Goal: Task Accomplishment & Management: Manage account settings

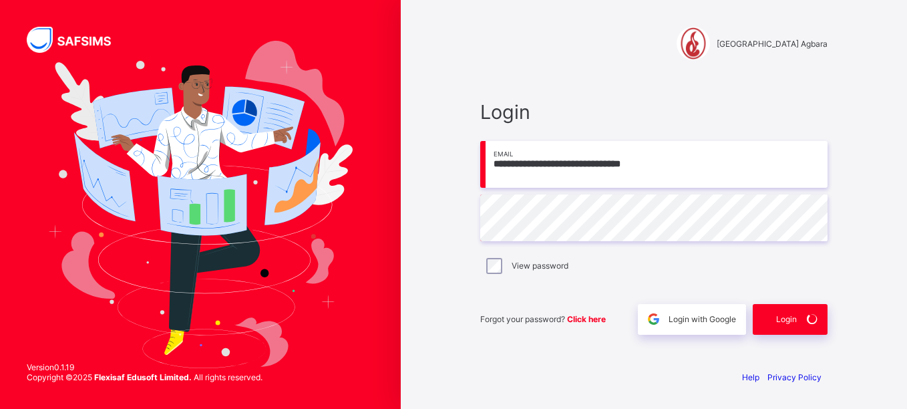
click at [597, 104] on span "Login" at bounding box center [653, 111] width 347 height 23
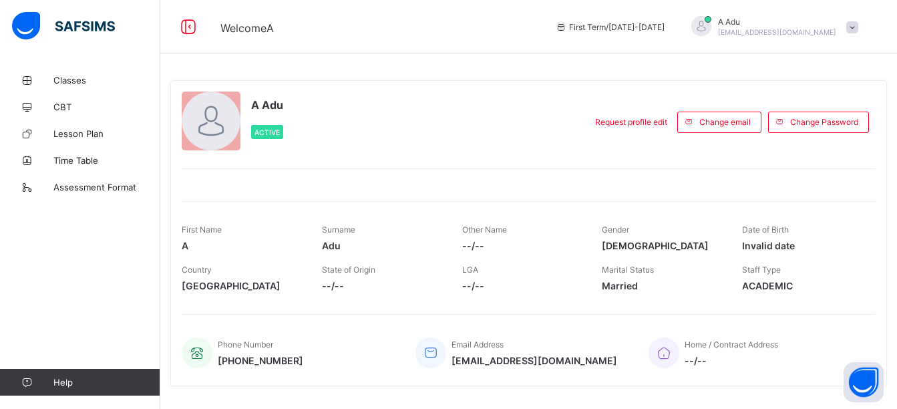
click at [207, 122] on div at bounding box center [211, 121] width 59 height 59
click at [204, 117] on div at bounding box center [211, 121] width 59 height 59
click at [648, 122] on span "Request profile edit" at bounding box center [631, 122] width 72 height 10
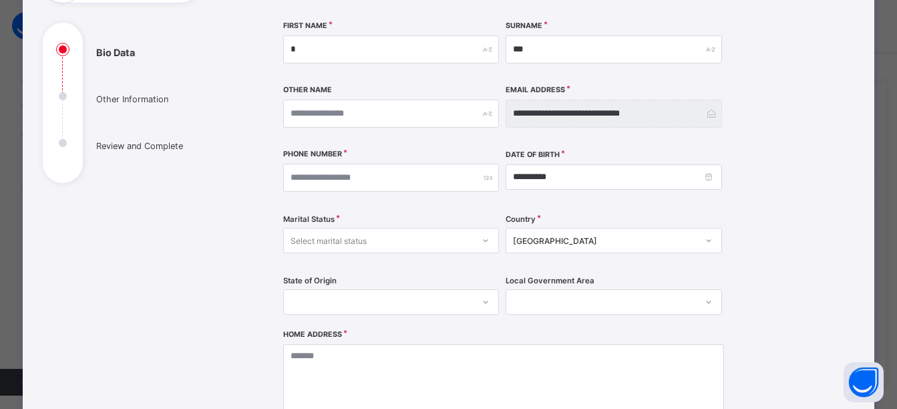
scroll to position [126, 0]
click at [296, 53] on input "*" at bounding box center [391, 50] width 216 height 28
type input "**********"
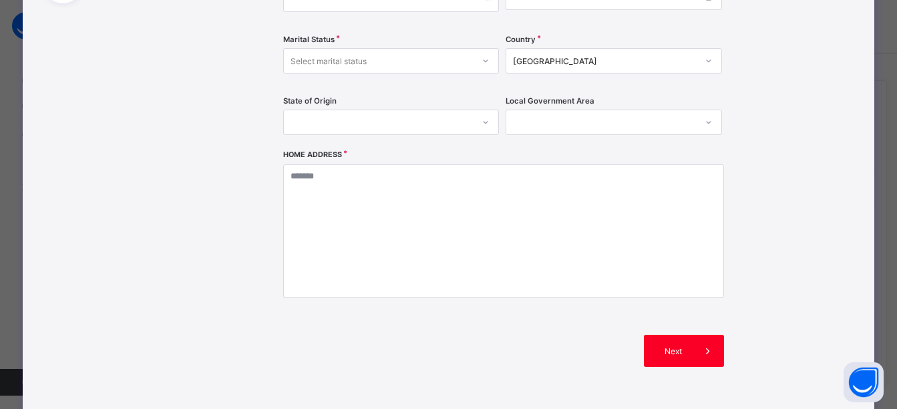
scroll to position [307, 0]
click at [704, 357] on span at bounding box center [708, 350] width 32 height 32
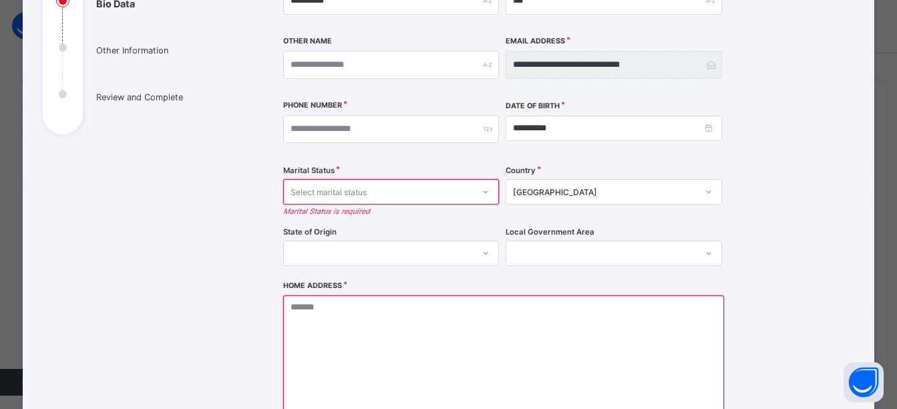
scroll to position [173, 0]
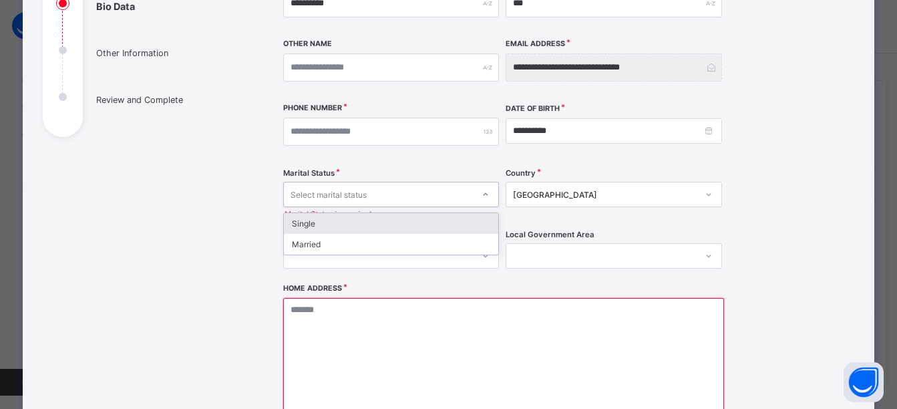
click at [482, 192] on icon at bounding box center [486, 194] width 8 height 13
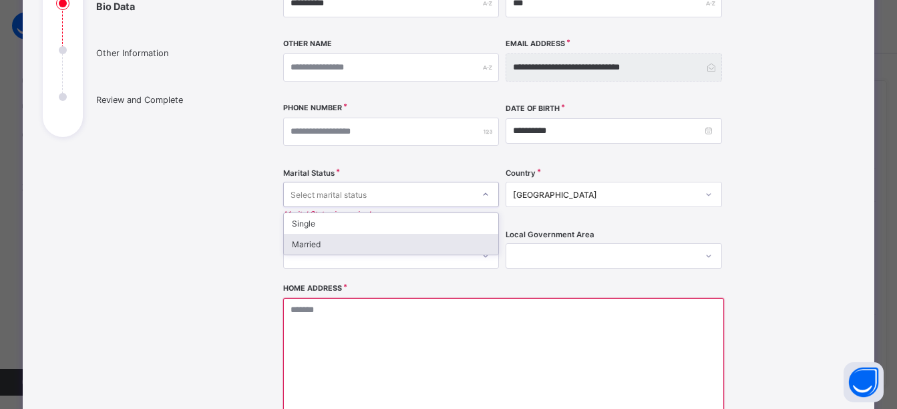
click at [429, 251] on div "Married" at bounding box center [391, 244] width 215 height 21
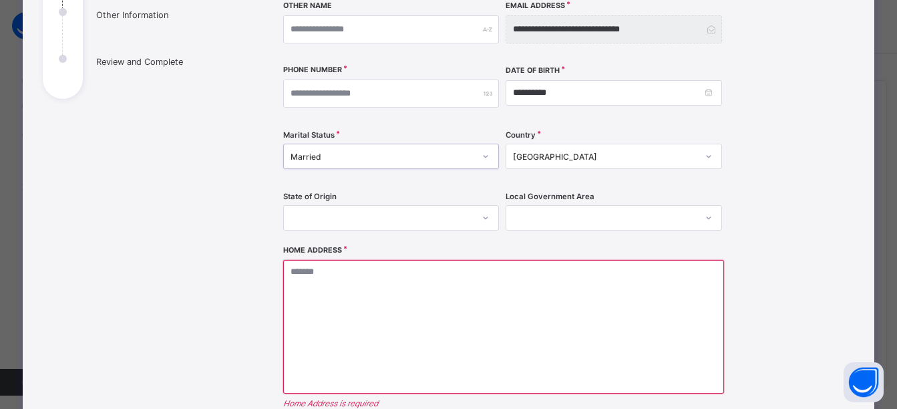
scroll to position [219, 0]
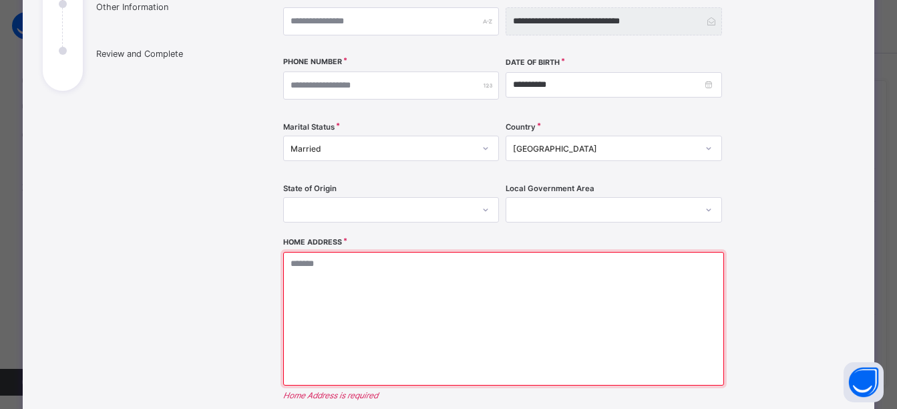
click at [402, 267] on textarea at bounding box center [504, 319] width 442 height 134
type textarea "*"
type textarea "**"
type textarea "***"
type textarea "****"
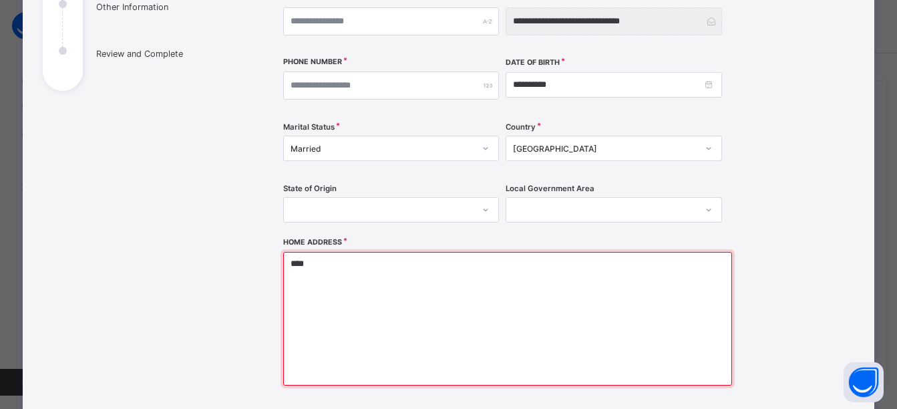
type textarea "*****"
type textarea "******"
type textarea "********"
type textarea "*********"
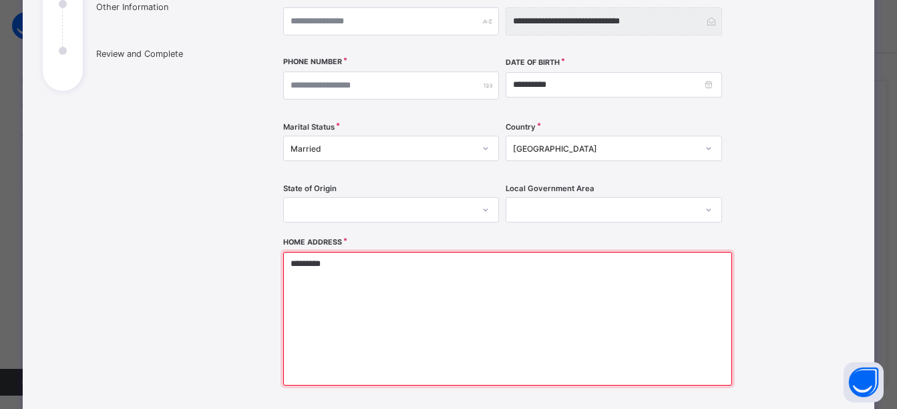
type textarea "**********"
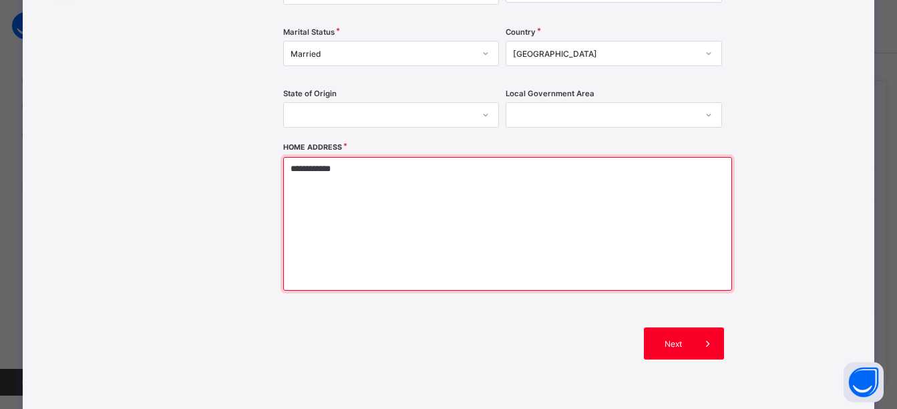
scroll to position [317, 0]
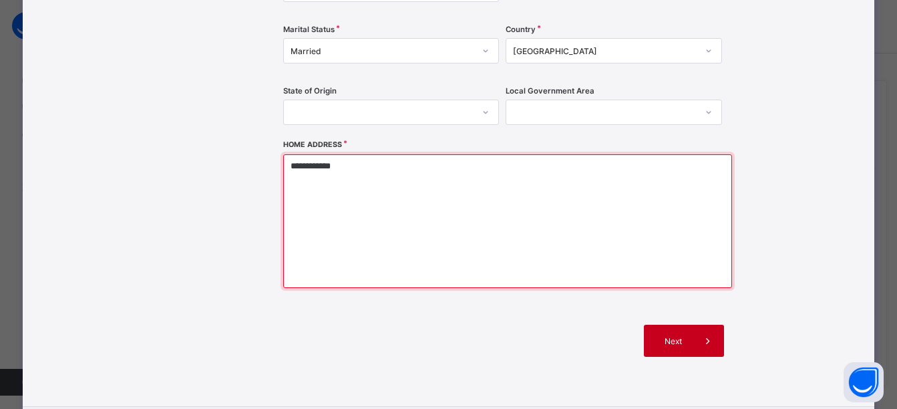
type textarea "**********"
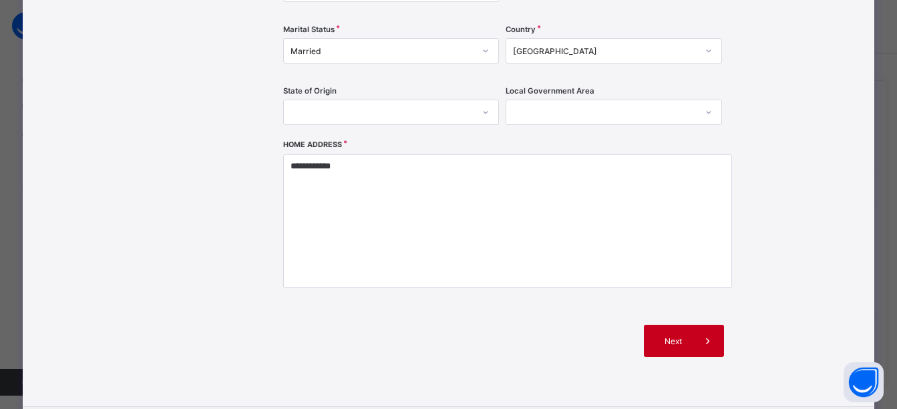
click at [698, 344] on span at bounding box center [708, 341] width 32 height 32
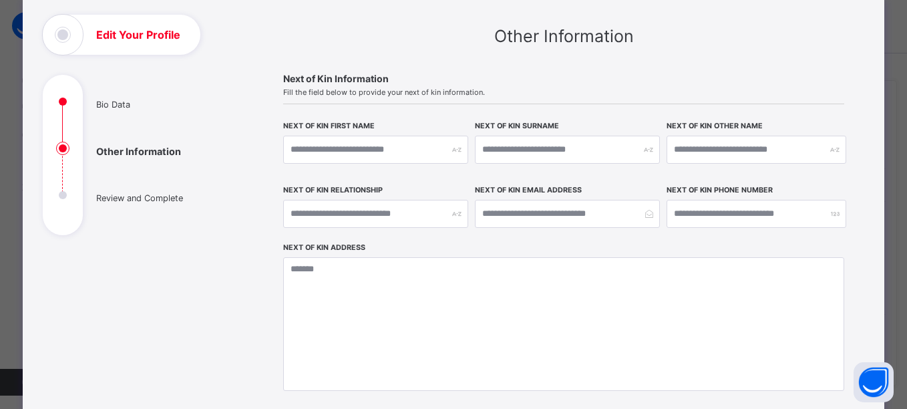
scroll to position [74, 0]
click at [677, 241] on div "Next of Kin Phone Number" at bounding box center [757, 214] width 180 height 57
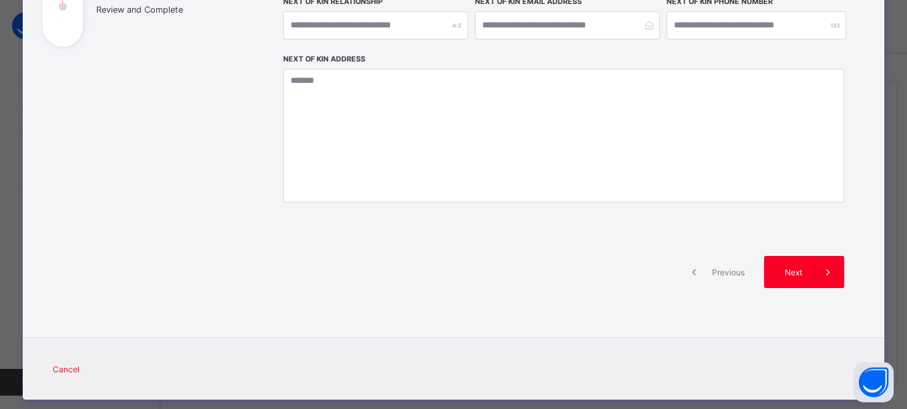
scroll to position [264, 0]
click at [766, 267] on div "Next" at bounding box center [804, 271] width 80 height 32
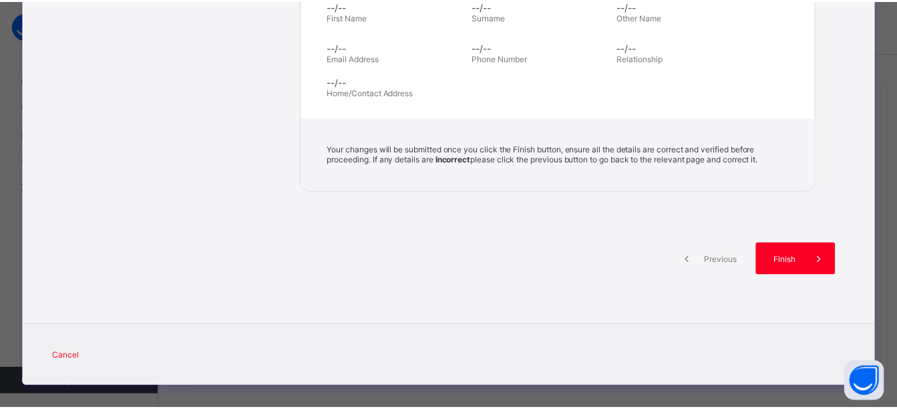
scroll to position [563, 0]
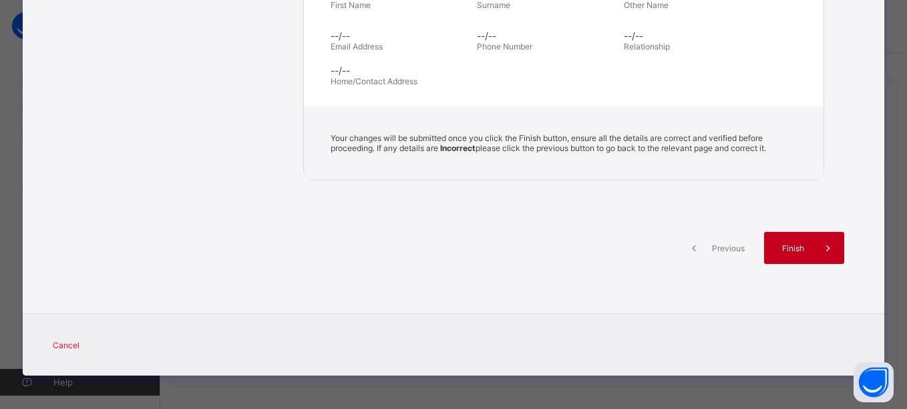
click at [792, 249] on span "Finish" at bounding box center [793, 248] width 38 height 10
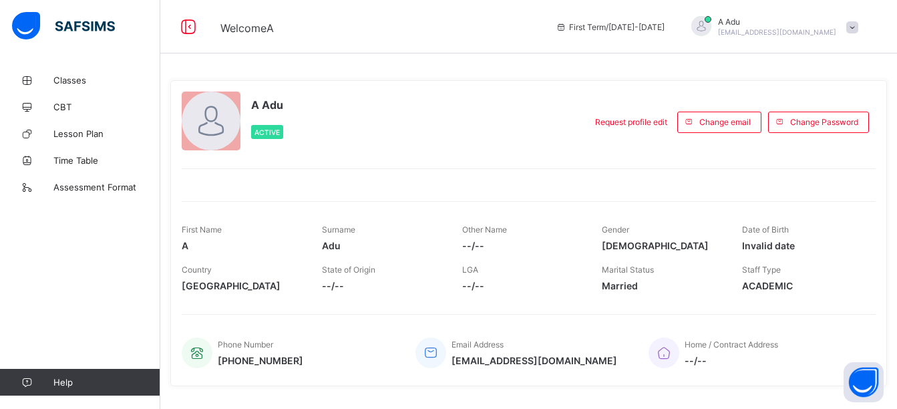
click at [785, 33] on span "[EMAIL_ADDRESS][DOMAIN_NAME]" at bounding box center [777, 32] width 118 height 8
click at [820, 132] on span "Logout" at bounding box center [815, 131] width 88 height 15
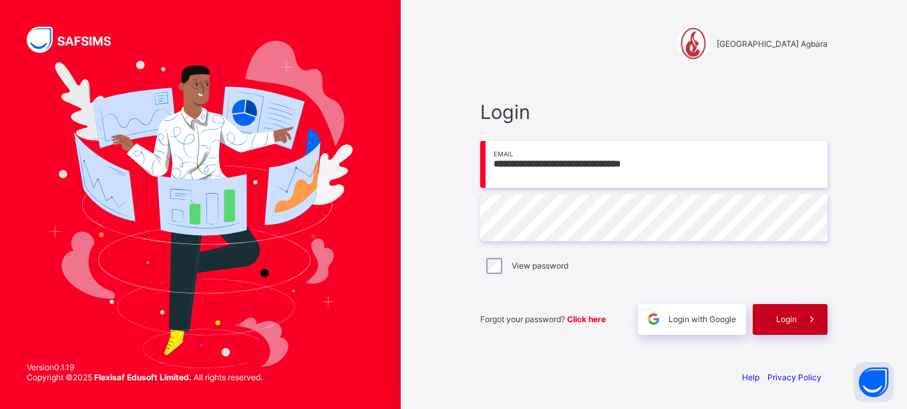
click at [789, 324] on div "Login" at bounding box center [790, 319] width 75 height 31
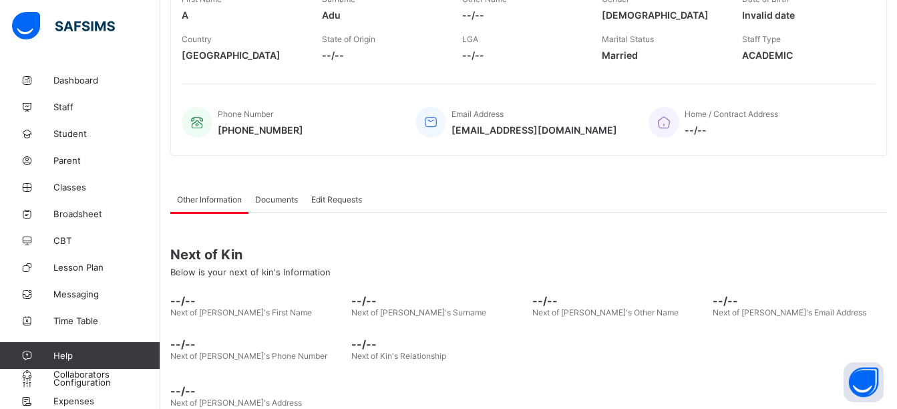
scroll to position [257, 0]
click at [80, 188] on span "Classes" at bounding box center [106, 187] width 107 height 11
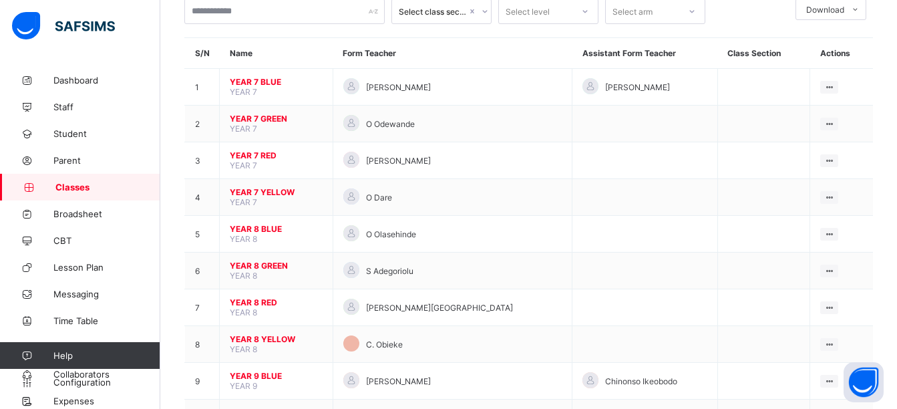
scroll to position [89, 0]
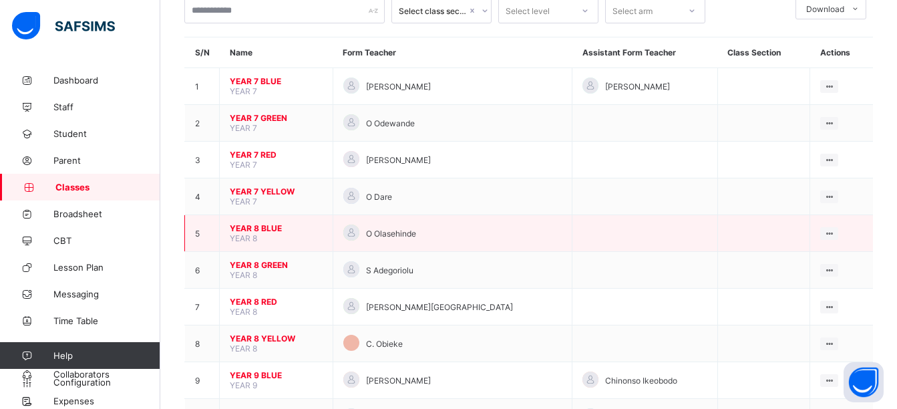
click at [273, 233] on span "YEAR 8 BLUE" at bounding box center [276, 228] width 93 height 10
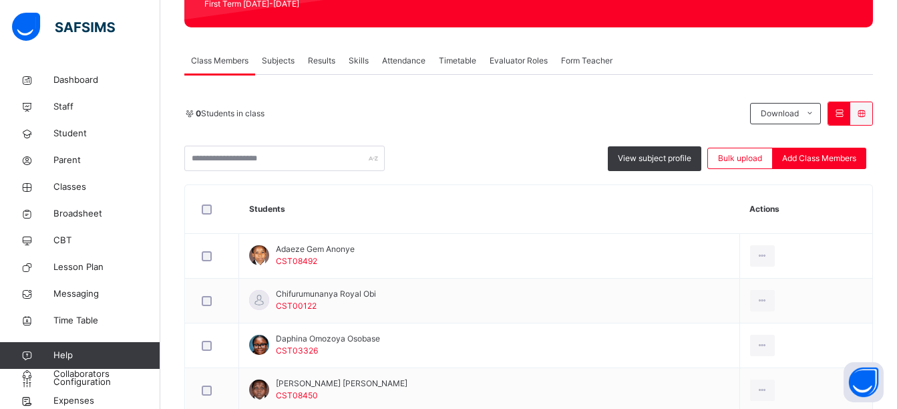
scroll to position [204, 0]
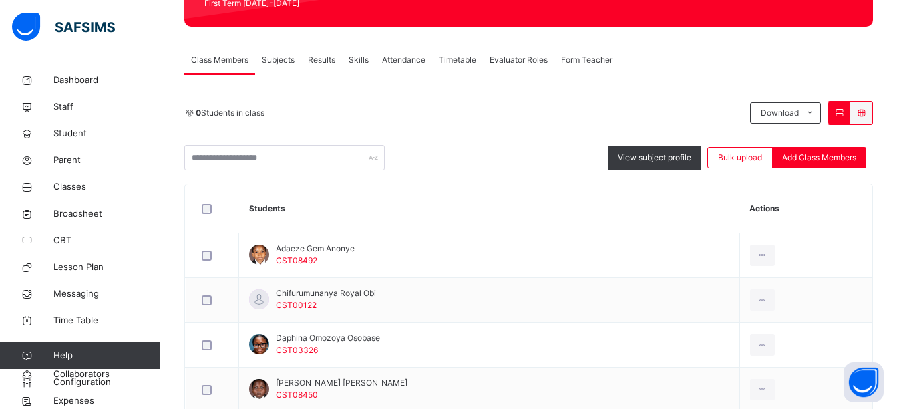
click at [281, 60] on span "Subjects" at bounding box center [278, 60] width 33 height 12
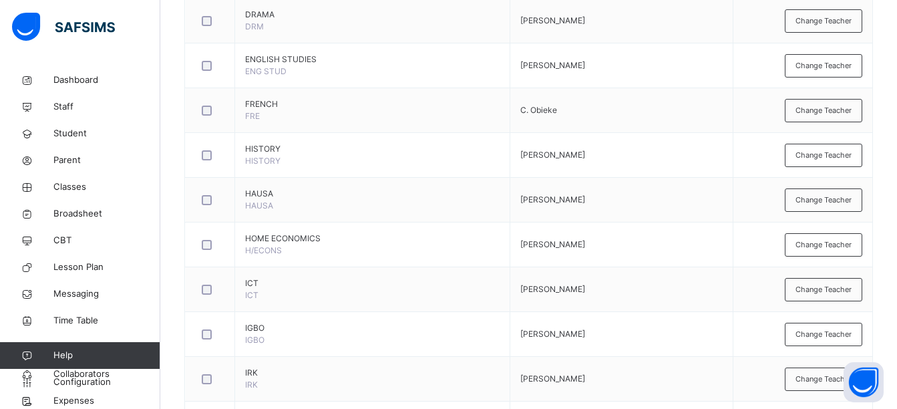
scroll to position [609, 0]
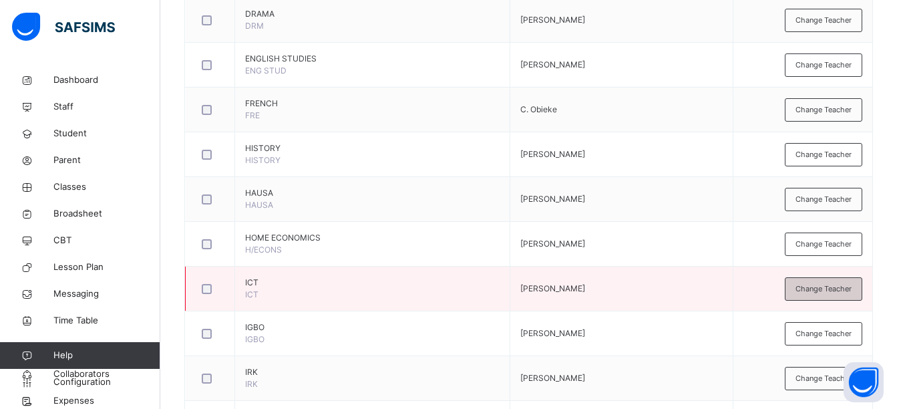
click at [820, 288] on span "Change Teacher" at bounding box center [824, 288] width 56 height 11
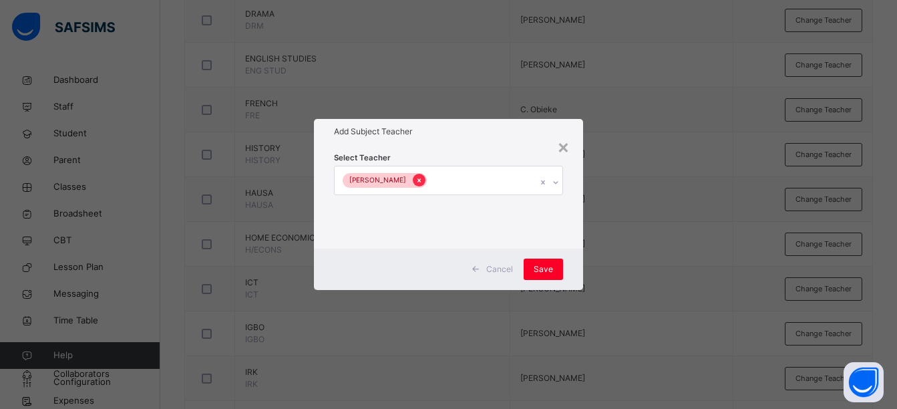
click at [416, 176] on icon at bounding box center [419, 180] width 7 height 9
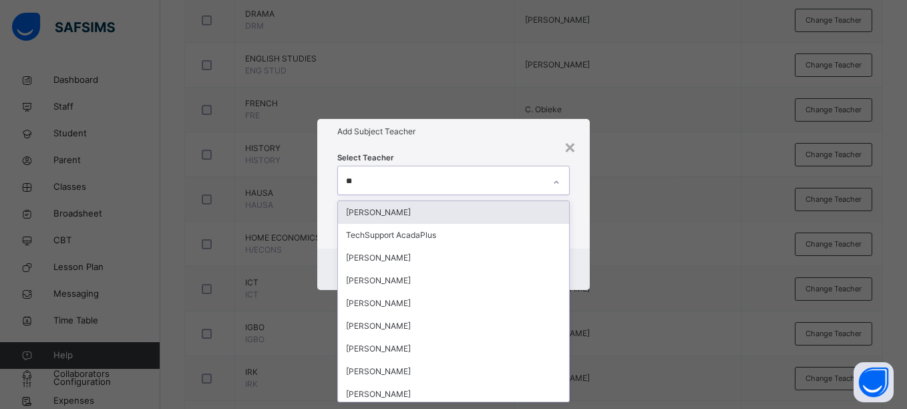
type input "***"
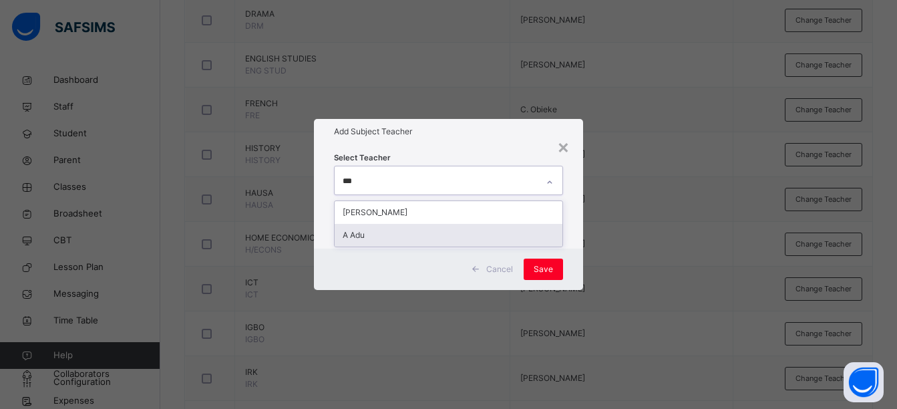
click at [390, 239] on div "A Adu" at bounding box center [449, 235] width 228 height 23
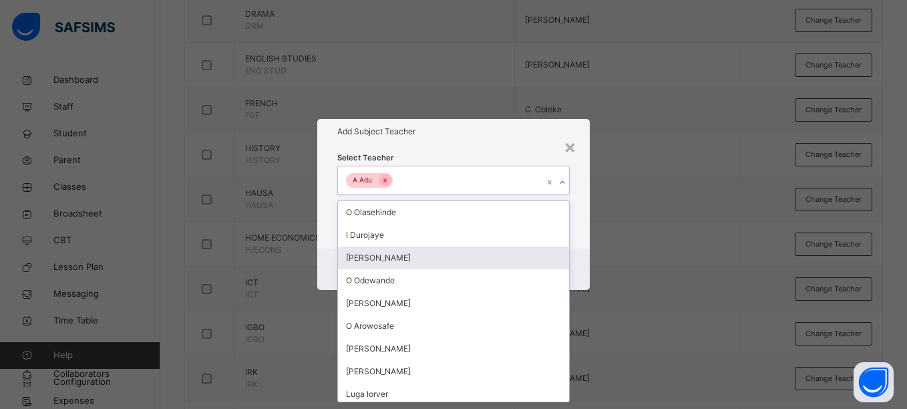
drag, startPoint x: 390, startPoint y: 239, endPoint x: 577, endPoint y: 277, distance: 191.4
click at [577, 277] on div "× Add Subject Teacher Select Teacher option A Adu, selected. option [PERSON_NAM…" at bounding box center [453, 204] width 272 height 171
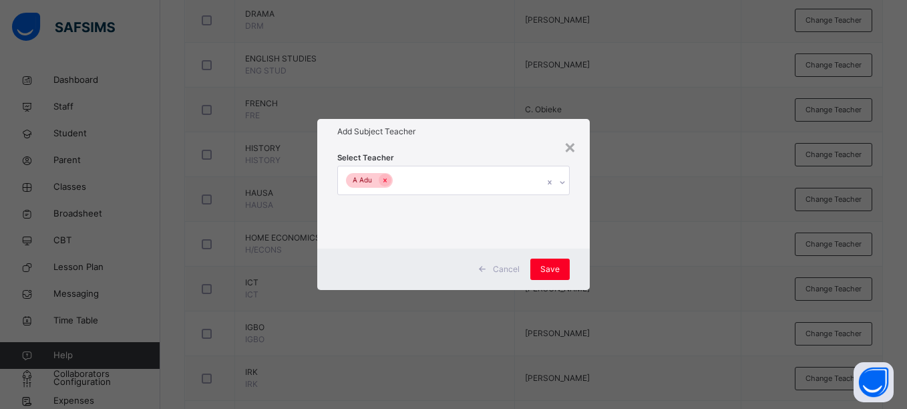
click at [577, 277] on div "Cancel Save" at bounding box center [453, 269] width 272 height 41
click at [543, 265] on span "Save" at bounding box center [550, 269] width 19 height 12
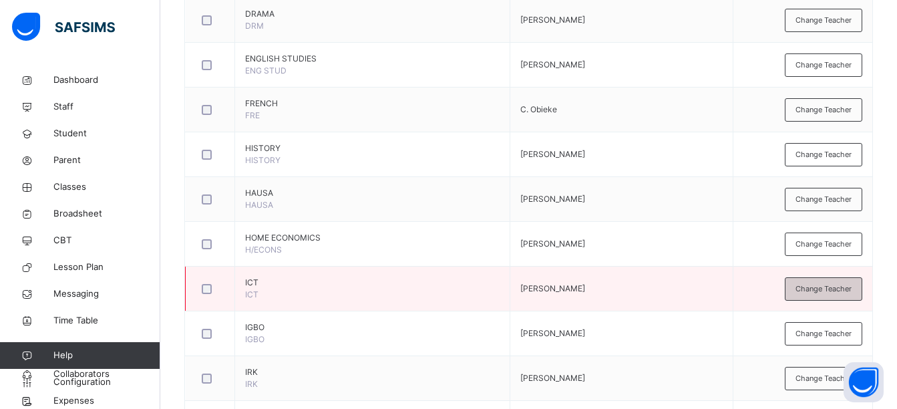
click at [814, 288] on span "Change Teacher" at bounding box center [824, 288] width 56 height 11
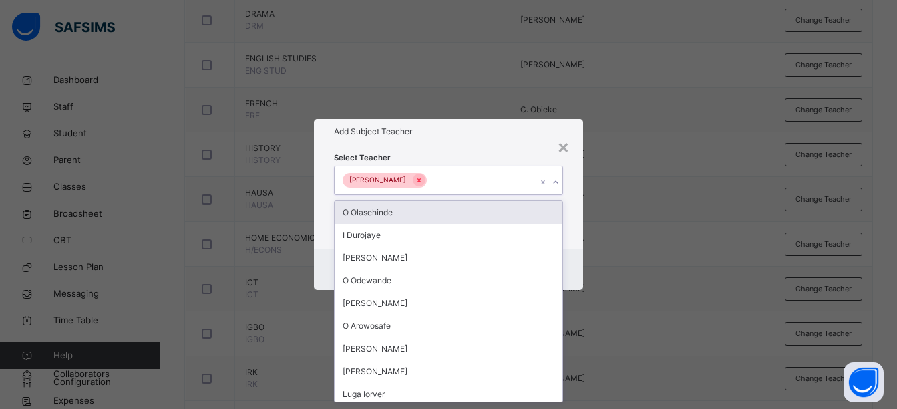
click at [504, 177] on div "[PERSON_NAME]" at bounding box center [436, 180] width 202 height 28
type input "***"
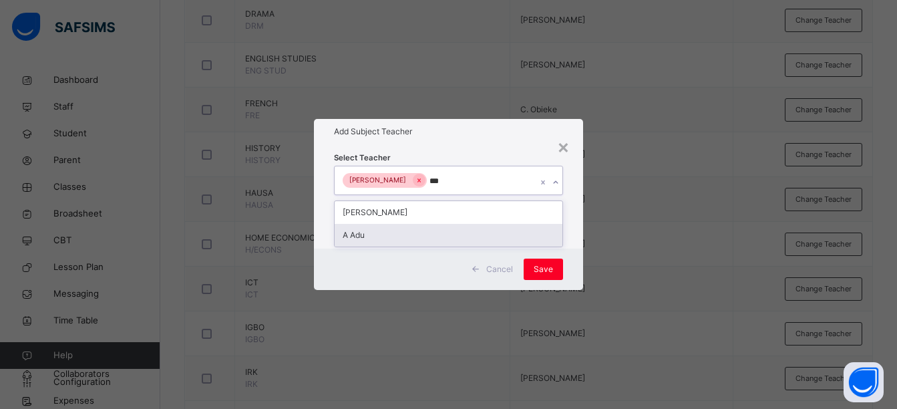
click at [471, 231] on div "A Adu" at bounding box center [449, 235] width 228 height 23
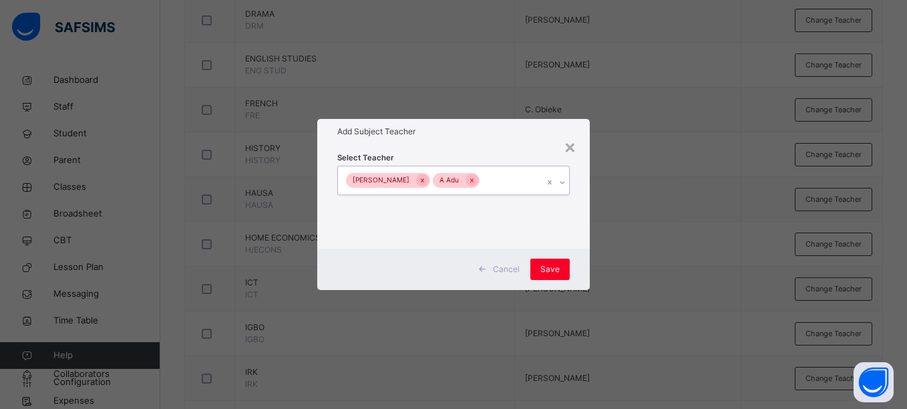
click at [528, 178] on div "O. [PERSON_NAME]" at bounding box center [440, 180] width 205 height 28
click at [419, 180] on icon at bounding box center [422, 180] width 7 height 9
click at [543, 266] on span "Save" at bounding box center [550, 269] width 19 height 12
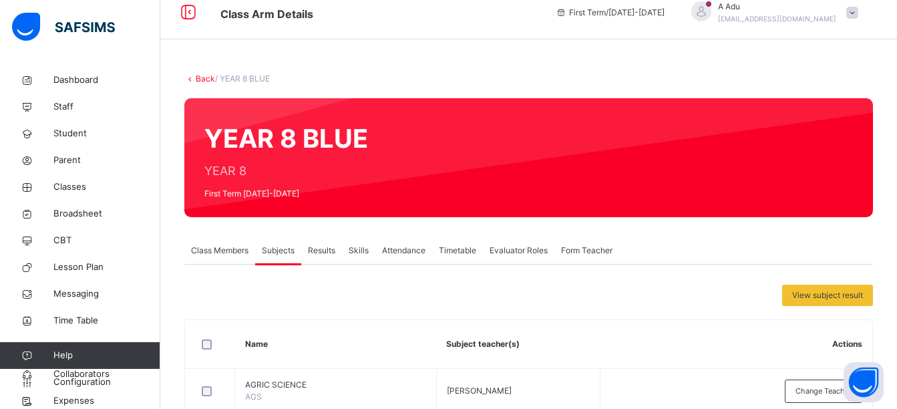
scroll to position [0, 0]
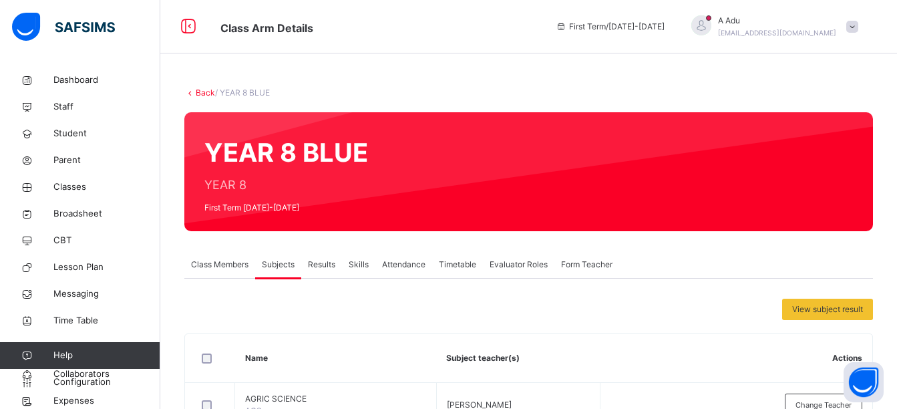
click at [203, 92] on link "Back" at bounding box center [205, 93] width 19 height 10
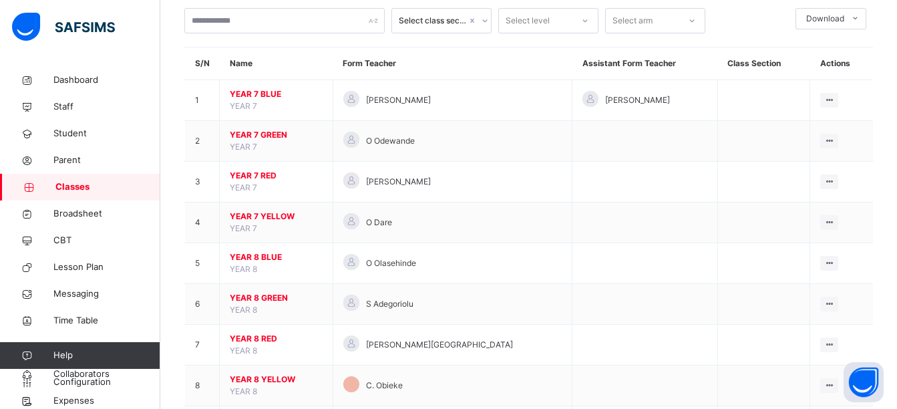
scroll to position [80, 0]
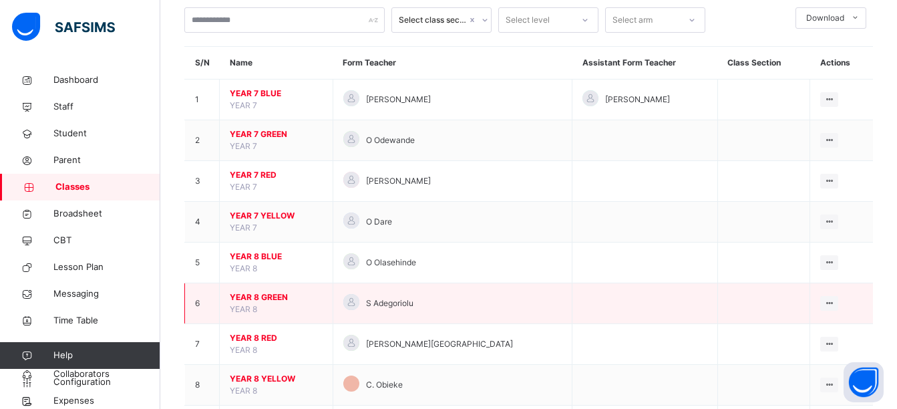
click at [276, 295] on span "YEAR 8 GREEN" at bounding box center [276, 297] width 93 height 12
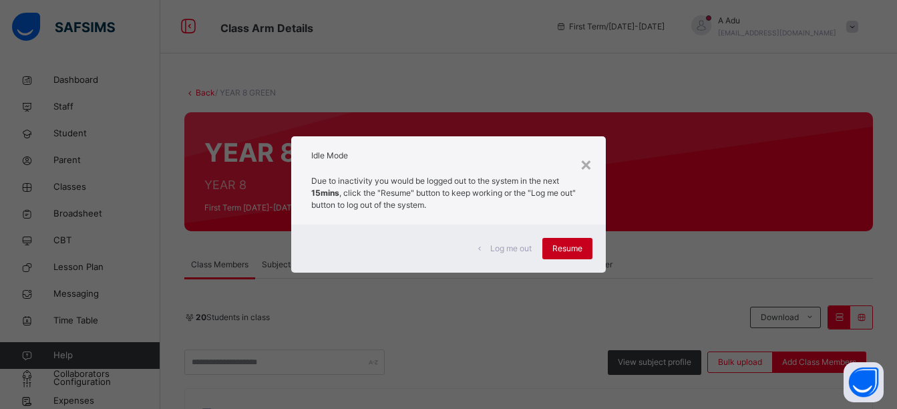
click at [565, 254] on span "Resume" at bounding box center [568, 249] width 30 height 12
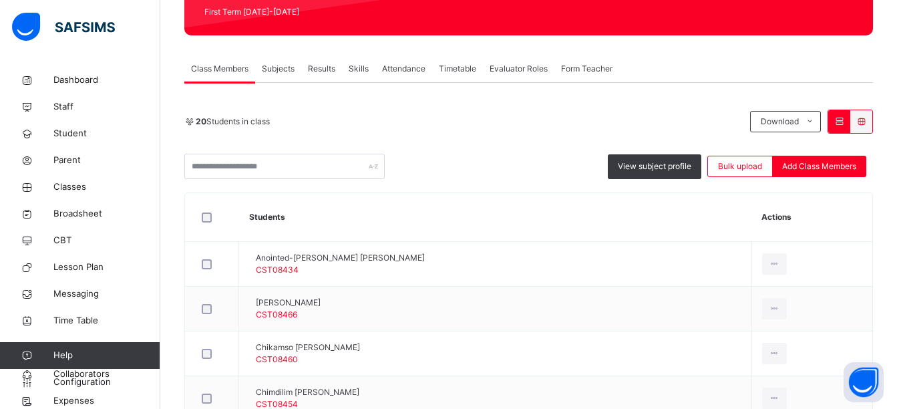
scroll to position [200, 0]
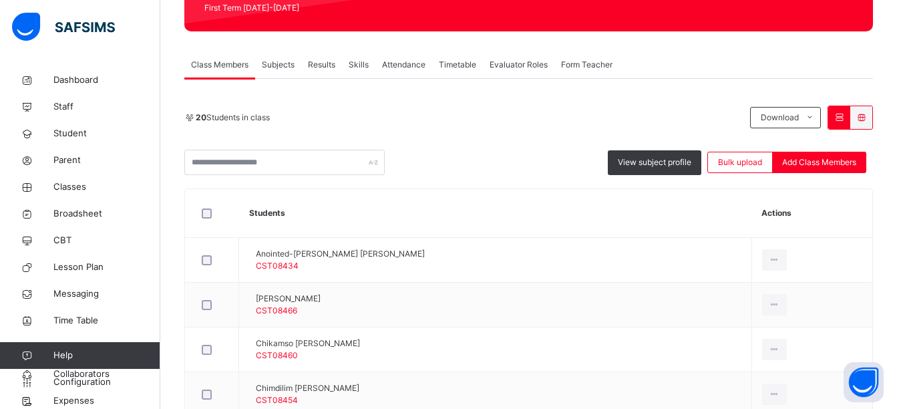
click at [283, 66] on span "Subjects" at bounding box center [278, 65] width 33 height 12
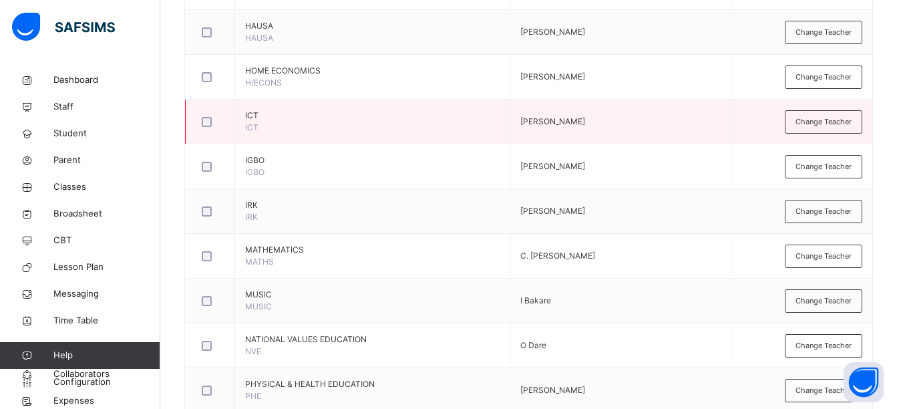
scroll to position [776, 0]
click at [832, 122] on span "Change Teacher" at bounding box center [824, 121] width 56 height 11
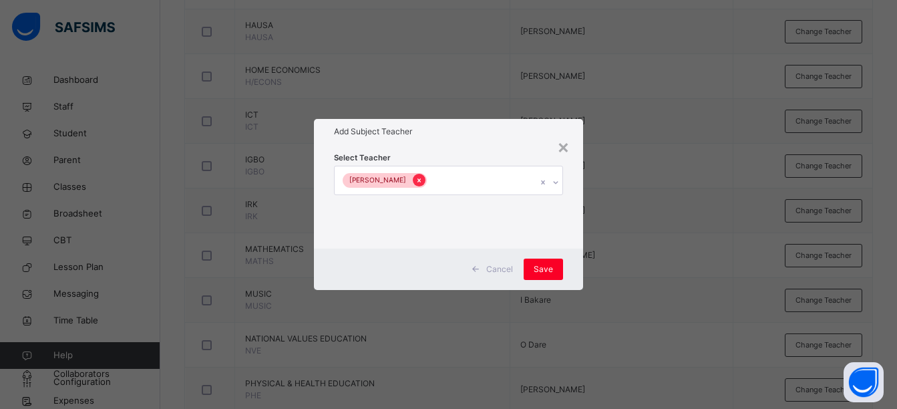
click at [416, 180] on icon at bounding box center [419, 180] width 7 height 9
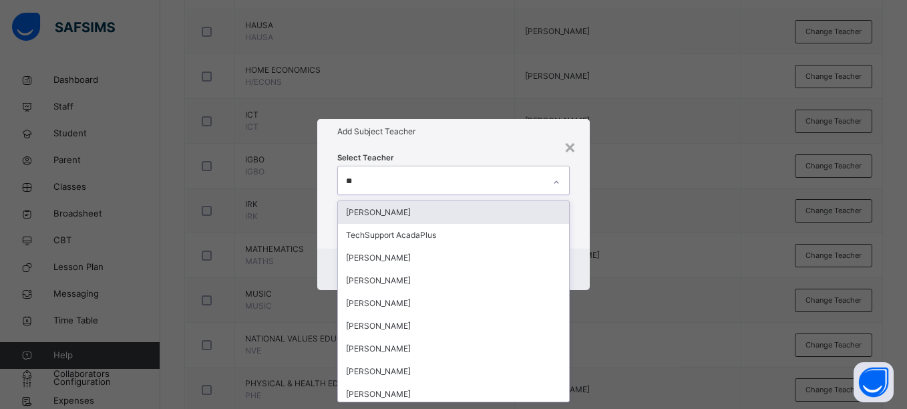
type input "***"
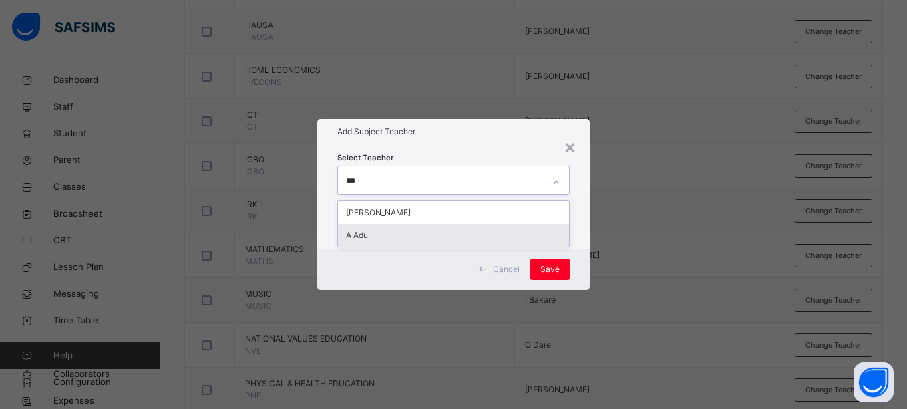
click at [388, 232] on div "A Adu" at bounding box center [453, 235] width 231 height 23
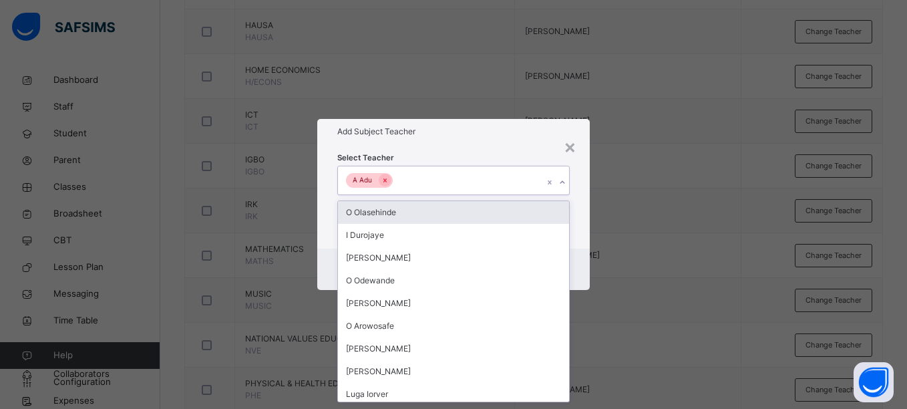
click at [522, 147] on div "Select Teacher option A Adu, selected. option O Olasehinde focused, 1 of 133. 1…" at bounding box center [453, 196] width 272 height 104
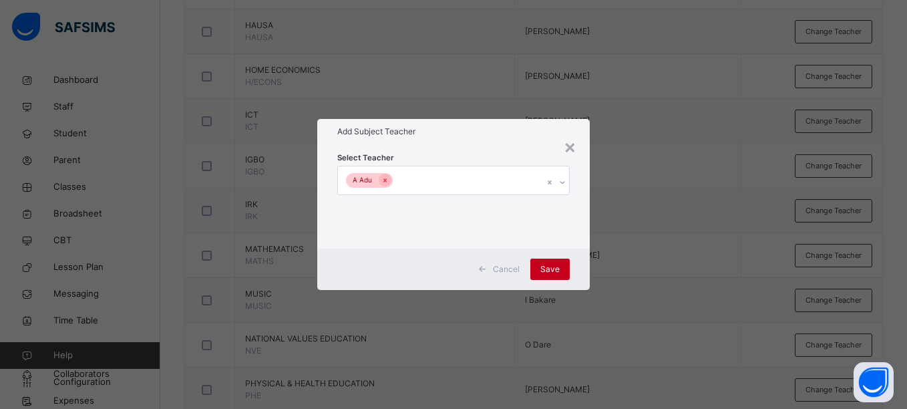
click at [557, 271] on span "Save" at bounding box center [550, 269] width 19 height 12
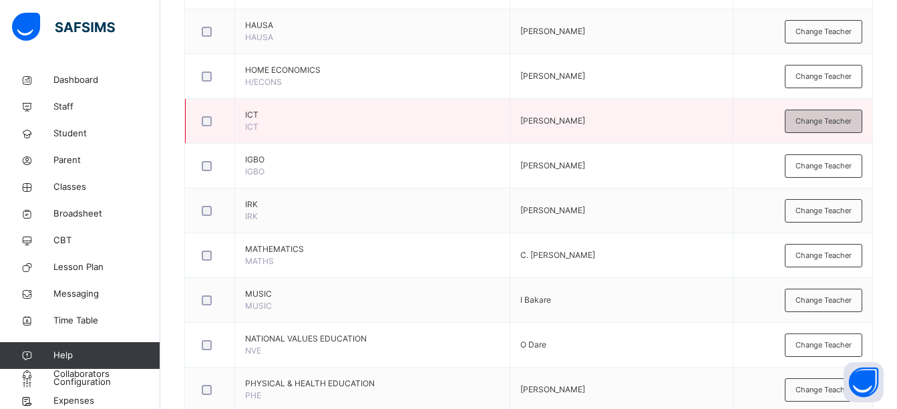
click at [814, 126] on span "Change Teacher" at bounding box center [824, 121] width 56 height 11
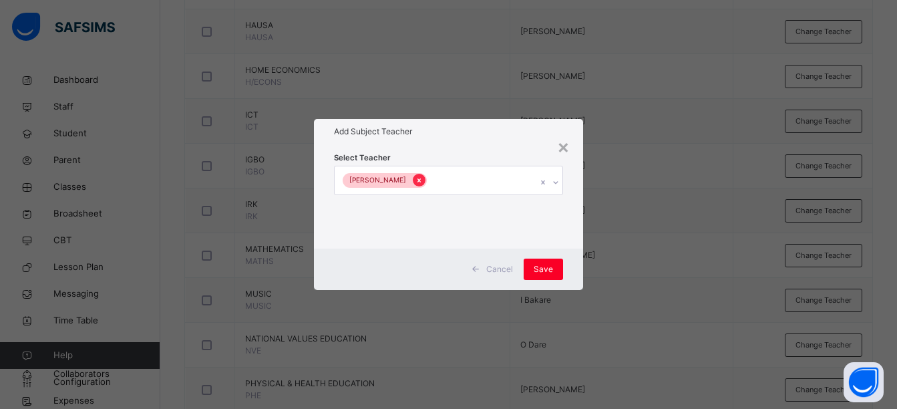
click at [413, 180] on div at bounding box center [419, 180] width 13 height 13
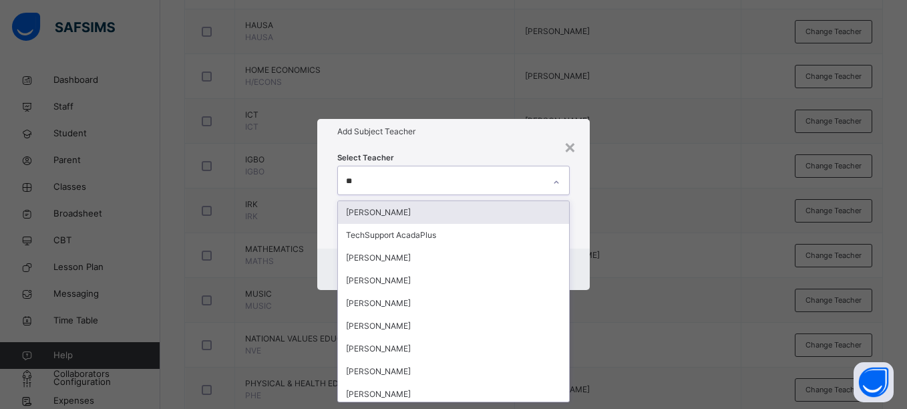
type input "***"
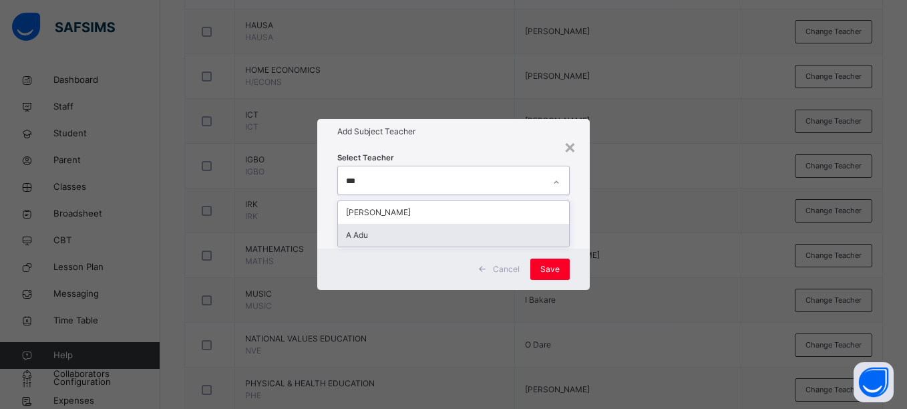
click at [396, 243] on div "A Adu" at bounding box center [453, 235] width 231 height 23
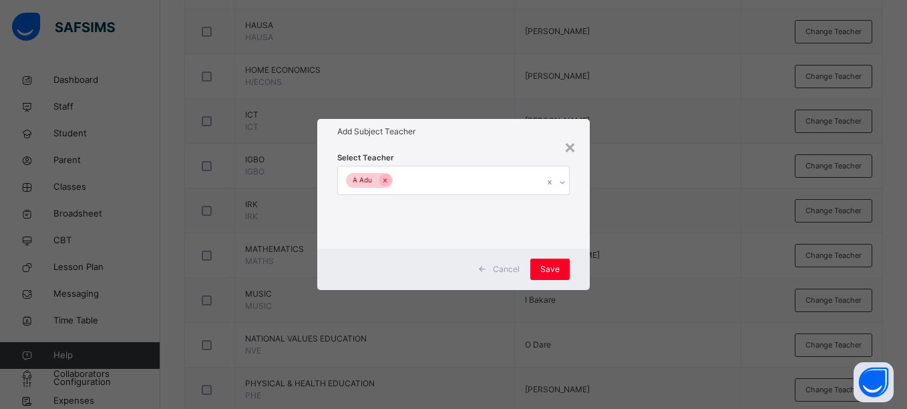
click at [454, 149] on div "Select Teacher A Adu" at bounding box center [453, 196] width 272 height 104
click at [547, 267] on span "Save" at bounding box center [550, 269] width 19 height 12
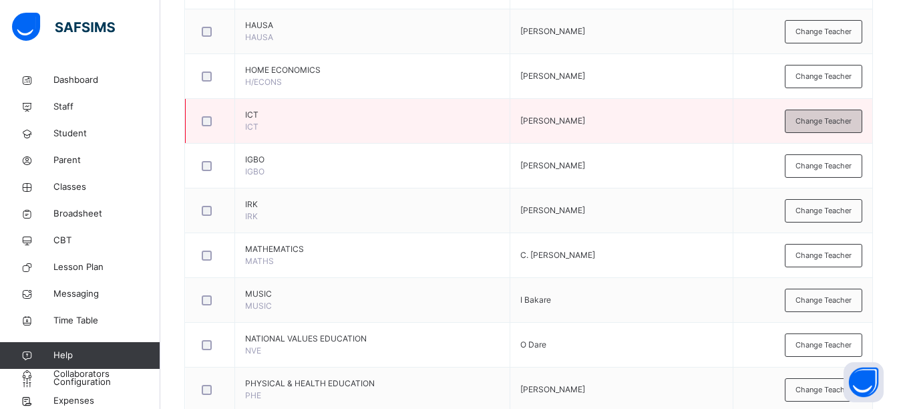
click at [815, 125] on span "Change Teacher" at bounding box center [824, 121] width 56 height 11
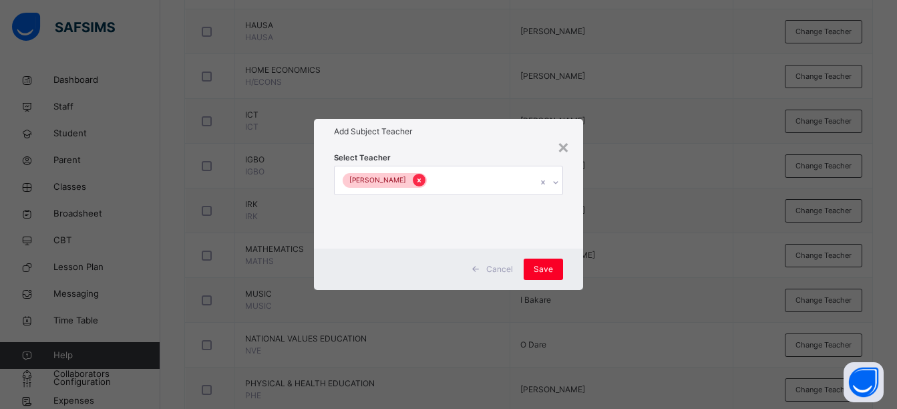
click at [418, 180] on icon at bounding box center [419, 180] width 3 height 4
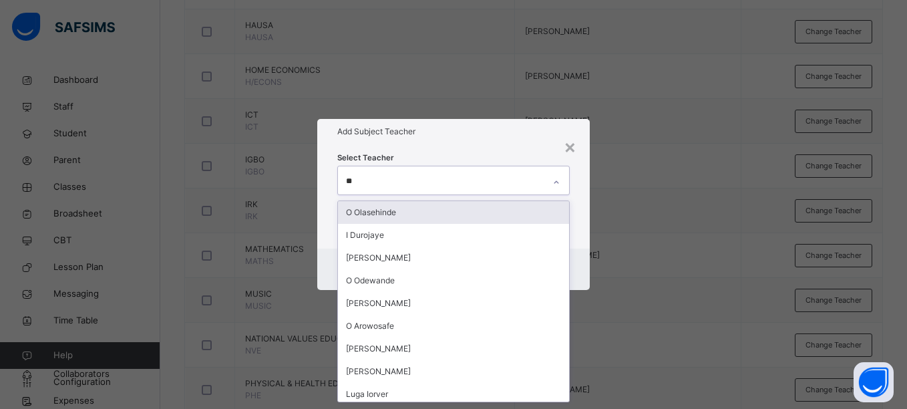
type input "***"
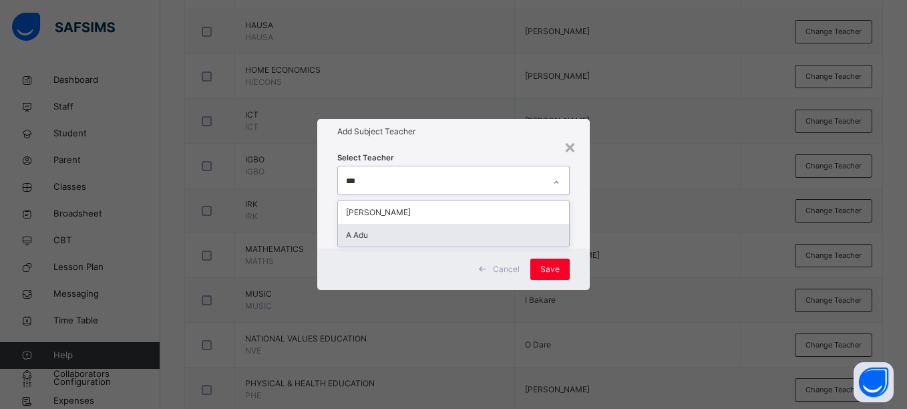
click at [400, 233] on div "A Adu" at bounding box center [453, 235] width 231 height 23
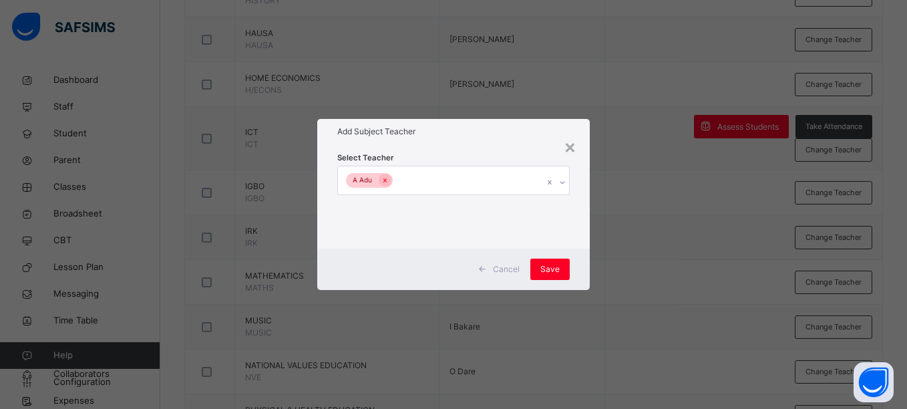
click at [447, 137] on h1 "Add Subject Teacher" at bounding box center [453, 132] width 232 height 12
click at [569, 149] on div "×" at bounding box center [570, 146] width 13 height 28
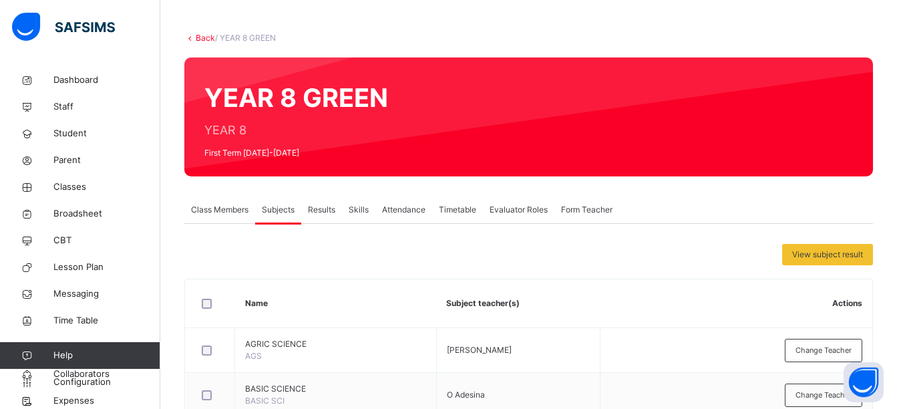
scroll to position [54, 0]
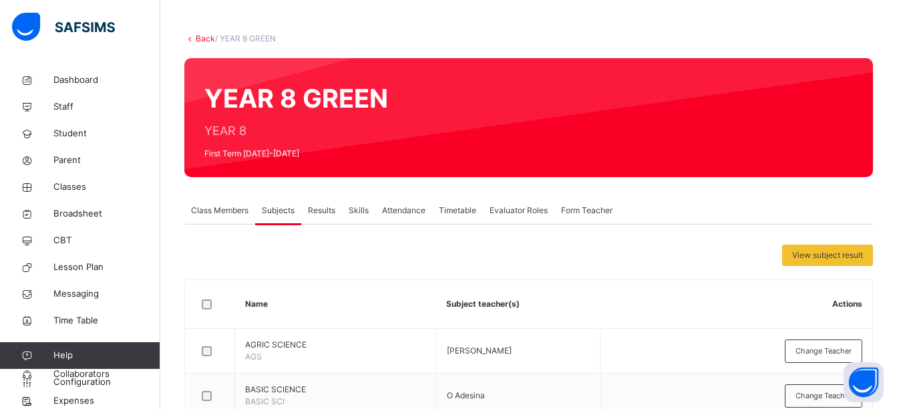
click at [202, 40] on link "Back" at bounding box center [205, 38] width 19 height 10
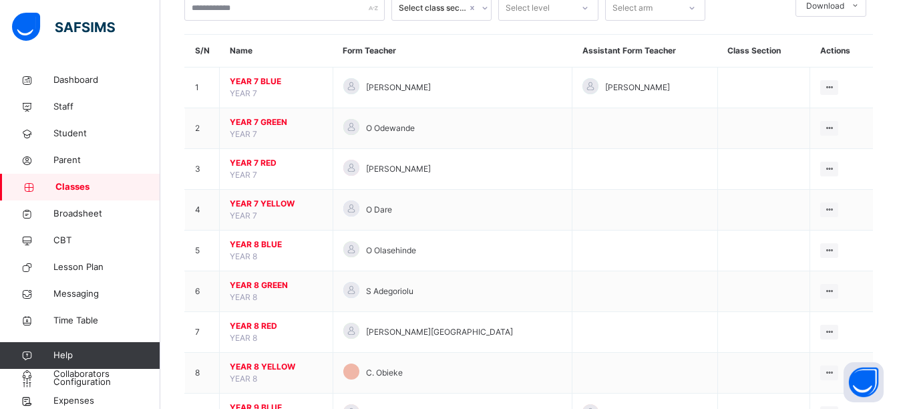
scroll to position [92, 0]
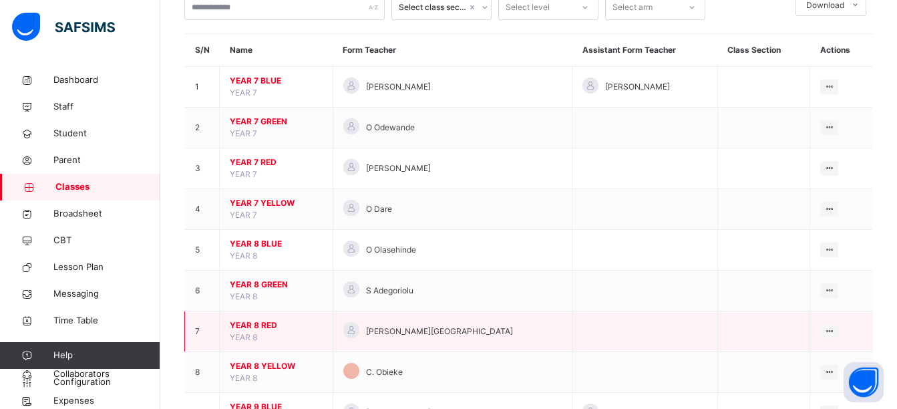
click at [258, 324] on span "YEAR 8 RED" at bounding box center [276, 325] width 93 height 12
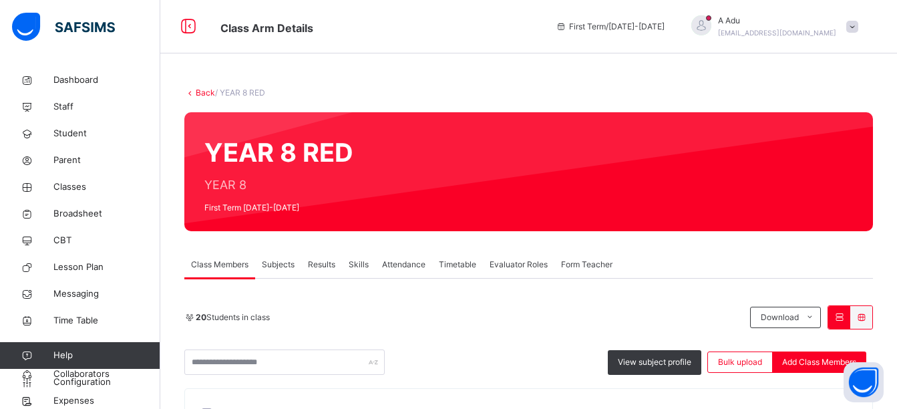
click at [282, 273] on div "Subjects" at bounding box center [278, 264] width 46 height 27
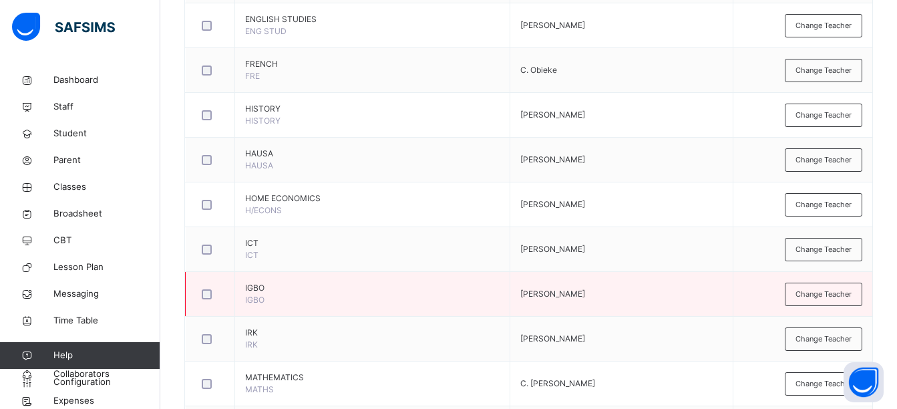
scroll to position [649, 0]
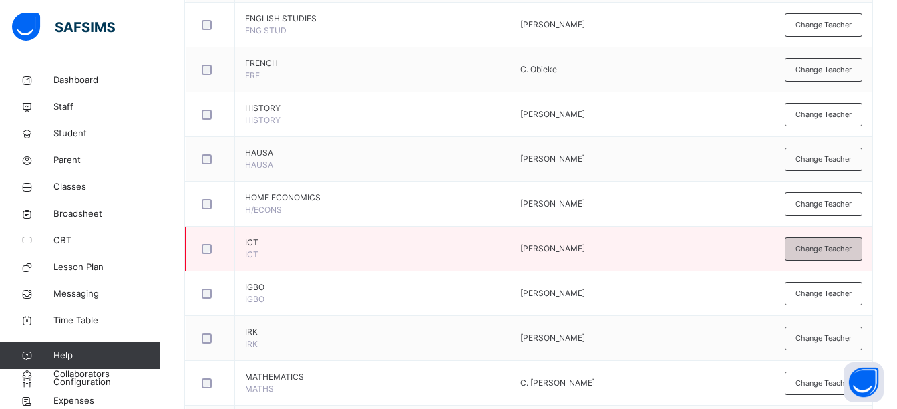
click at [821, 255] on div "Change Teacher" at bounding box center [824, 248] width 78 height 23
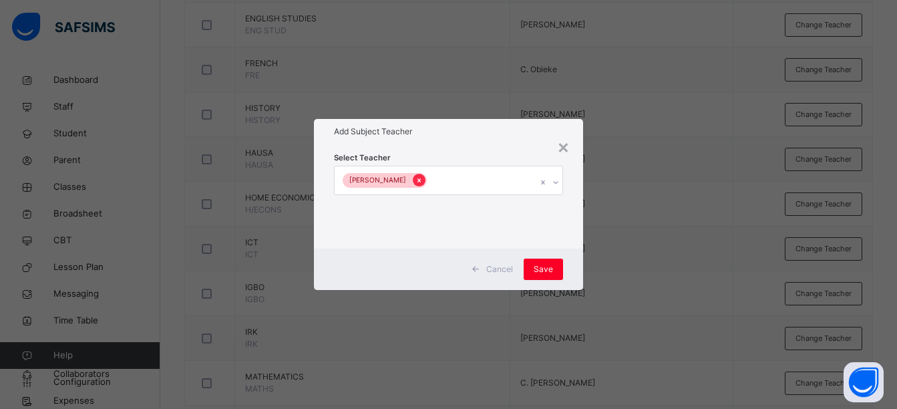
click at [413, 185] on div at bounding box center [419, 180] width 13 height 13
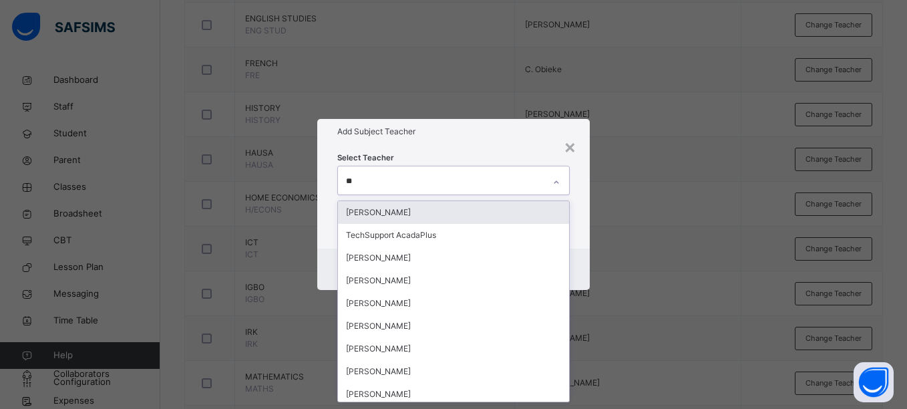
type input "***"
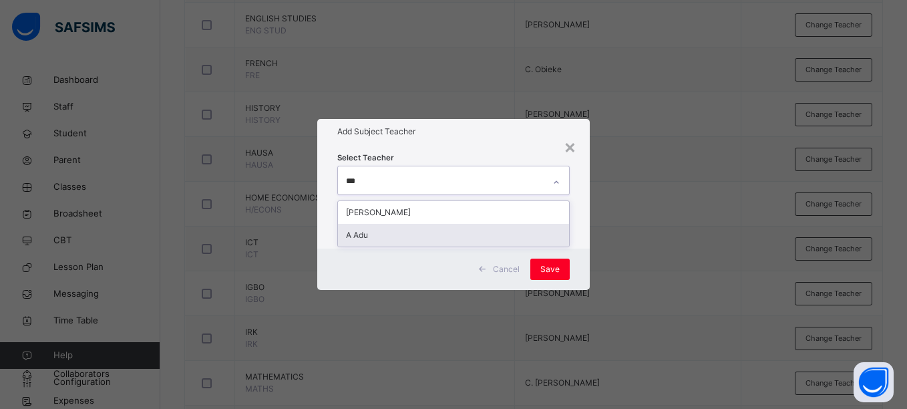
click at [384, 233] on div "A Adu" at bounding box center [453, 235] width 231 height 23
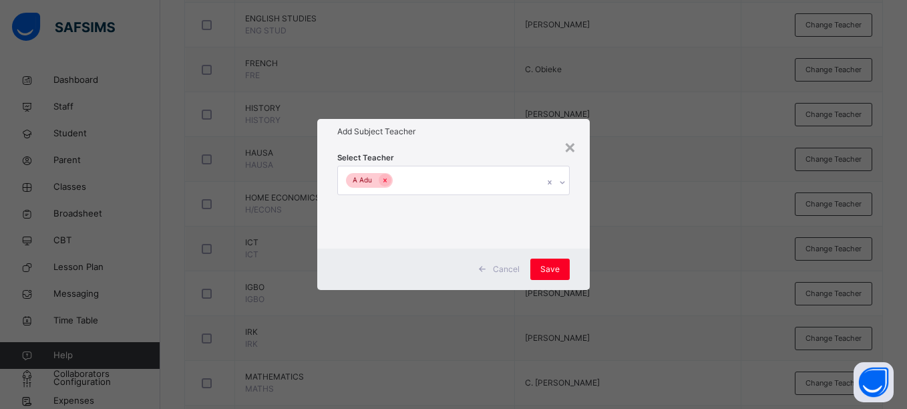
click at [474, 148] on div "Select Teacher A Adu" at bounding box center [453, 196] width 272 height 104
click at [545, 267] on span "Save" at bounding box center [550, 269] width 19 height 12
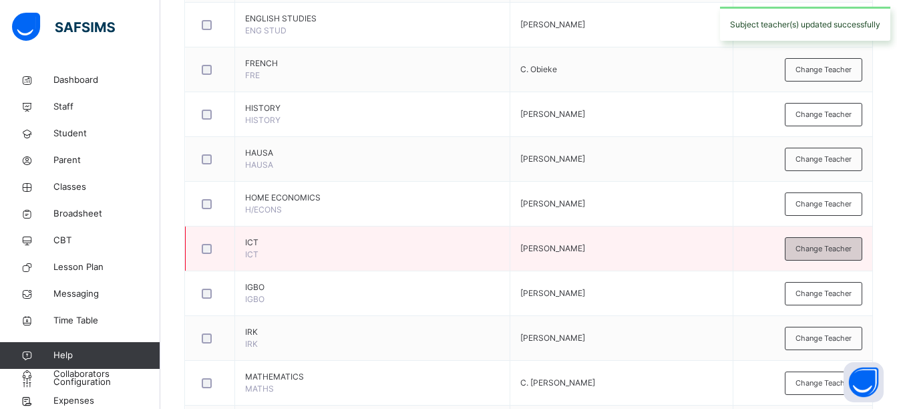
click at [834, 246] on span "Change Teacher" at bounding box center [824, 248] width 56 height 11
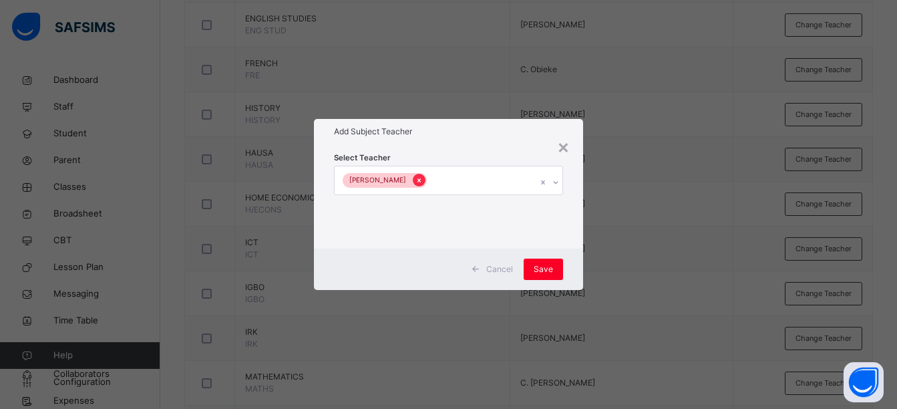
click at [416, 176] on icon at bounding box center [419, 180] width 7 height 9
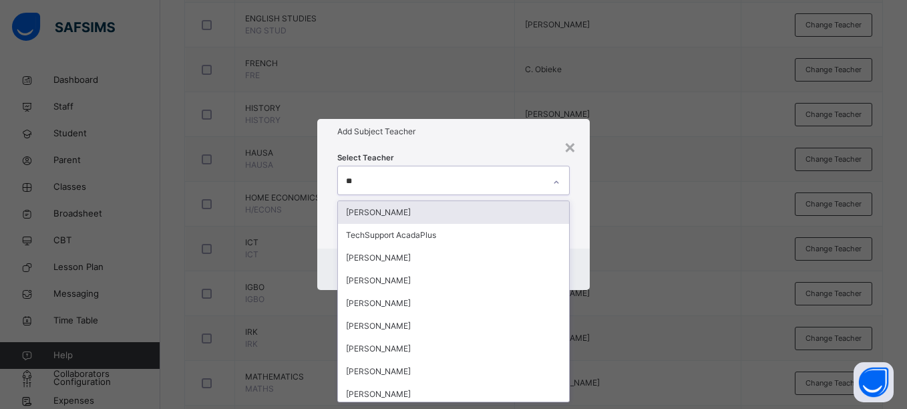
type input "***"
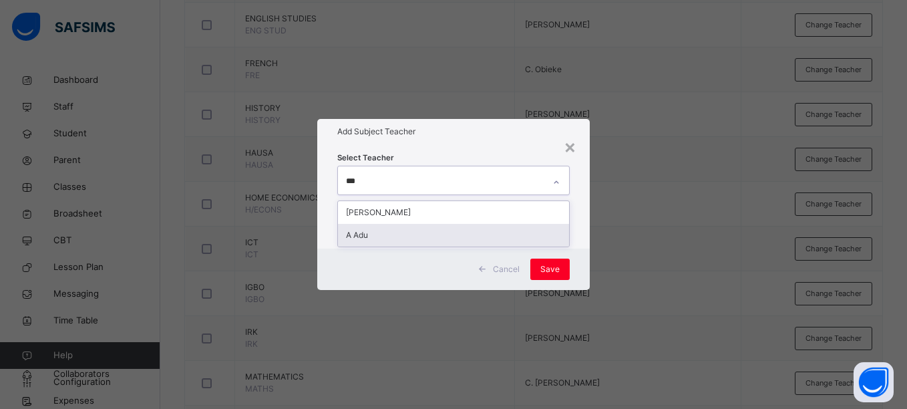
click at [395, 232] on div "A Adu" at bounding box center [453, 235] width 231 height 23
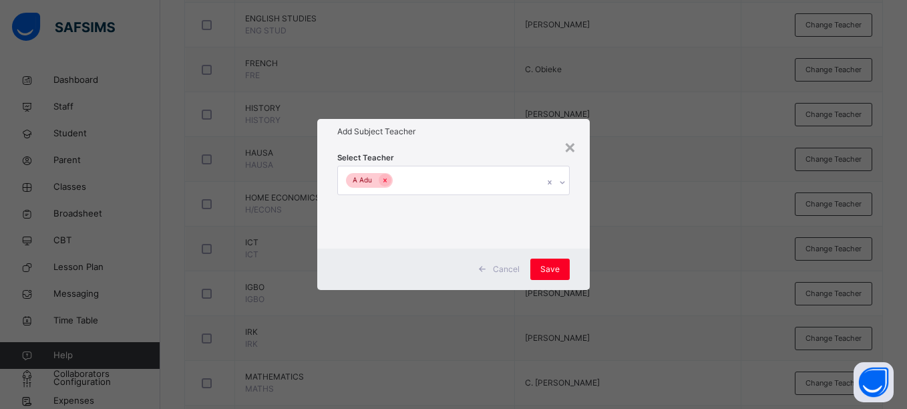
click at [488, 154] on div "Select Teacher A Adu" at bounding box center [453, 196] width 232 height 91
click at [553, 269] on span "Save" at bounding box center [550, 269] width 19 height 12
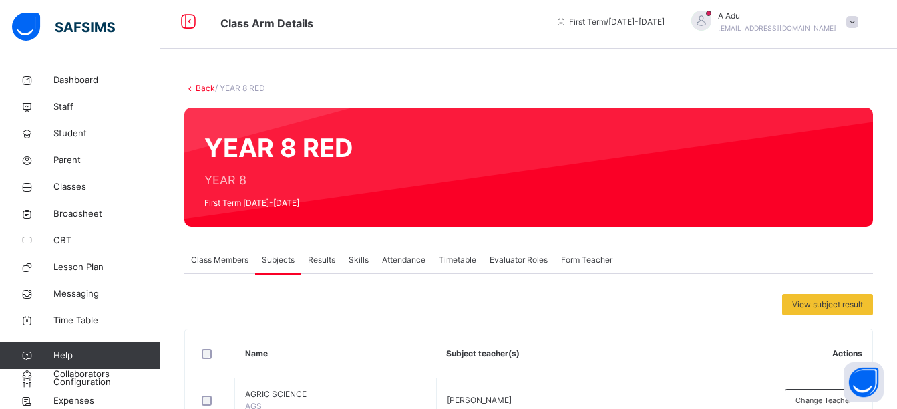
scroll to position [4, 0]
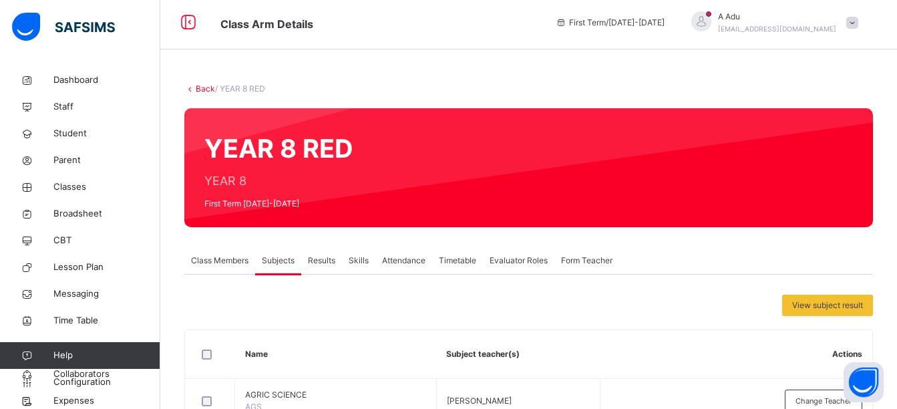
click at [197, 89] on link "Back" at bounding box center [205, 89] width 19 height 10
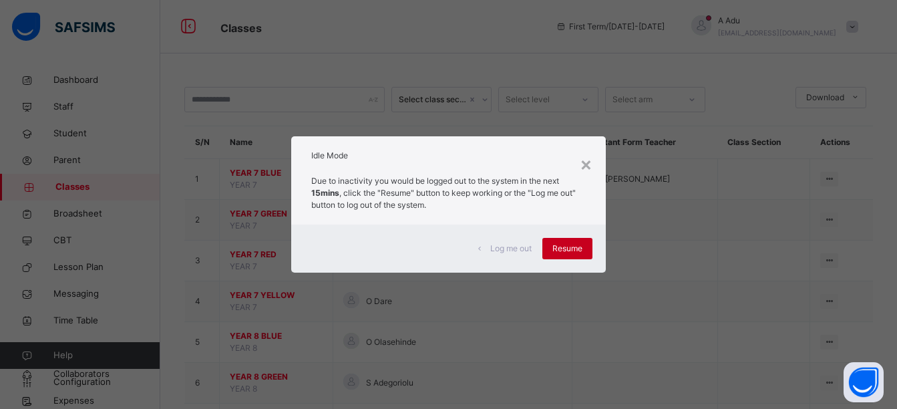
click at [561, 253] on span "Resume" at bounding box center [568, 249] width 30 height 12
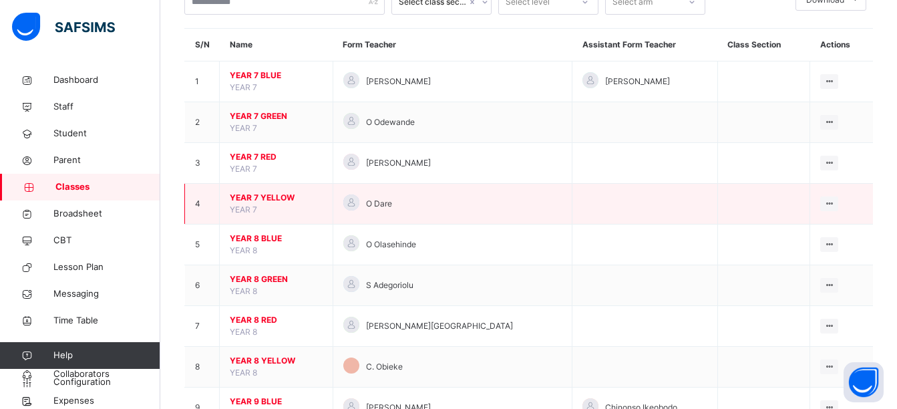
scroll to position [98, 0]
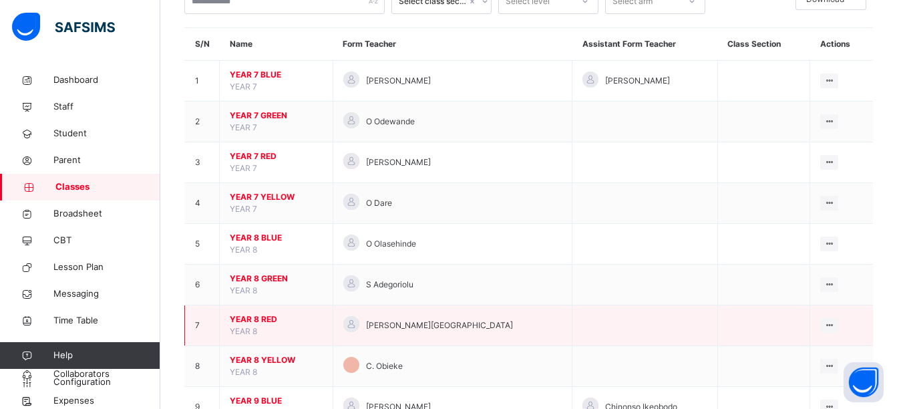
click at [253, 314] on span "YEAR 8 RED" at bounding box center [276, 319] width 93 height 12
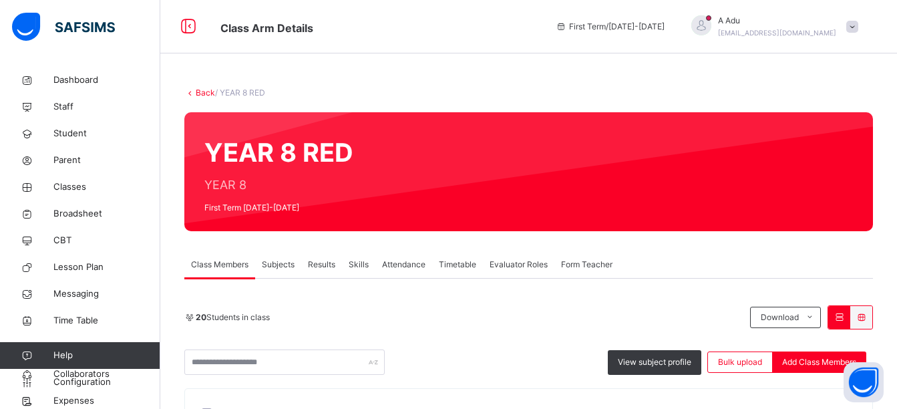
click at [281, 257] on div "Subjects" at bounding box center [278, 264] width 46 height 27
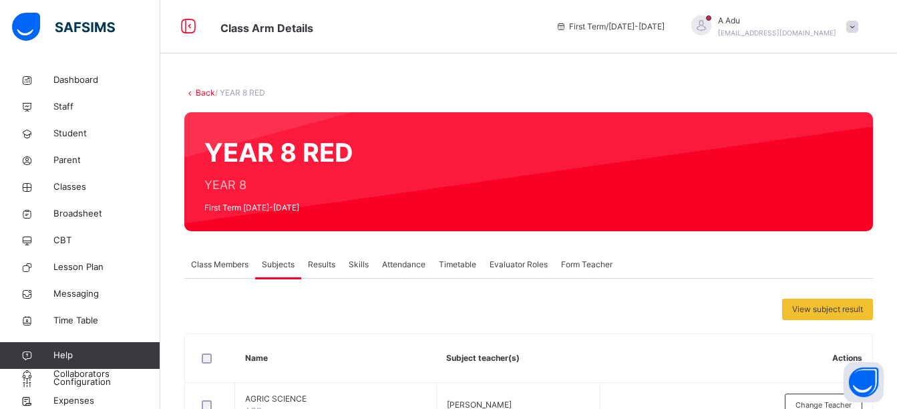
click at [204, 92] on link "Back" at bounding box center [205, 93] width 19 height 10
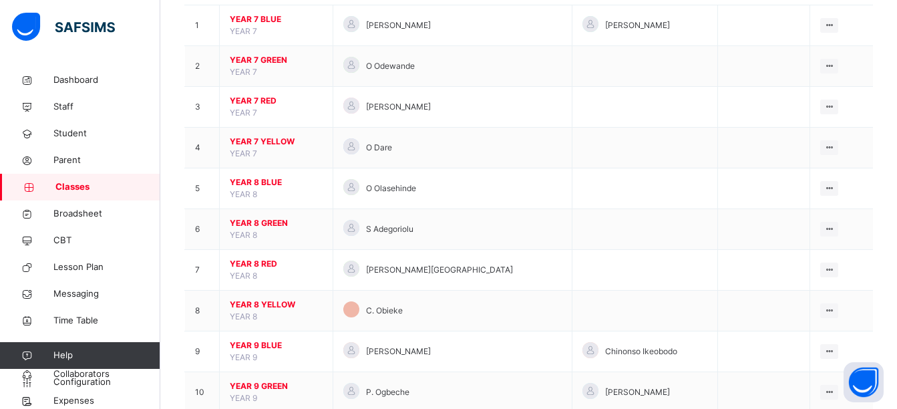
scroll to position [154, 0]
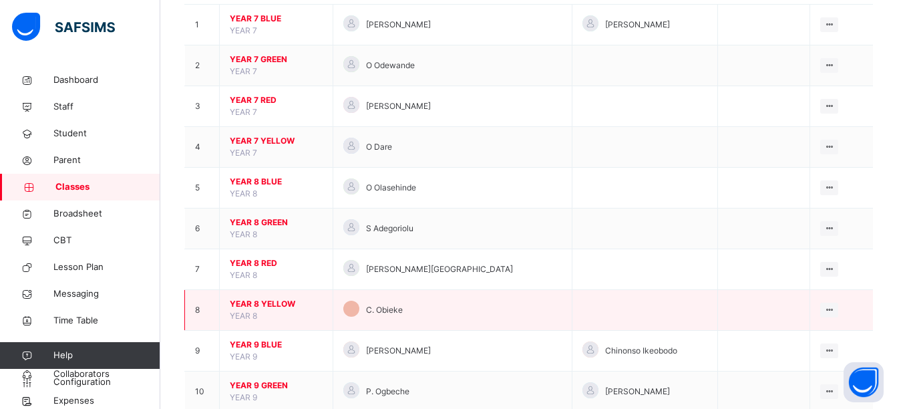
click at [259, 303] on span "YEAR 8 YELLOW" at bounding box center [276, 304] width 93 height 12
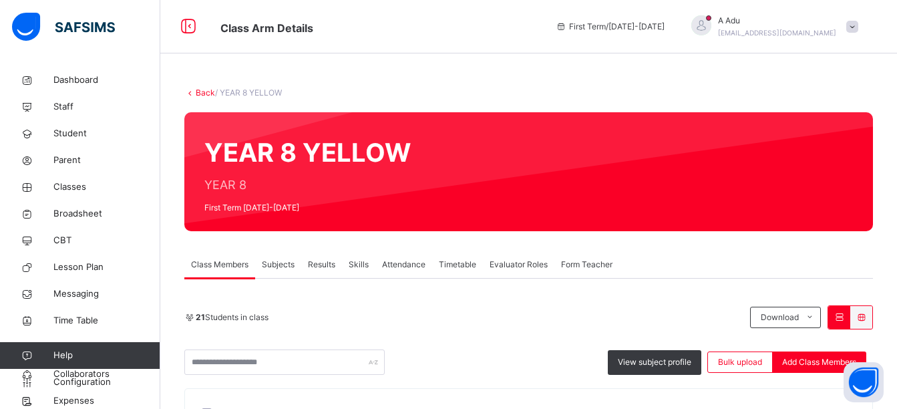
click at [281, 265] on span "Subjects" at bounding box center [278, 265] width 33 height 12
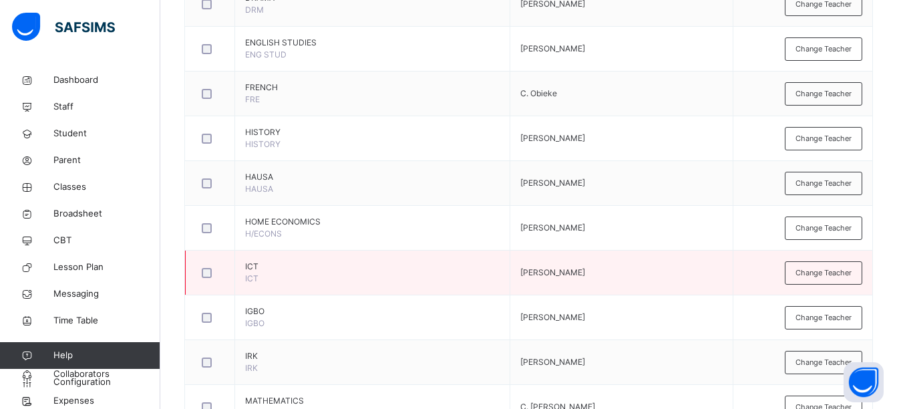
scroll to position [644, 0]
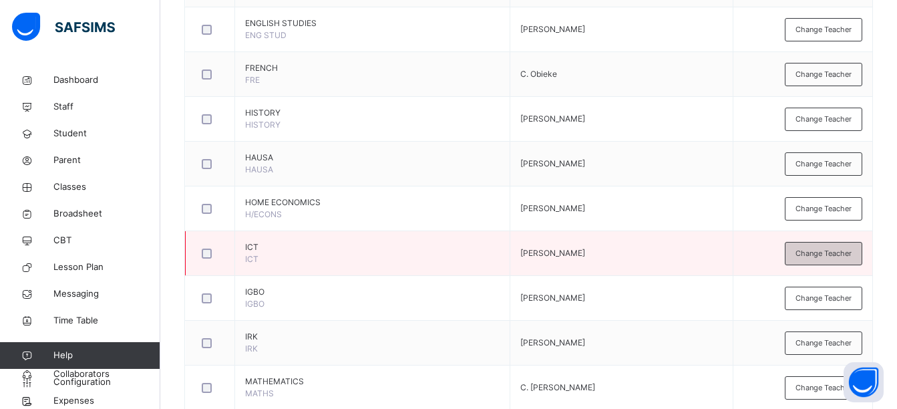
click at [827, 259] on div "Change Teacher" at bounding box center [824, 253] width 78 height 23
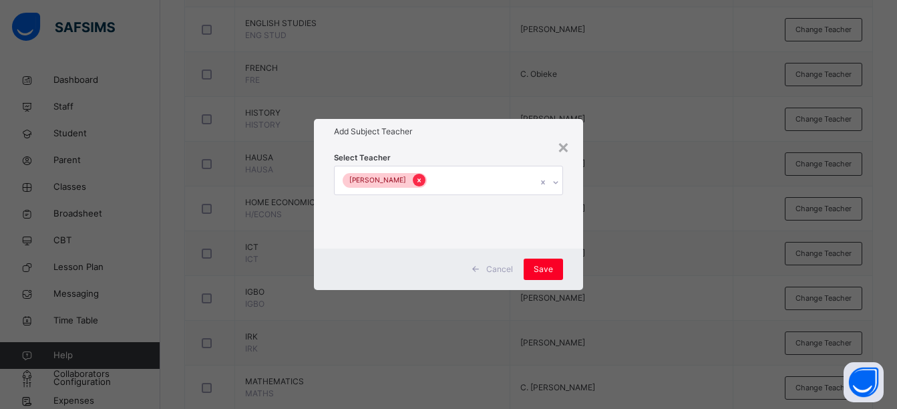
click at [416, 184] on icon at bounding box center [419, 180] width 7 height 9
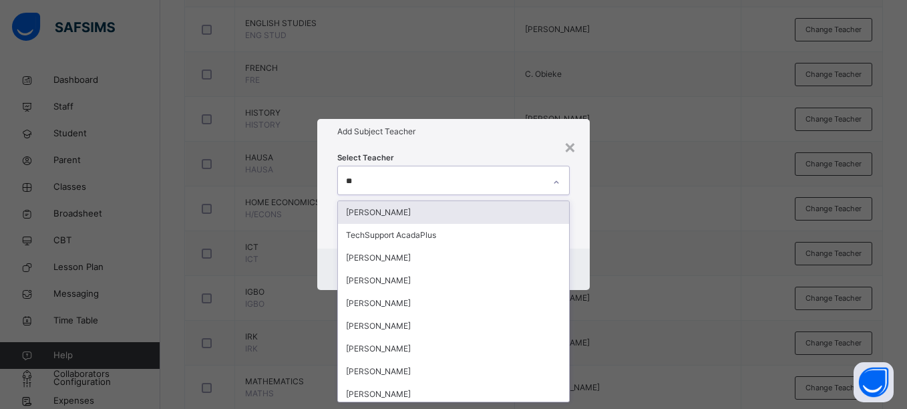
type input "***"
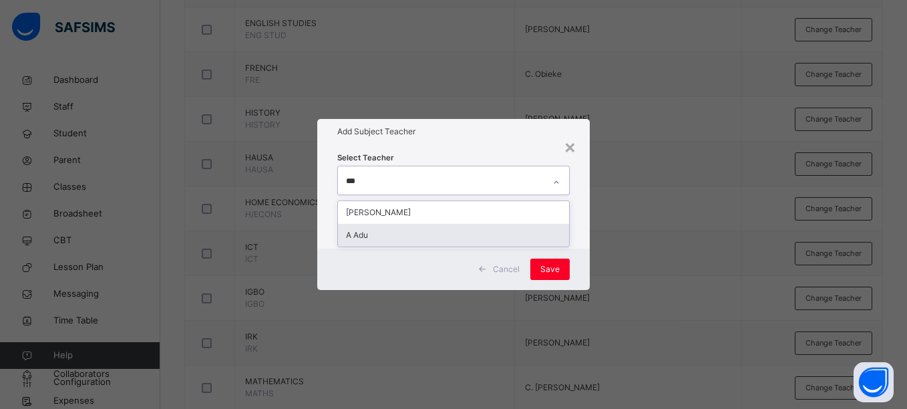
click at [396, 237] on div "A Adu" at bounding box center [453, 235] width 231 height 23
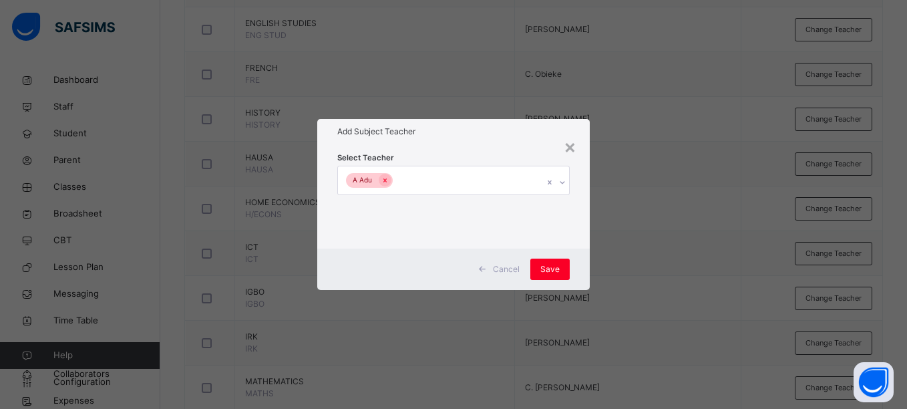
click at [442, 151] on div "Select Teacher A Adu" at bounding box center [453, 196] width 232 height 91
click at [547, 271] on span "Save" at bounding box center [550, 269] width 19 height 12
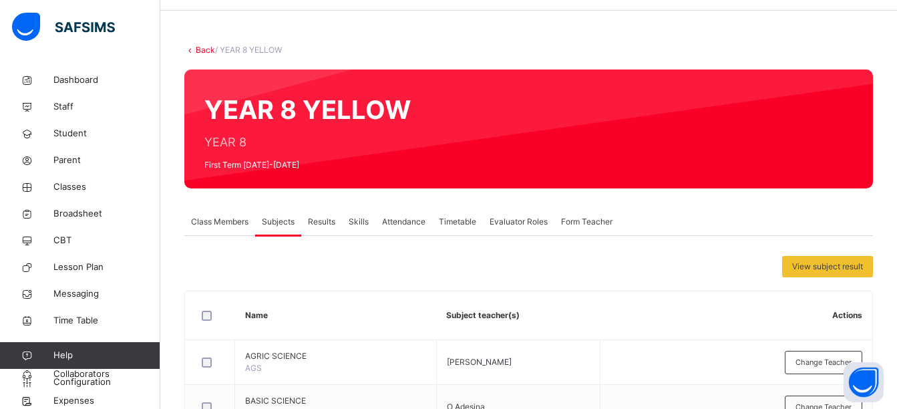
scroll to position [0, 0]
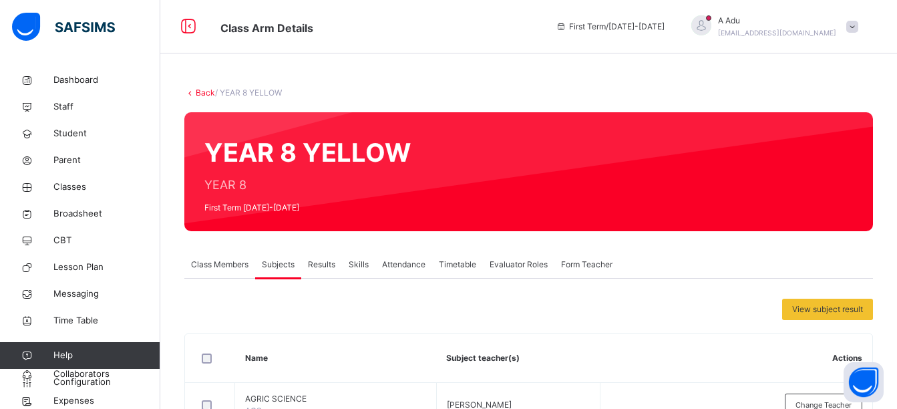
click at [204, 92] on link "Back" at bounding box center [205, 93] width 19 height 10
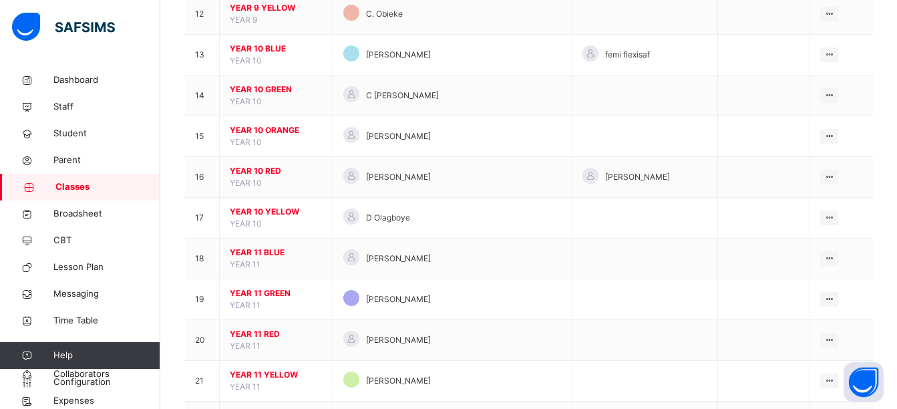
scroll to position [614, 0]
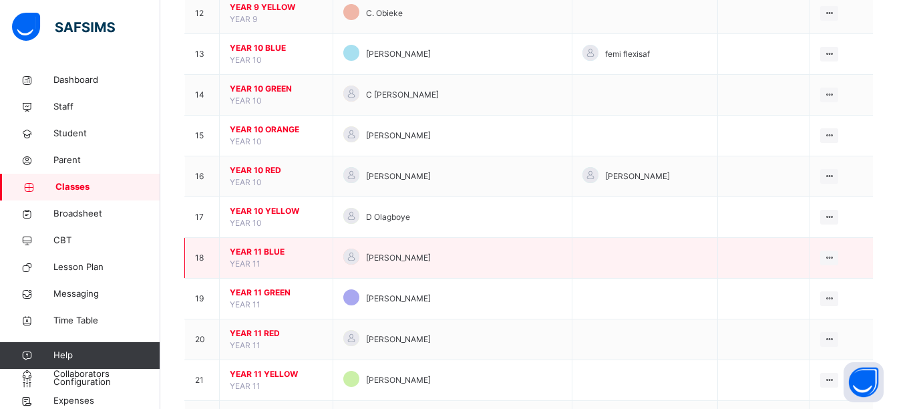
click at [255, 255] on span "YEAR 11 BLUE" at bounding box center [276, 252] width 93 height 12
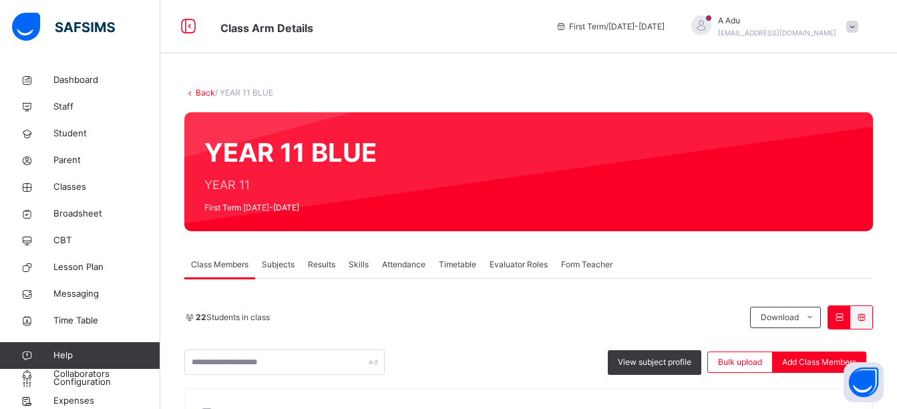
click at [277, 263] on span "Subjects" at bounding box center [278, 265] width 33 height 12
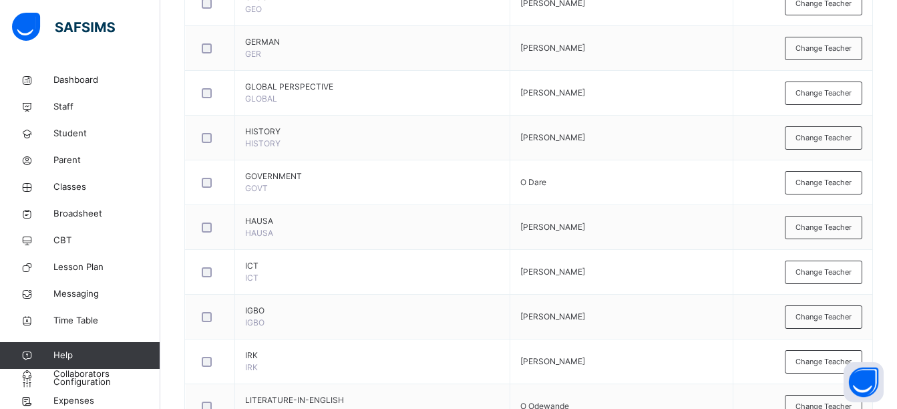
scroll to position [1119, 0]
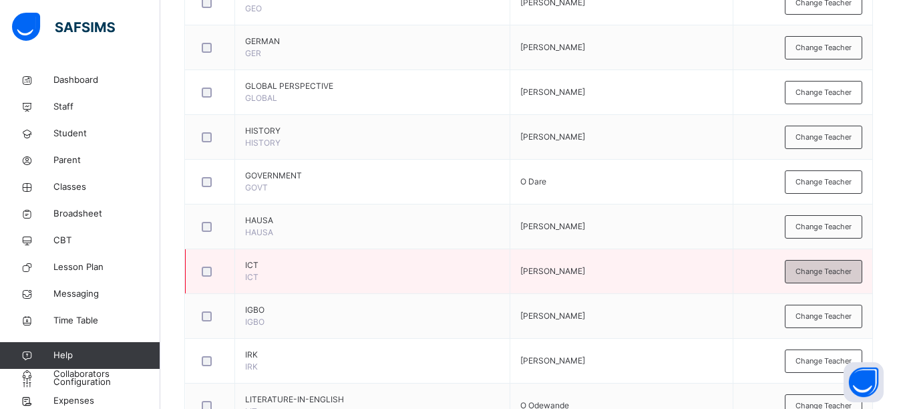
click at [813, 279] on div "Change Teacher" at bounding box center [824, 271] width 78 height 23
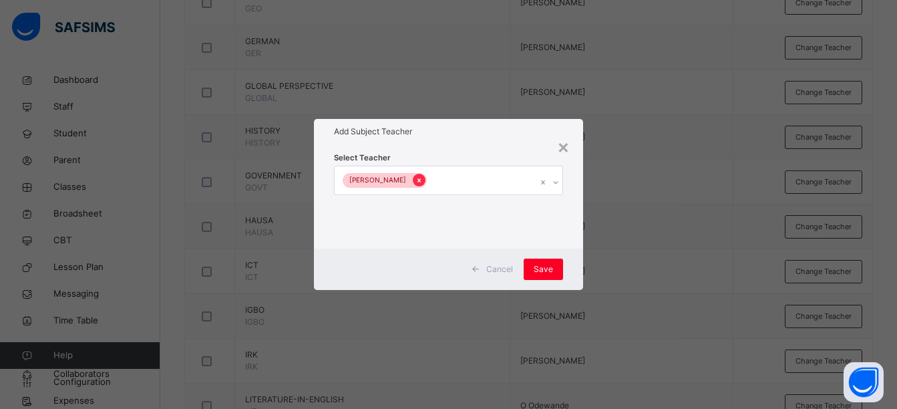
click at [416, 177] on icon at bounding box center [419, 180] width 7 height 9
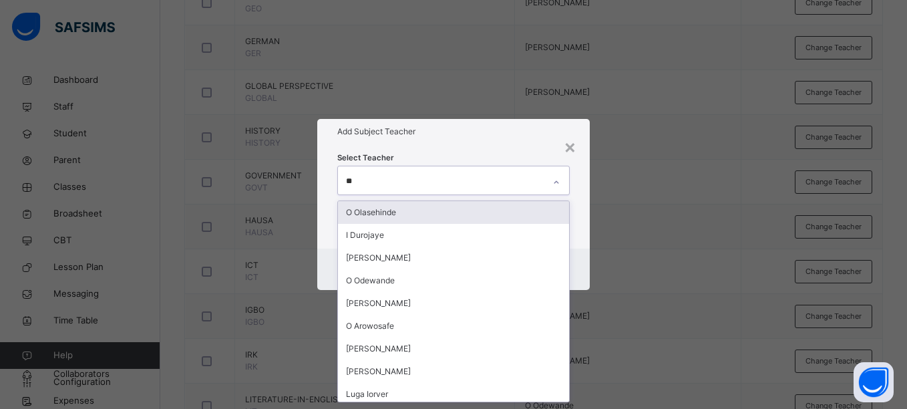
type input "***"
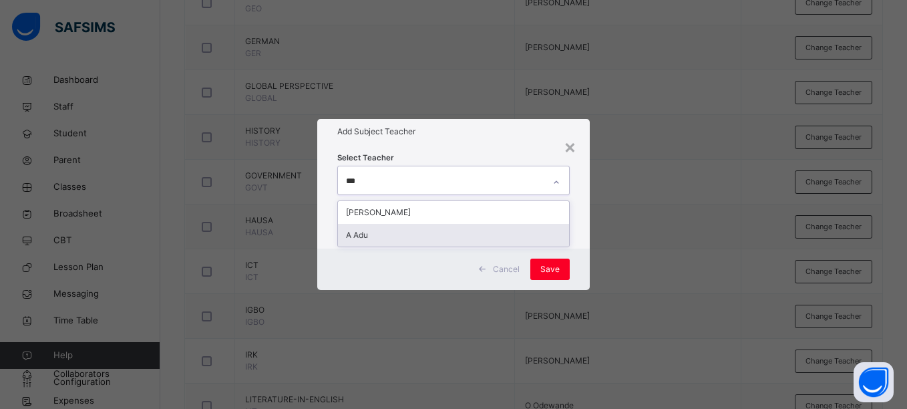
click at [388, 239] on div "A Adu" at bounding box center [453, 235] width 231 height 23
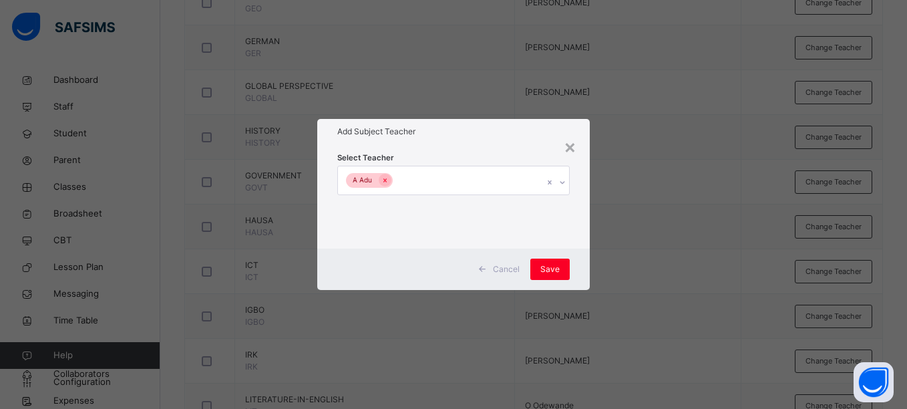
click at [450, 140] on div "Add Subject Teacher" at bounding box center [453, 131] width 272 height 25
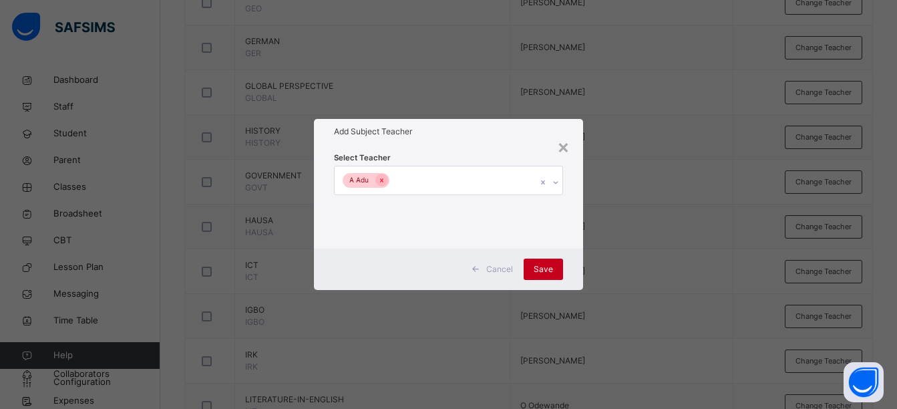
click at [539, 269] on span "Save" at bounding box center [543, 269] width 19 height 12
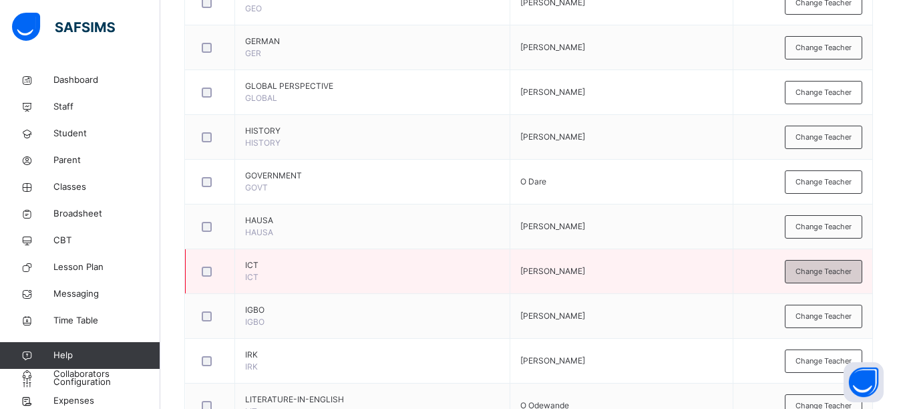
click at [818, 268] on span "Change Teacher" at bounding box center [824, 271] width 56 height 11
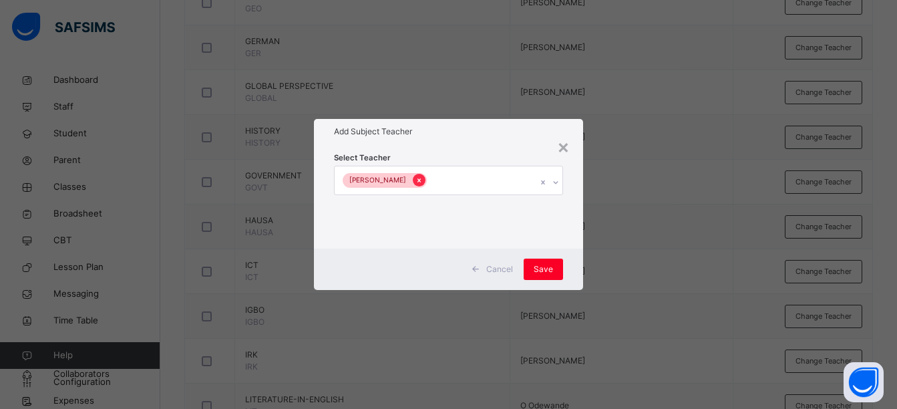
click at [416, 182] on icon at bounding box center [419, 180] width 7 height 9
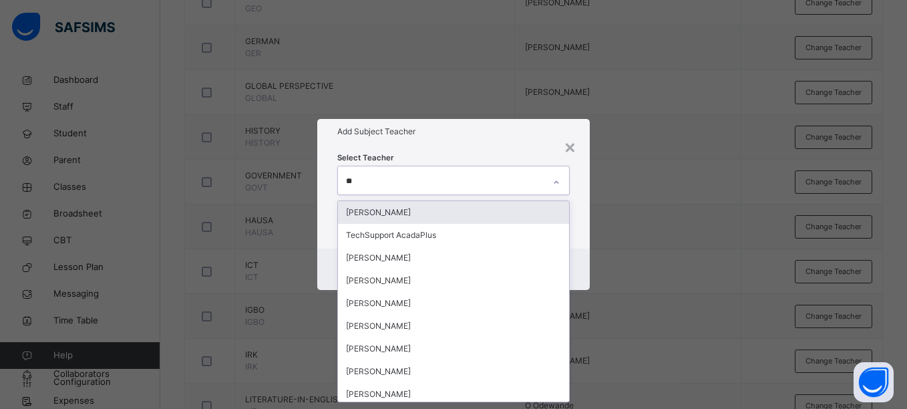
type input "***"
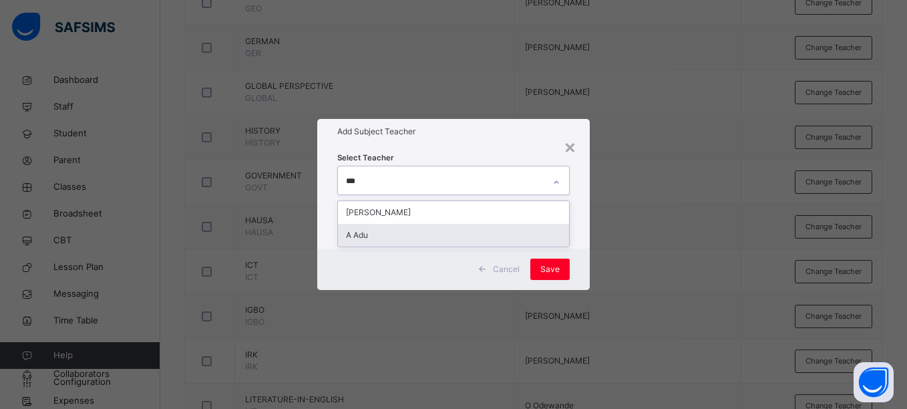
click at [403, 230] on div "A Adu" at bounding box center [453, 235] width 231 height 23
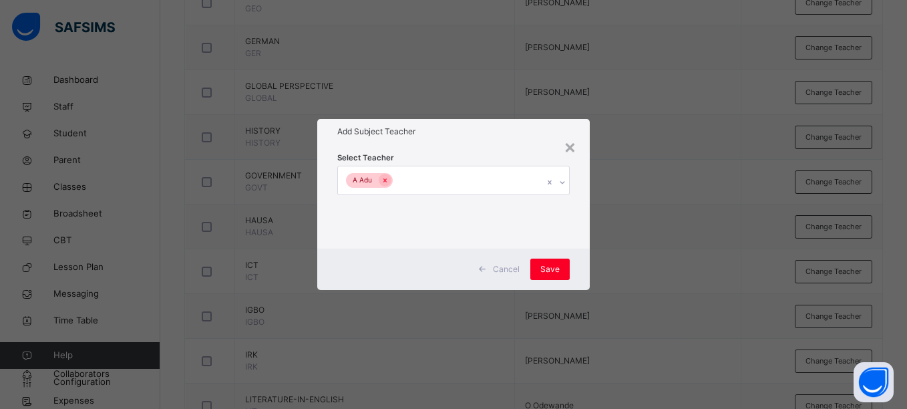
click at [459, 138] on div "Add Subject Teacher" at bounding box center [453, 131] width 272 height 25
click at [547, 264] on span "Save" at bounding box center [550, 269] width 19 height 12
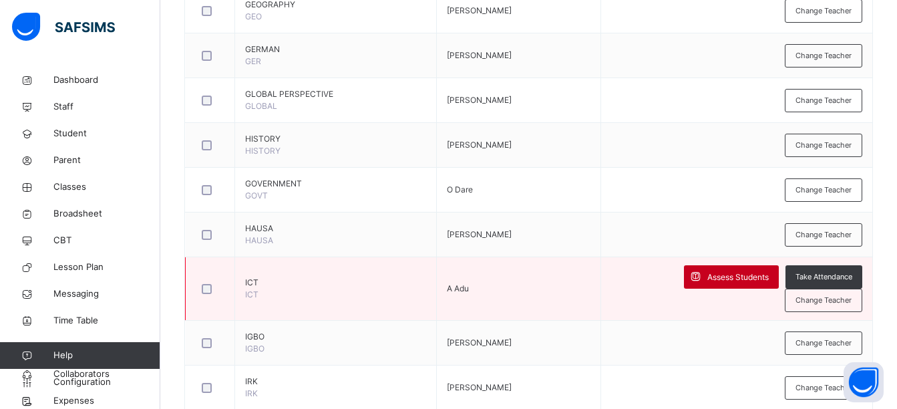
click at [708, 277] on span "Assess Students" at bounding box center [738, 277] width 61 height 12
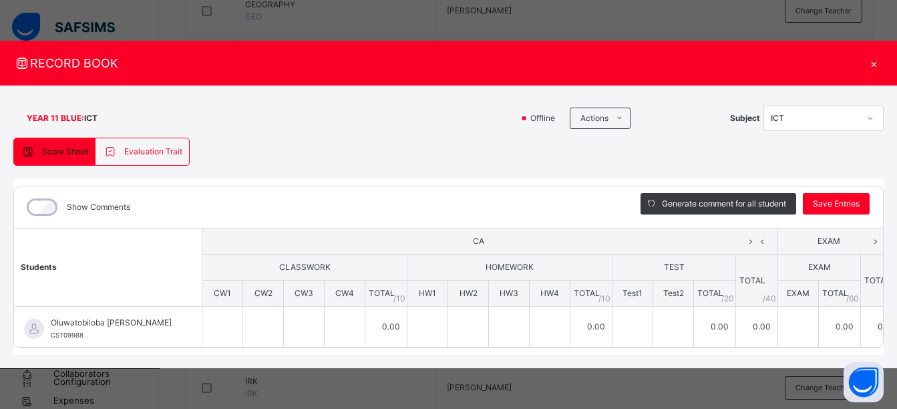
scroll to position [0, 0]
click at [883, 59] on div "×" at bounding box center [874, 63] width 20 height 18
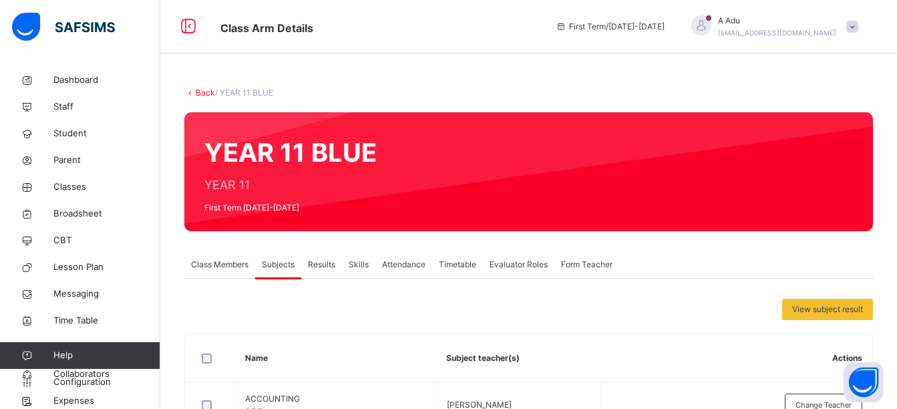
click at [201, 95] on link "Back" at bounding box center [205, 93] width 19 height 10
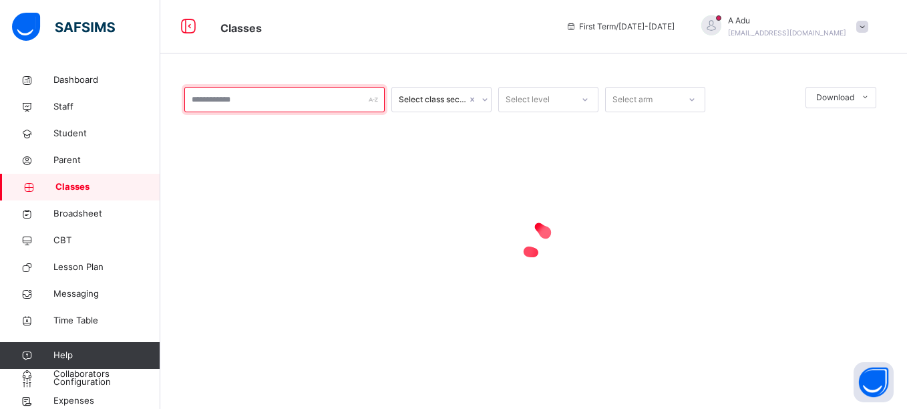
click at [271, 107] on input "text" at bounding box center [284, 99] width 200 height 25
type input "*******"
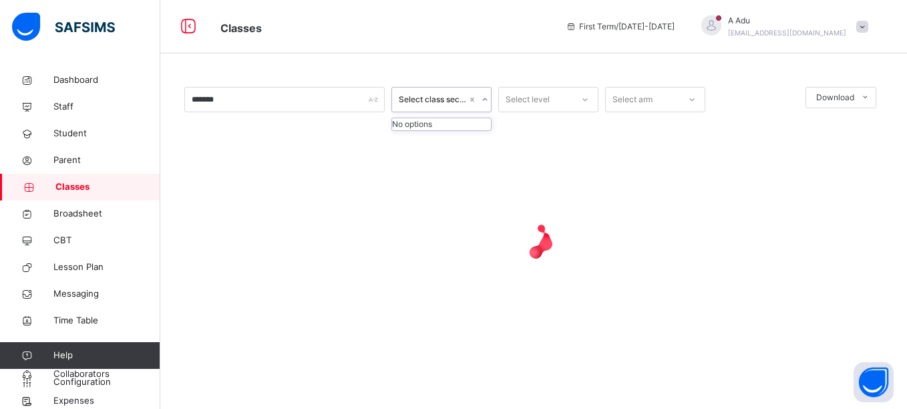
click at [431, 105] on div "Select class section" at bounding box center [433, 100] width 68 height 12
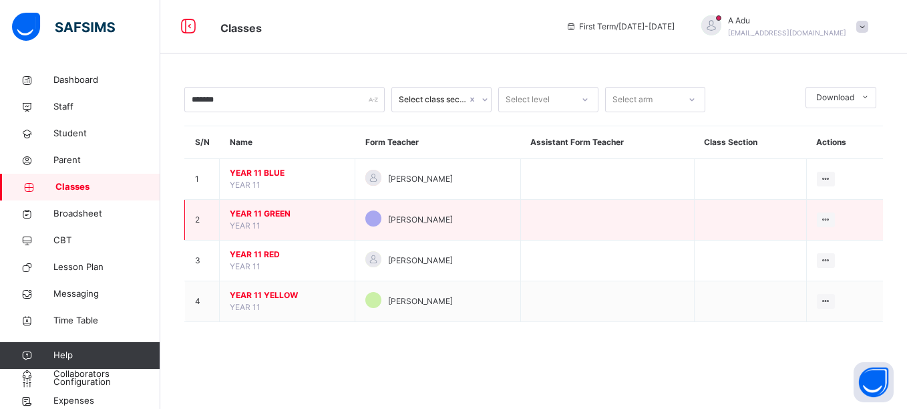
click at [265, 217] on span "YEAR 11 GREEN" at bounding box center [287, 214] width 115 height 12
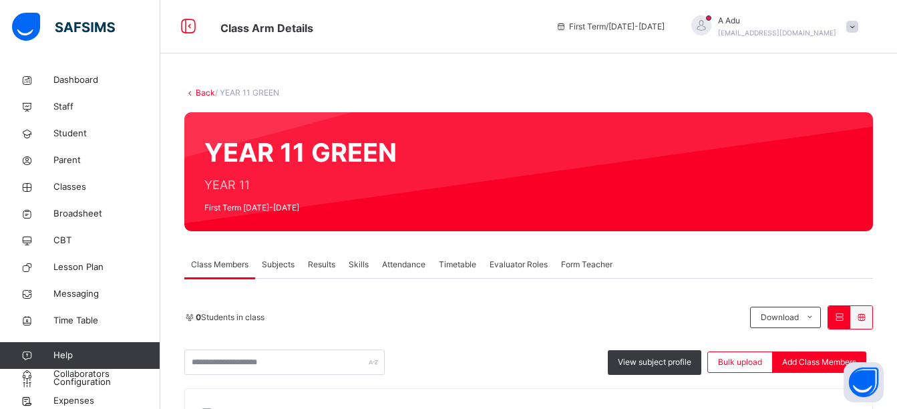
click at [290, 266] on span "Subjects" at bounding box center [278, 265] width 33 height 12
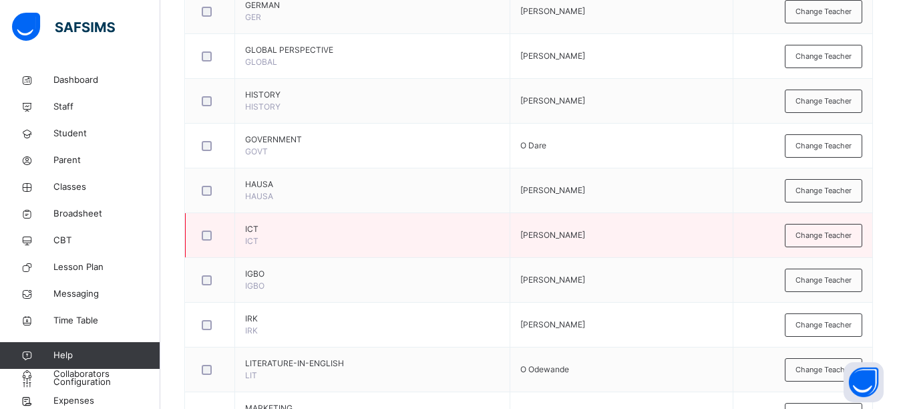
scroll to position [1155, 0]
click at [812, 232] on span "Change Teacher" at bounding box center [824, 234] width 56 height 11
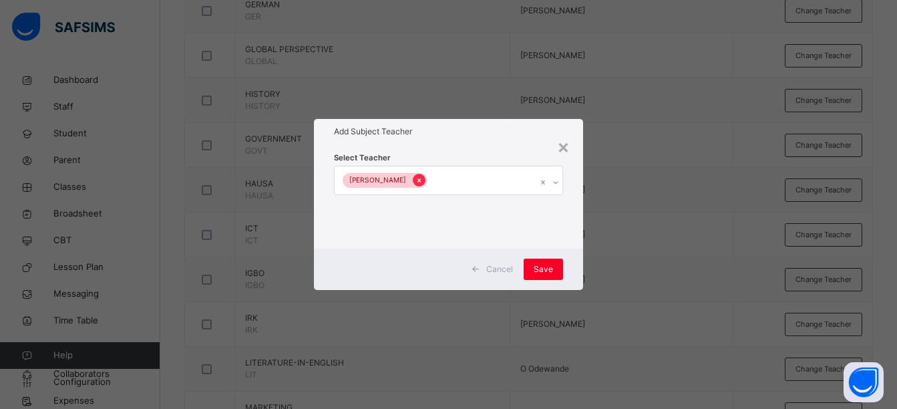
click at [418, 181] on icon at bounding box center [419, 180] width 3 height 4
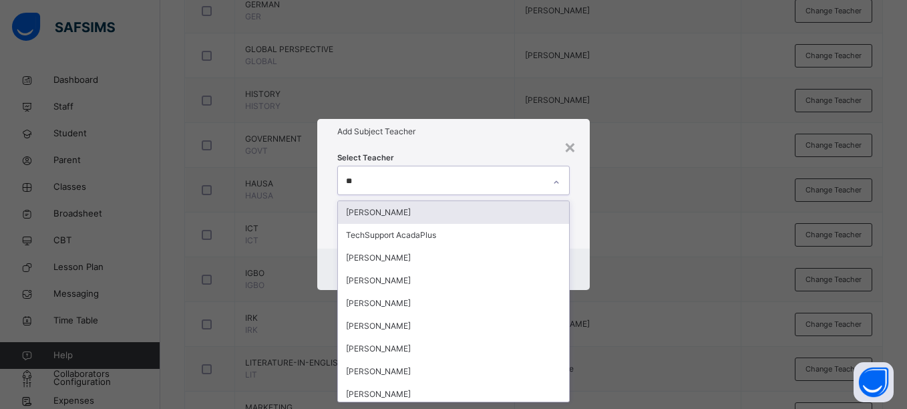
type input "***"
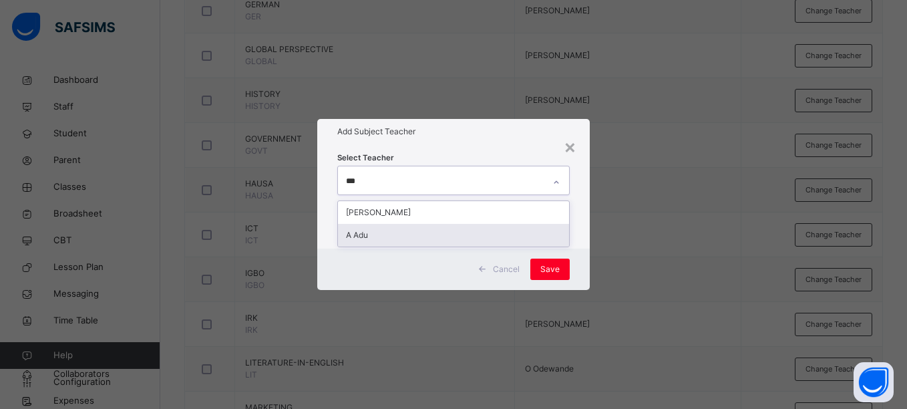
click at [391, 225] on div "A Adu" at bounding box center [453, 235] width 231 height 23
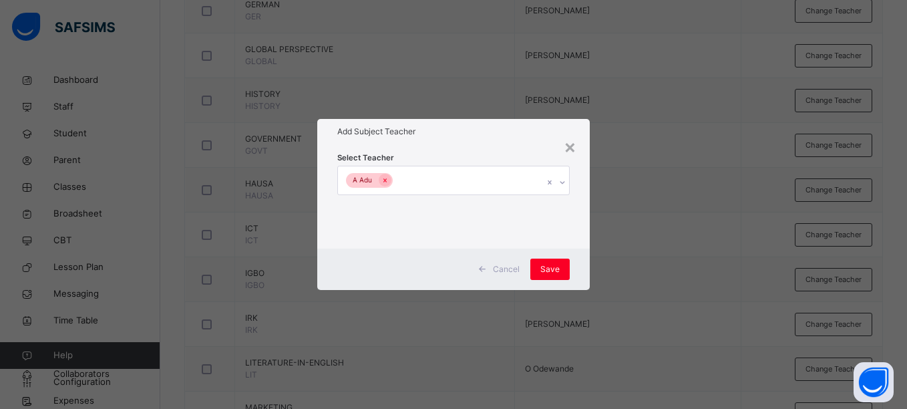
click at [454, 146] on div "Select Teacher A Adu" at bounding box center [453, 196] width 272 height 104
click at [547, 261] on div "Save" at bounding box center [550, 269] width 39 height 21
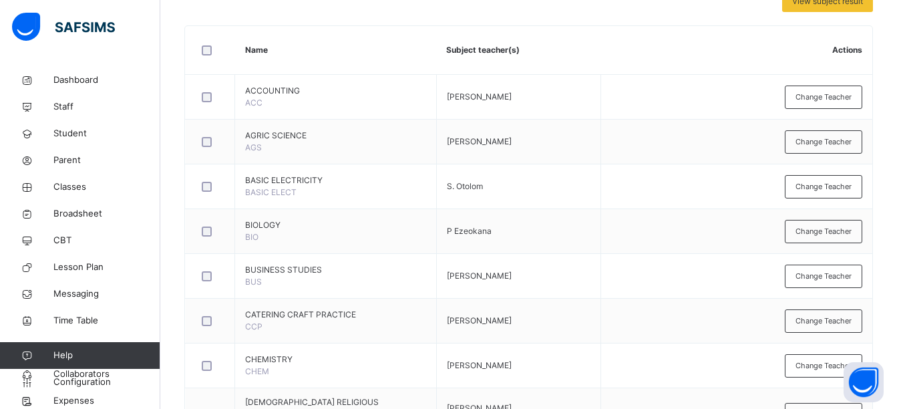
scroll to position [0, 0]
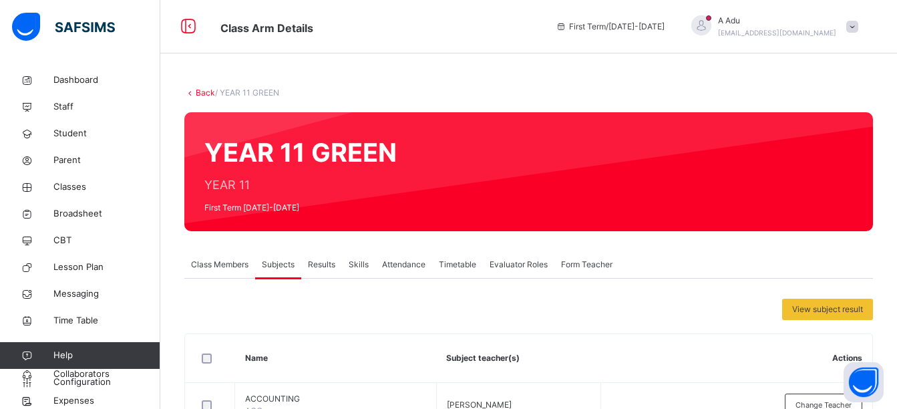
click at [233, 259] on span "Class Members" at bounding box center [219, 265] width 57 height 12
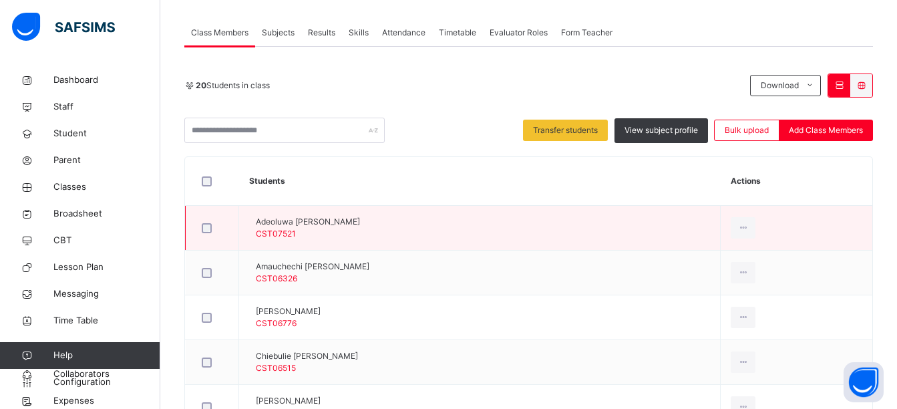
scroll to position [231, 0]
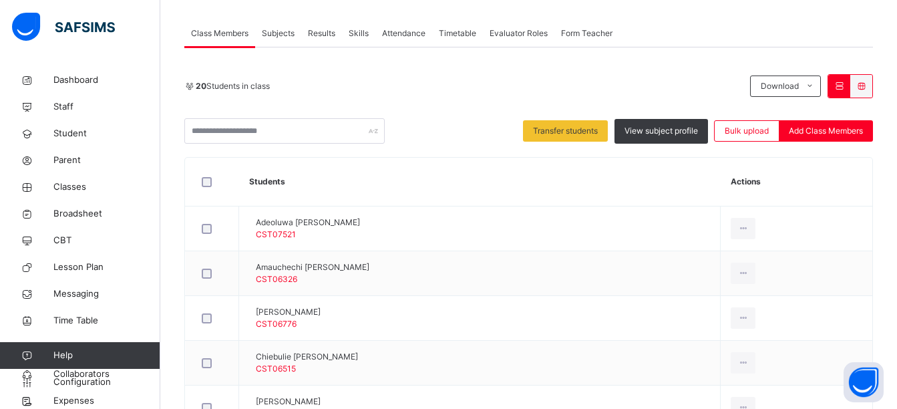
click at [728, 100] on div "20 Students in class Download Pdf Report Excel Report Transfer students View su…" at bounding box center [528, 108] width 689 height 69
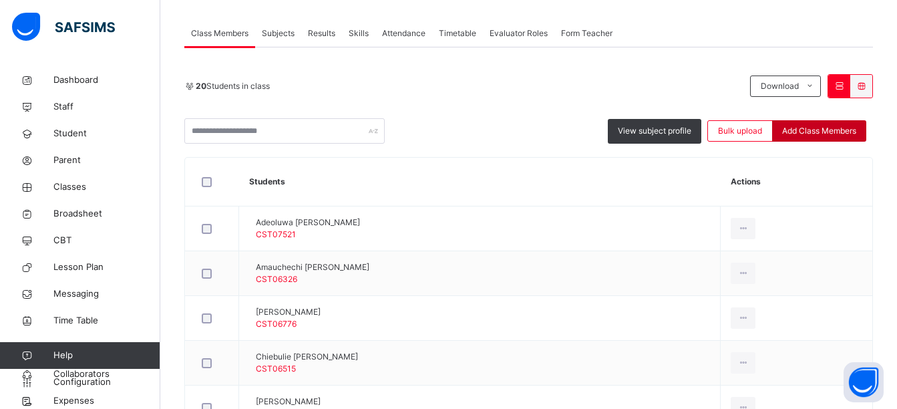
click at [830, 132] on span "Add Class Members" at bounding box center [819, 131] width 74 height 12
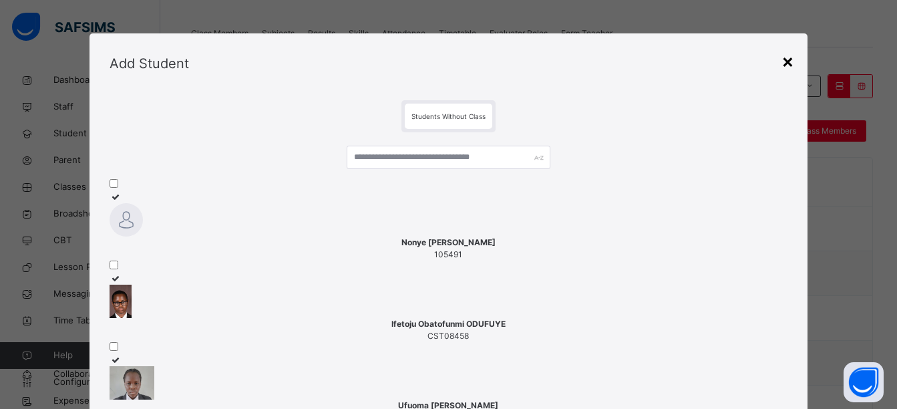
click at [786, 66] on div "×" at bounding box center [788, 61] width 13 height 28
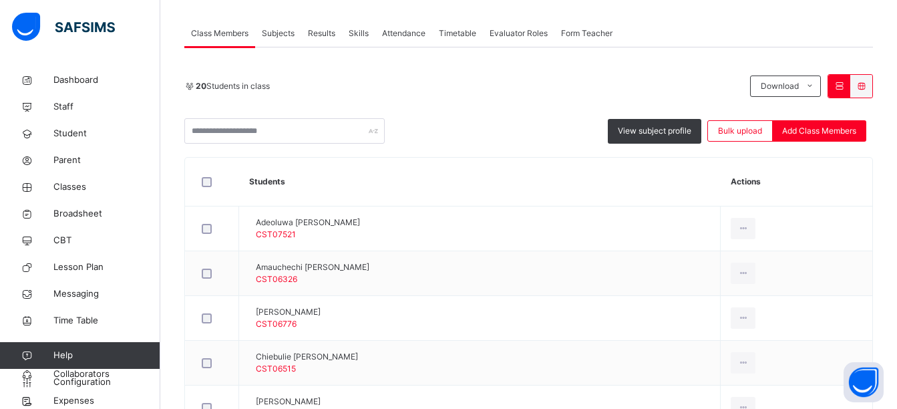
click at [286, 33] on span "Subjects" at bounding box center [278, 33] width 33 height 12
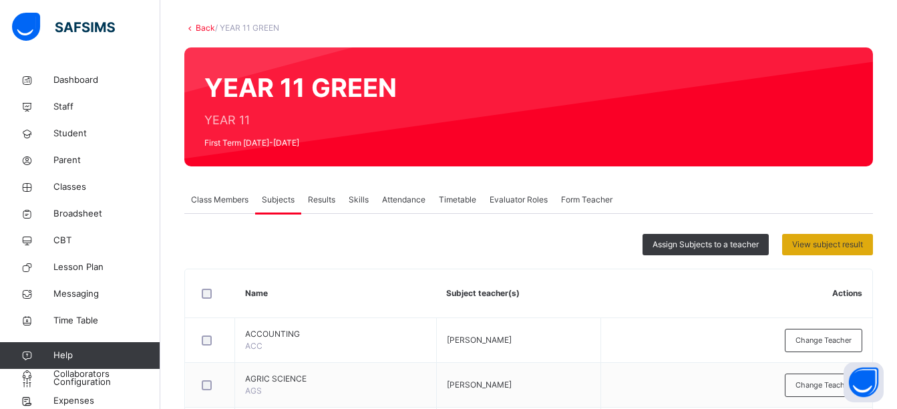
scroll to position [0, 0]
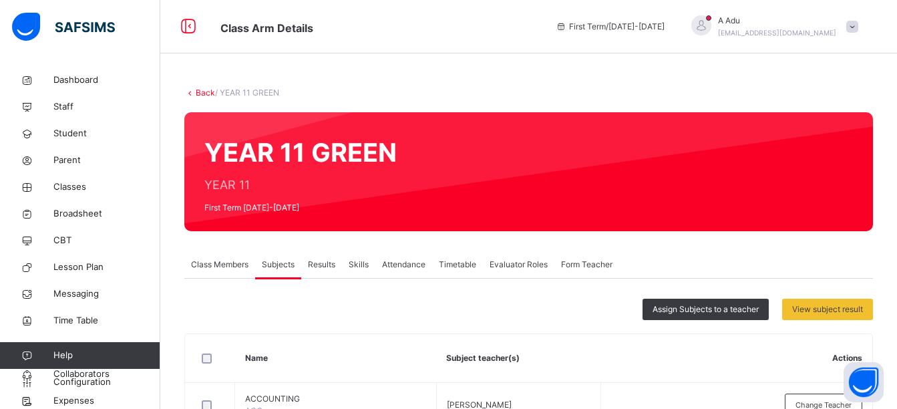
click at [198, 94] on link "Back" at bounding box center [205, 93] width 19 height 10
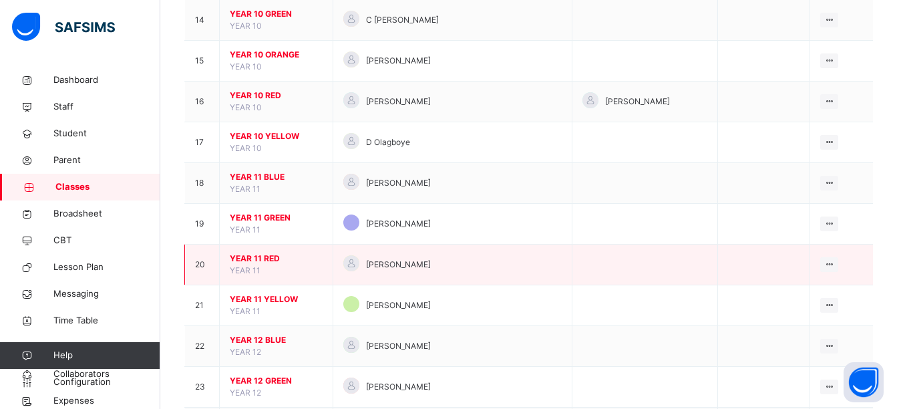
scroll to position [690, 0]
click at [251, 255] on span "YEAR 11 RED" at bounding box center [276, 258] width 93 height 12
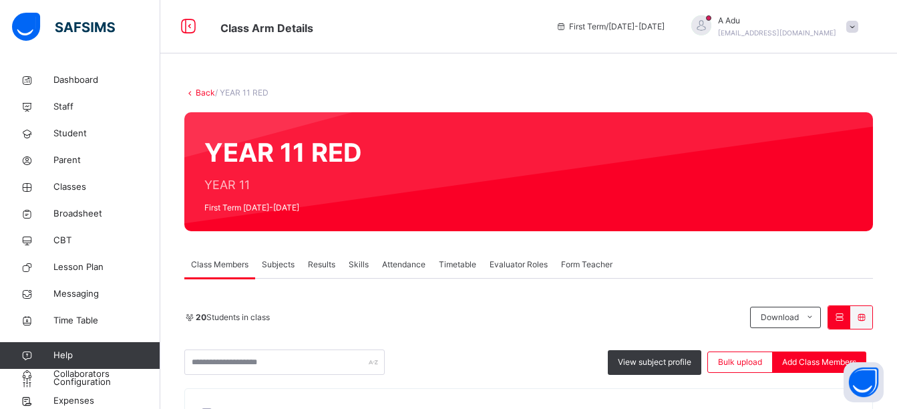
click at [285, 268] on span "Subjects" at bounding box center [278, 265] width 33 height 12
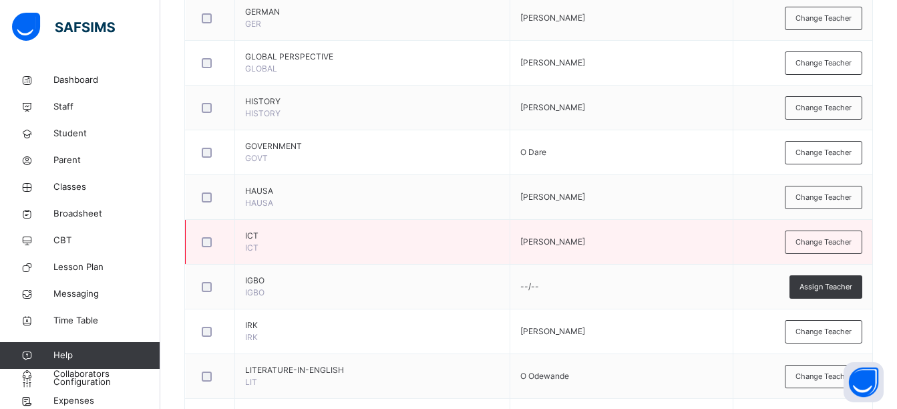
scroll to position [1149, 0]
click at [815, 242] on span "Change Teacher" at bounding box center [824, 241] width 56 height 11
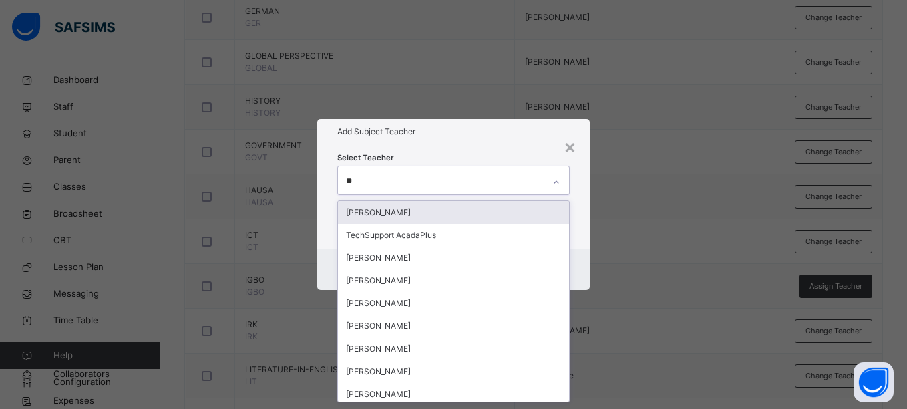
type input "***"
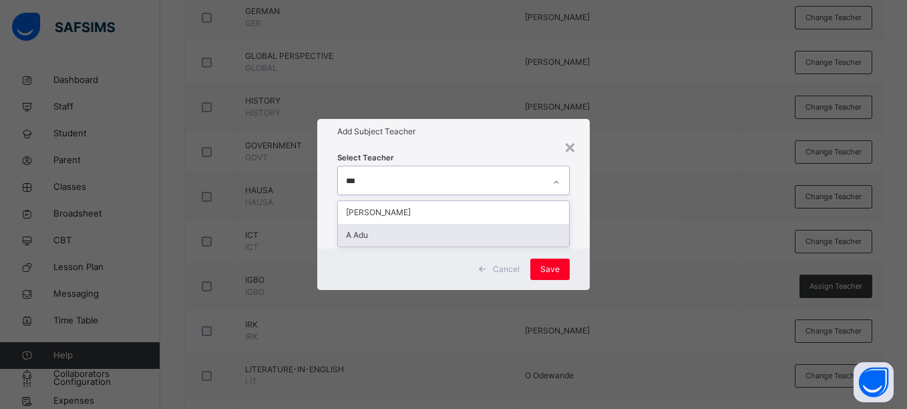
click at [477, 235] on div "A Adu" at bounding box center [453, 235] width 231 height 23
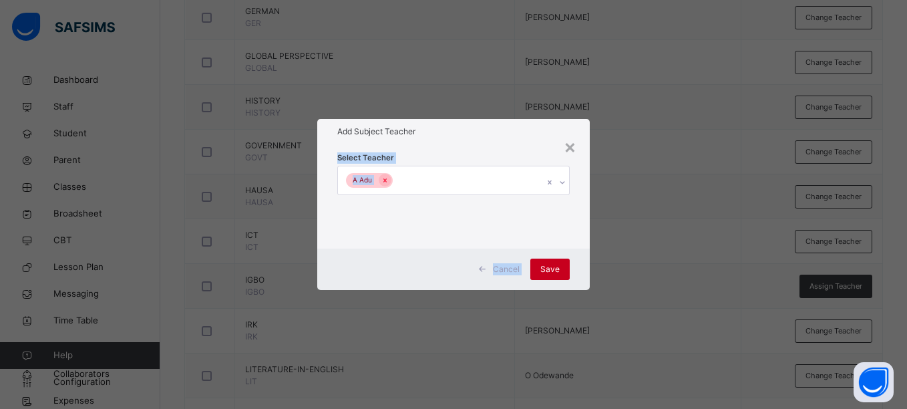
drag, startPoint x: 496, startPoint y: 146, endPoint x: 540, endPoint y: 266, distance: 127.9
click at [540, 266] on div "× Add Subject Teacher Select Teacher A Adu Cancel Save" at bounding box center [453, 204] width 272 height 171
drag, startPoint x: 540, startPoint y: 266, endPoint x: 549, endPoint y: 266, distance: 8.7
click at [549, 266] on span "Save" at bounding box center [550, 269] width 19 height 12
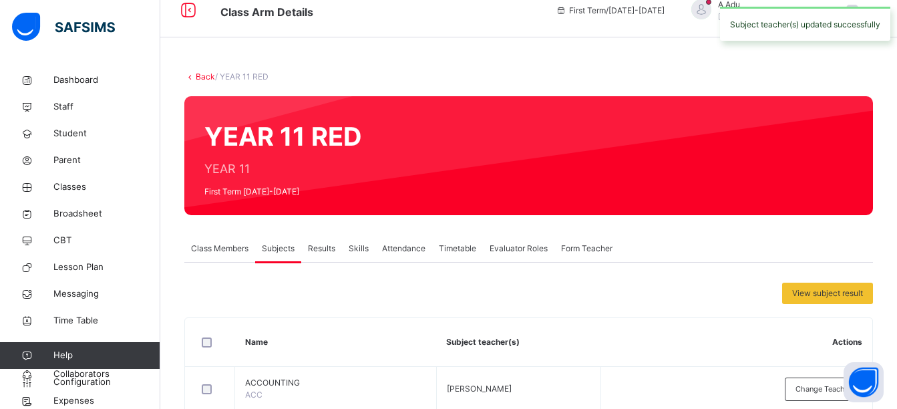
scroll to position [13, 0]
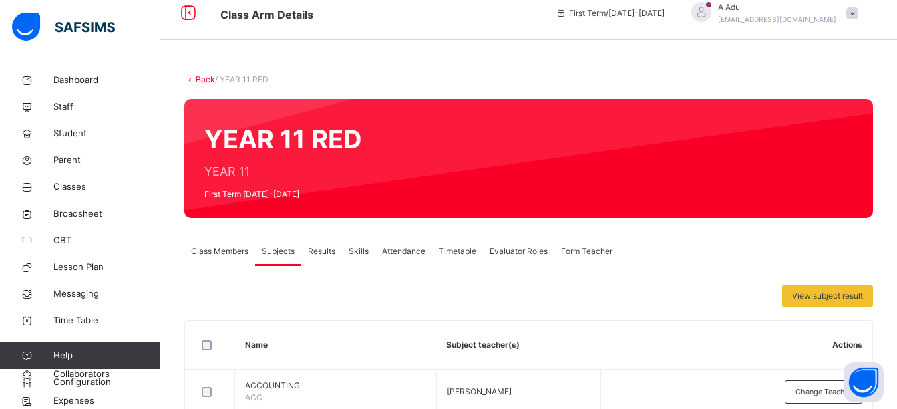
click at [202, 77] on link "Back" at bounding box center [205, 79] width 19 height 10
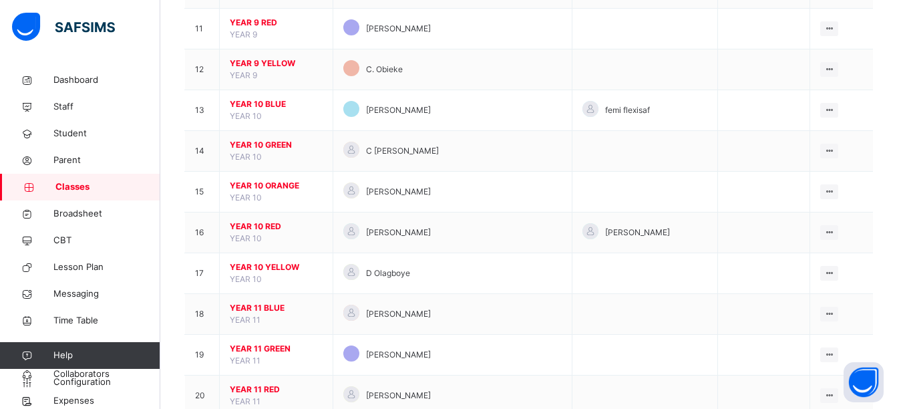
scroll to position [802, 0]
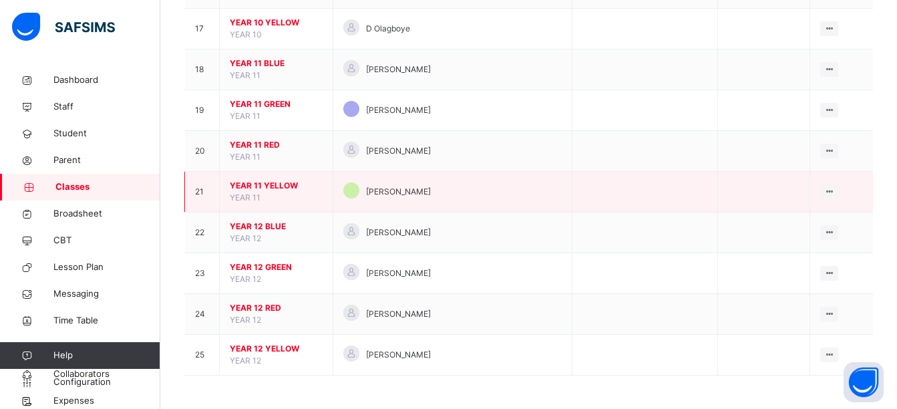
click at [251, 182] on span "YEAR 11 YELLOW" at bounding box center [276, 186] width 93 height 12
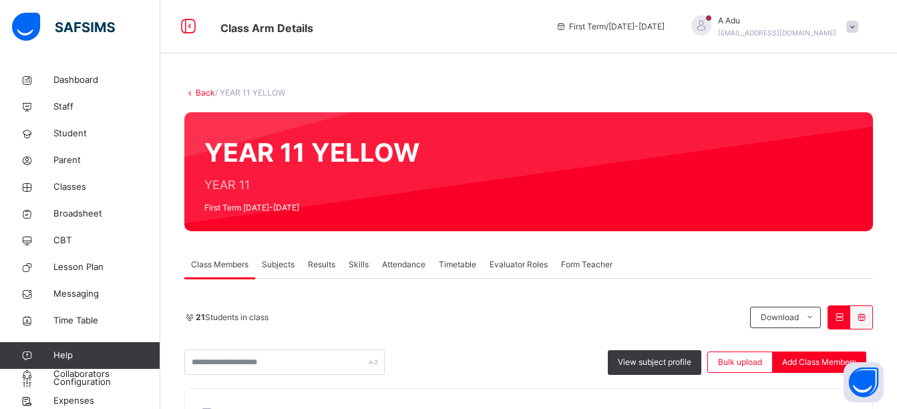
click at [281, 265] on span "Subjects" at bounding box center [278, 265] width 33 height 12
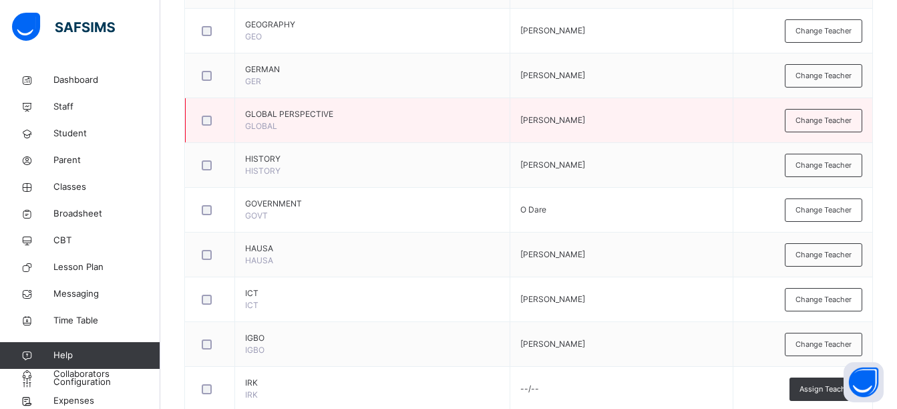
scroll to position [1092, 0]
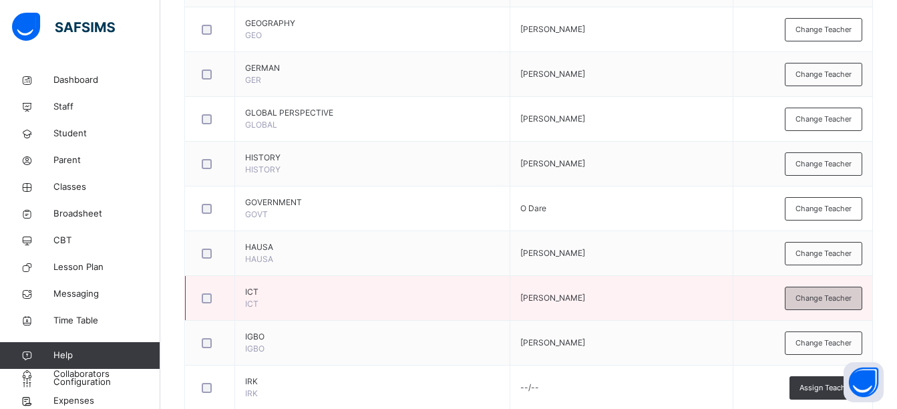
click at [822, 305] on div "Change Teacher" at bounding box center [824, 298] width 78 height 23
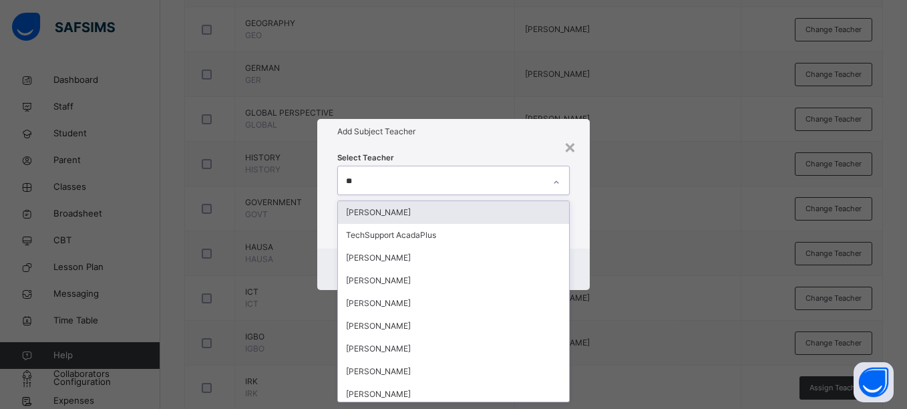
type input "***"
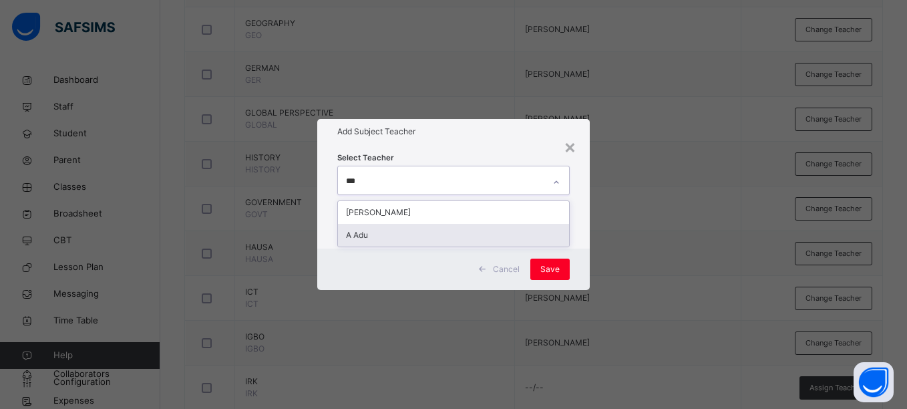
click at [482, 238] on div "A Adu" at bounding box center [453, 235] width 231 height 23
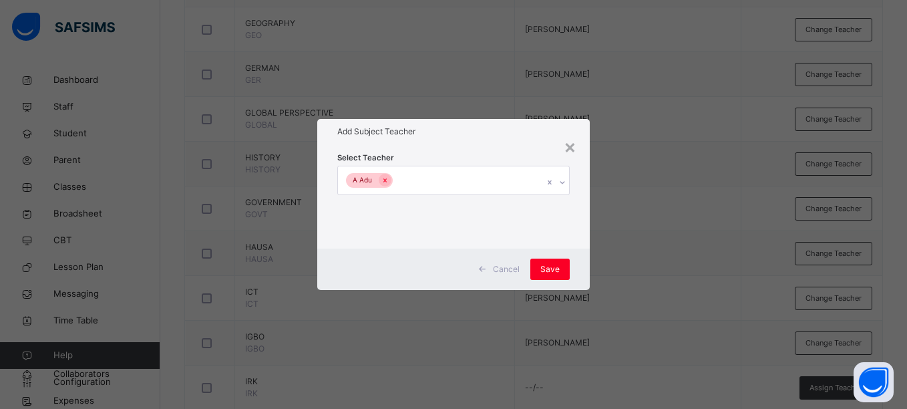
click at [488, 138] on div "Add Subject Teacher" at bounding box center [453, 131] width 272 height 25
click at [548, 268] on span "Save" at bounding box center [550, 269] width 19 height 12
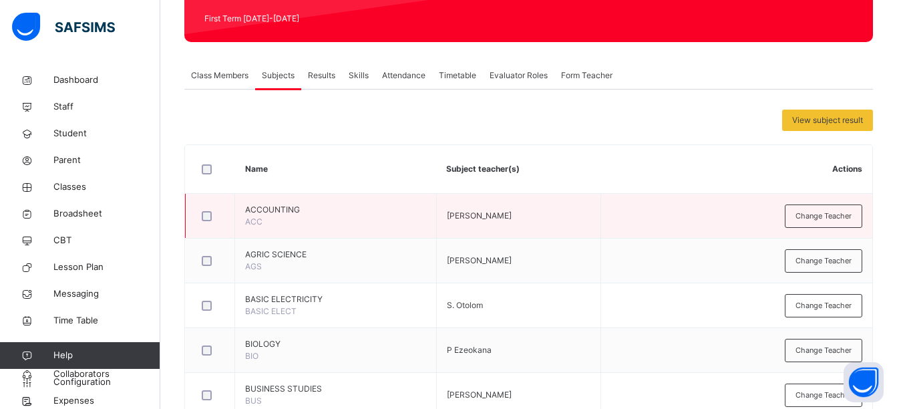
scroll to position [186, 0]
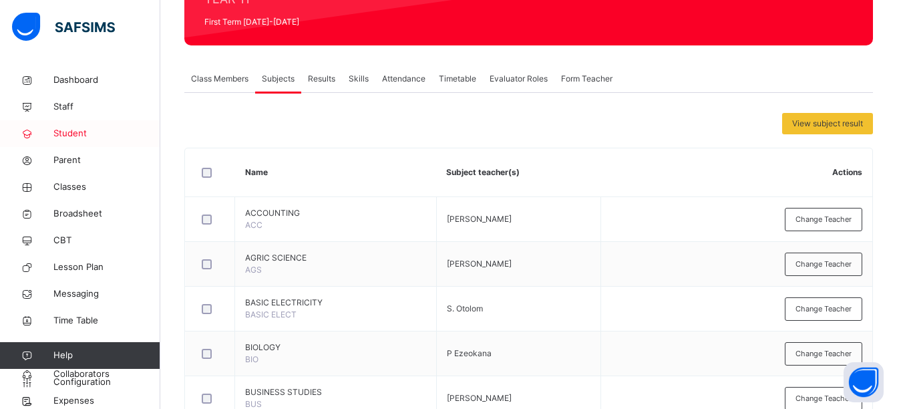
click at [76, 134] on span "Student" at bounding box center [106, 133] width 107 height 13
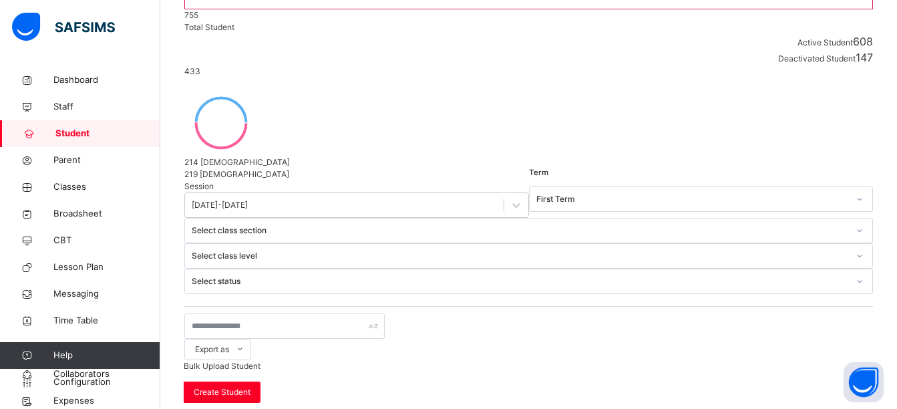
scroll to position [168, 0]
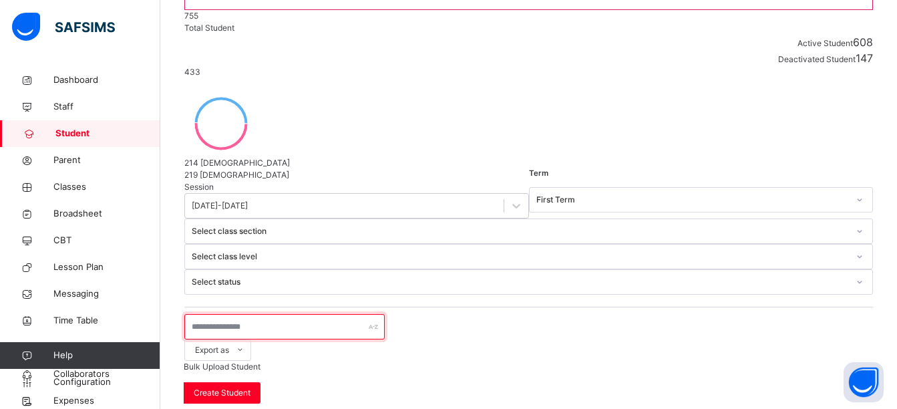
click at [229, 314] on input "text" at bounding box center [284, 326] width 200 height 25
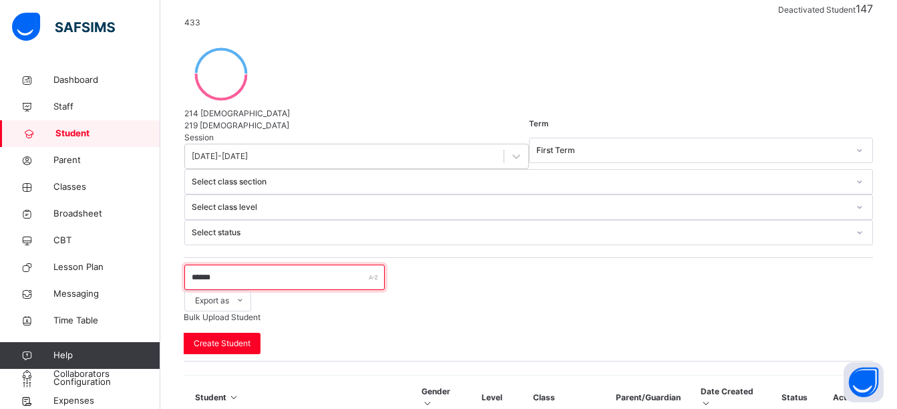
scroll to position [218, 0]
type input "******"
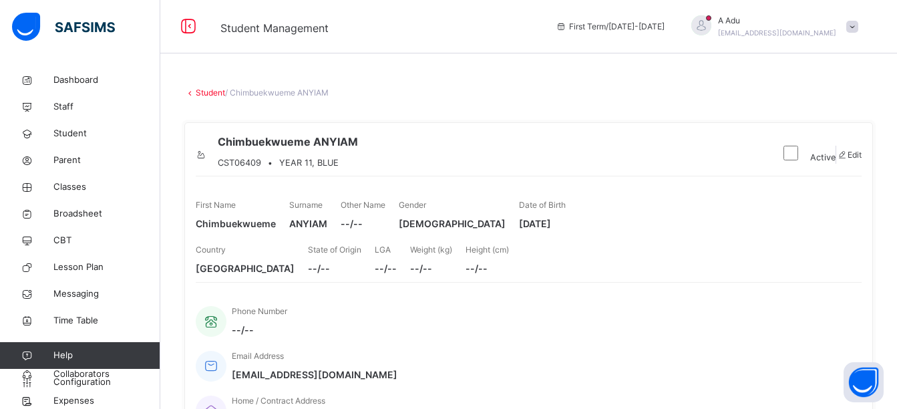
click at [206, 97] on link "Student" at bounding box center [210, 93] width 29 height 10
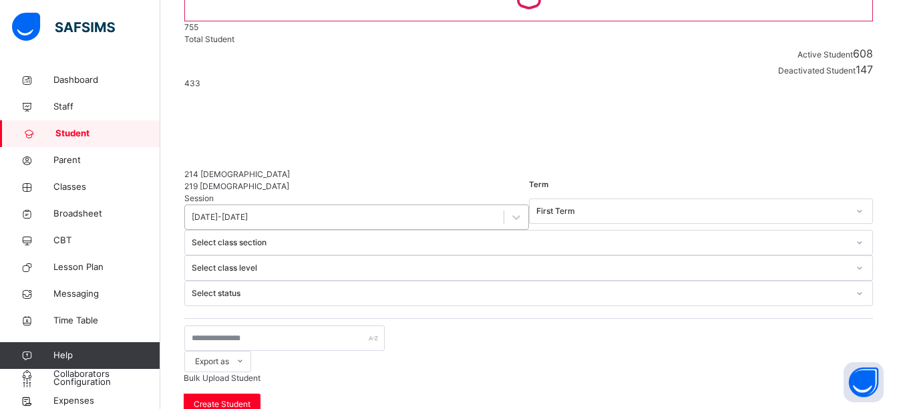
scroll to position [157, 0]
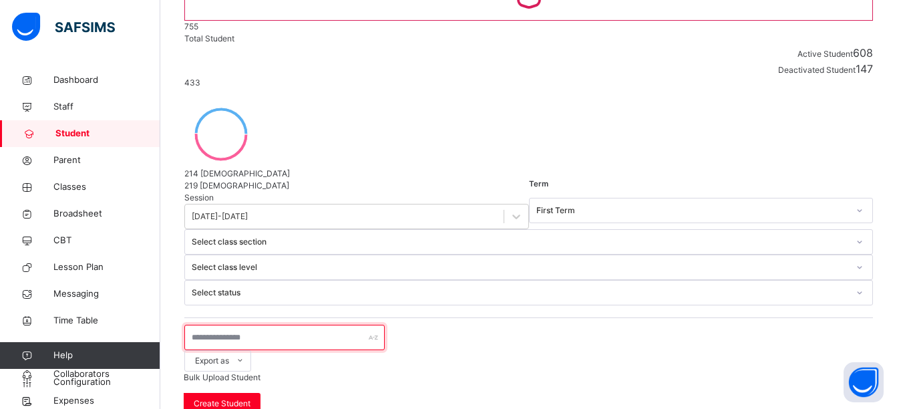
click at [229, 325] on input "text" at bounding box center [284, 337] width 200 height 25
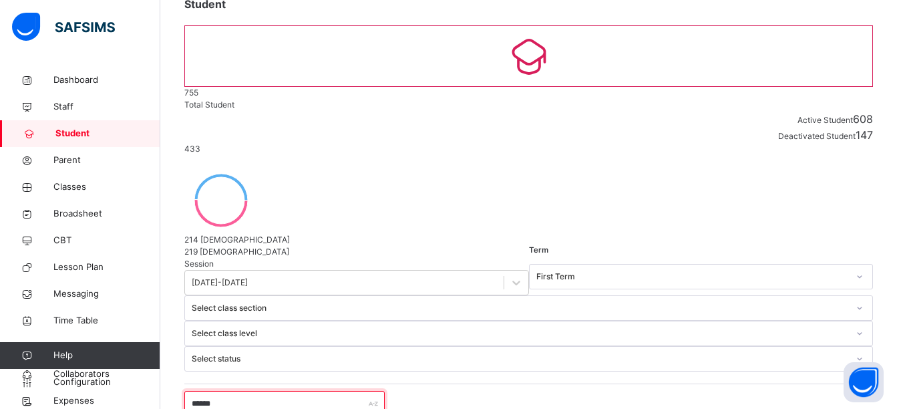
scroll to position [81, 0]
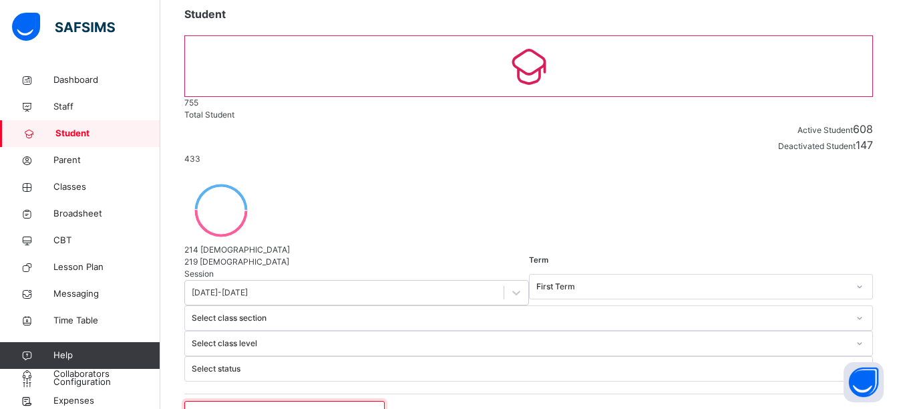
type input "*"
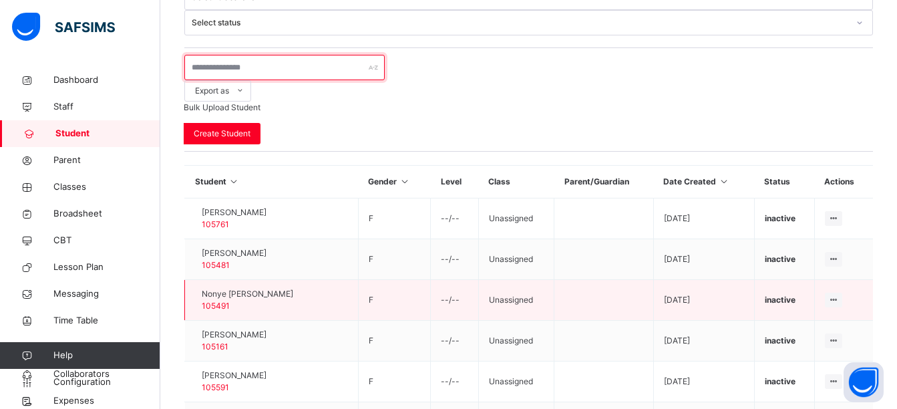
scroll to position [446, 0]
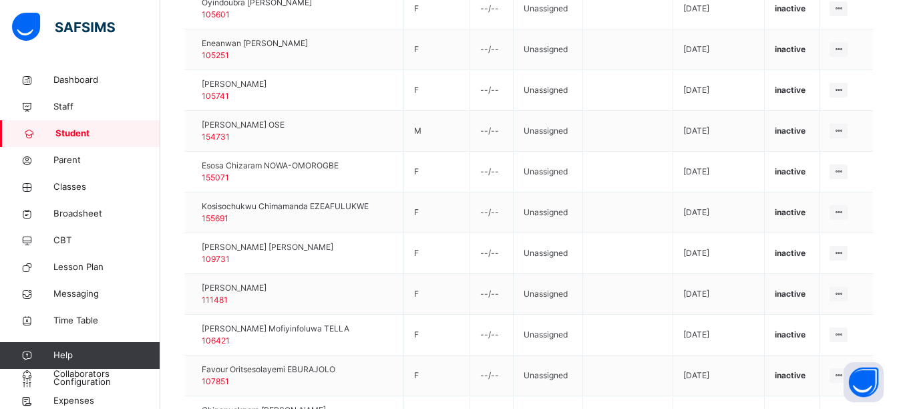
scroll to position [1352, 0]
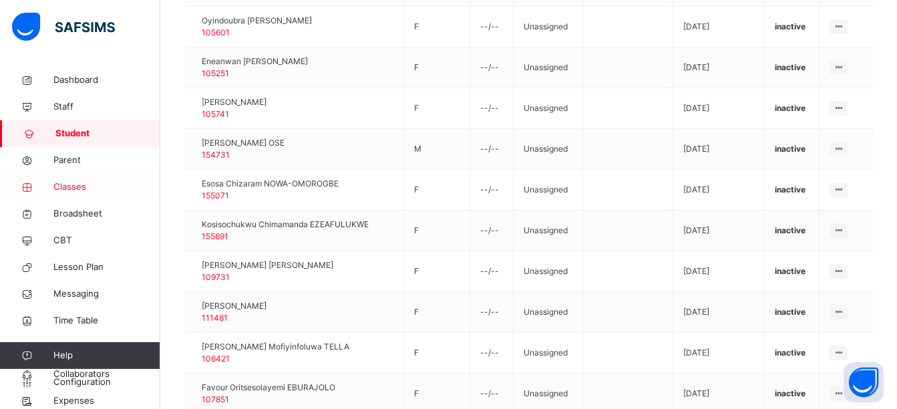
click at [83, 182] on span "Classes" at bounding box center [106, 186] width 107 height 13
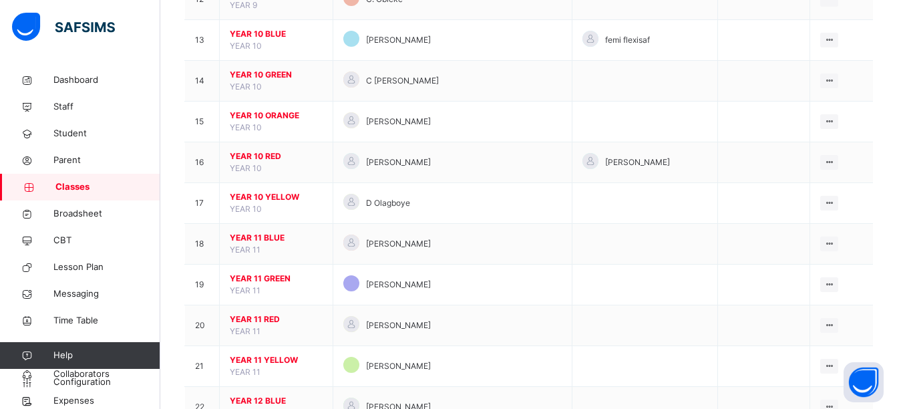
scroll to position [629, 0]
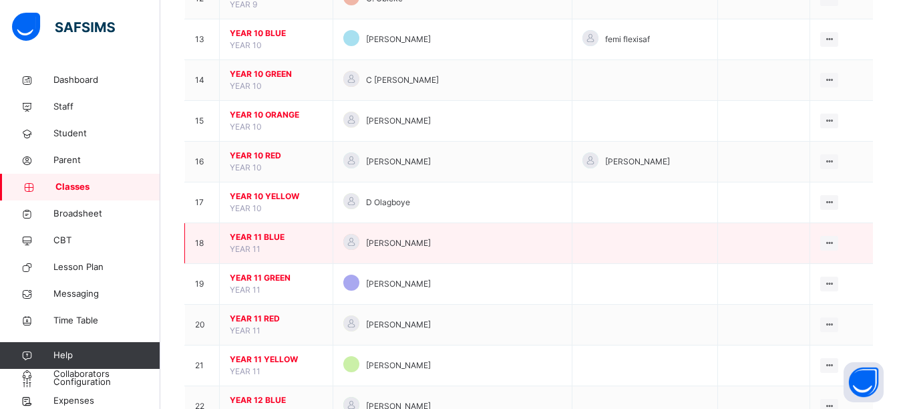
click at [268, 235] on span "YEAR 11 BLUE" at bounding box center [276, 237] width 93 height 12
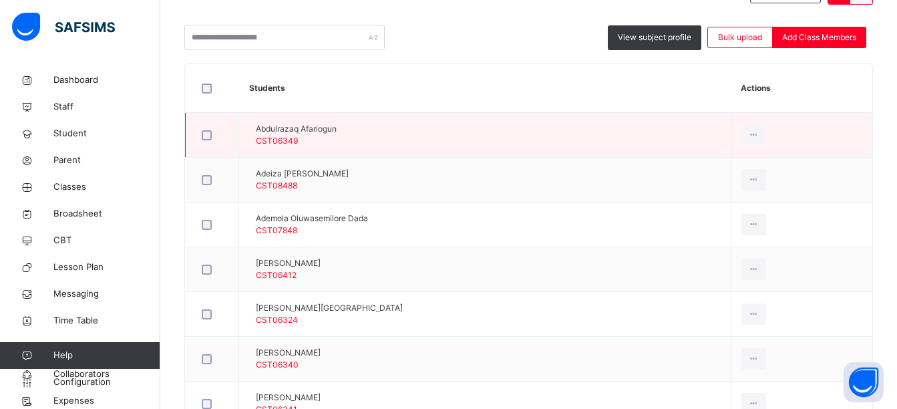
scroll to position [328, 0]
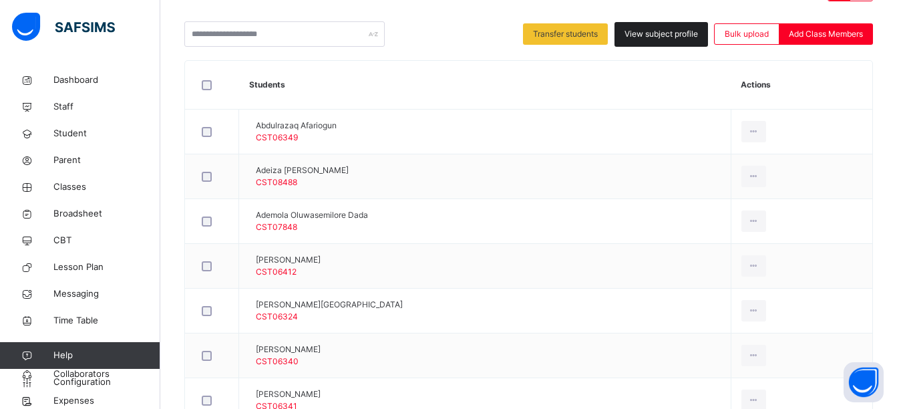
click at [678, 35] on span "View subject profile" at bounding box center [661, 34] width 73 height 12
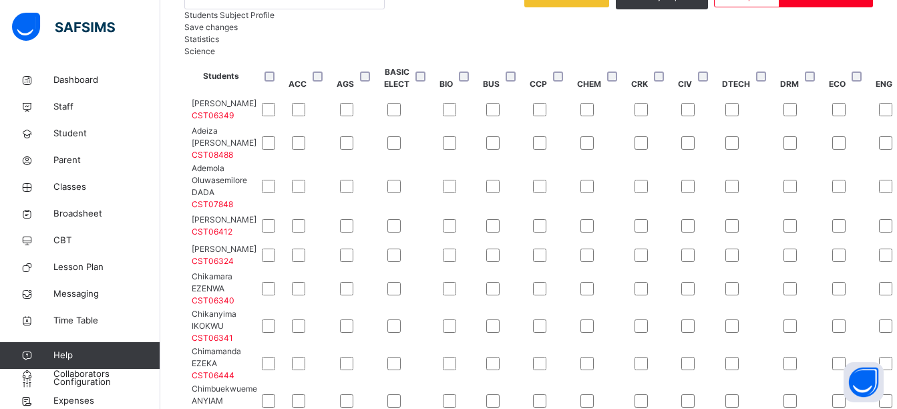
scroll to position [336, 0]
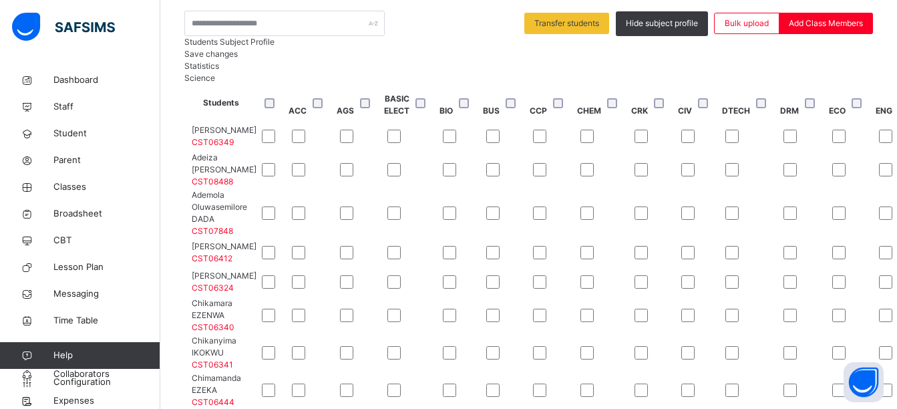
click at [238, 59] on span "Save changes" at bounding box center [210, 54] width 53 height 10
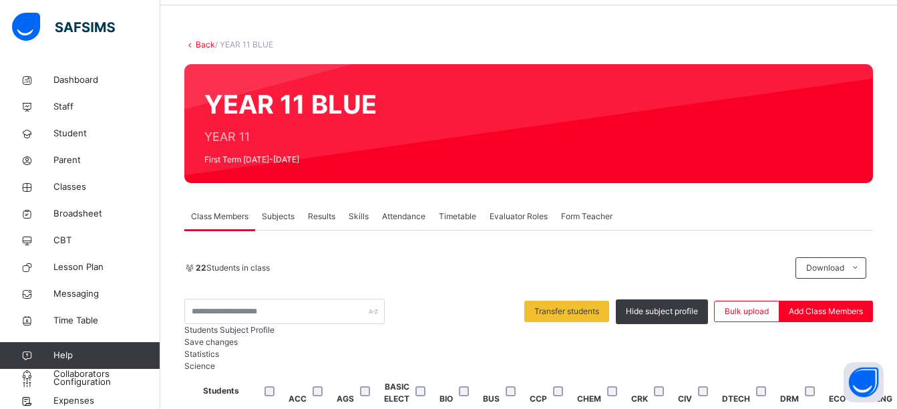
scroll to position [0, 0]
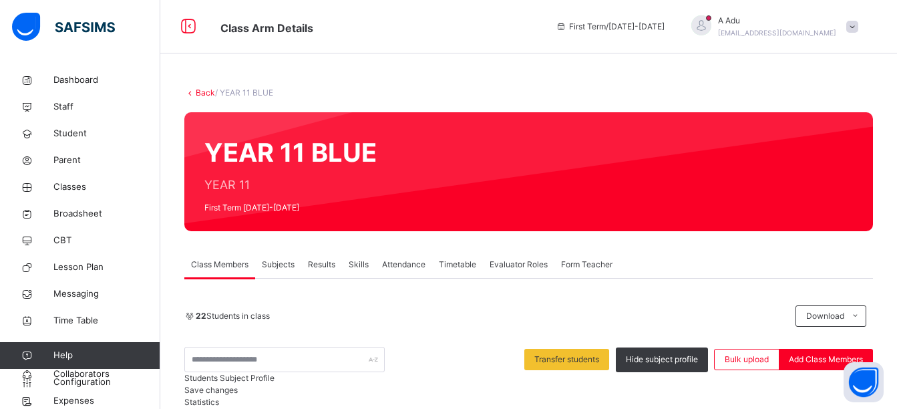
click at [206, 91] on link "Back" at bounding box center [205, 93] width 19 height 10
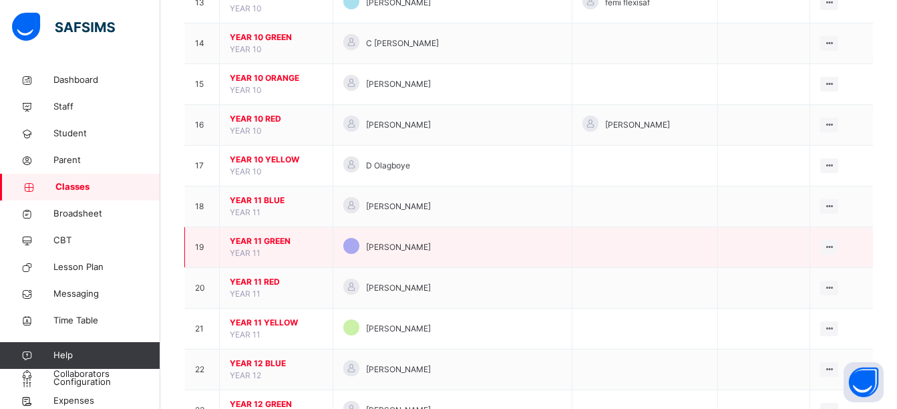
scroll to position [666, 0]
click at [267, 241] on span "YEAR 11 GREEN" at bounding box center [276, 241] width 93 height 12
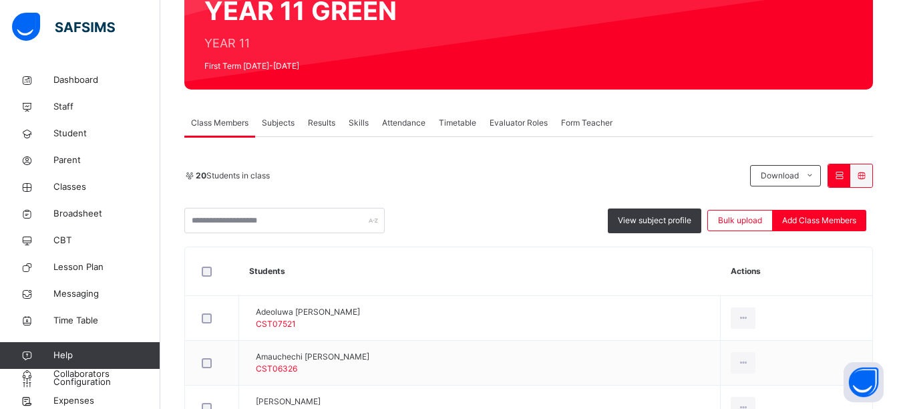
scroll to position [142, 0]
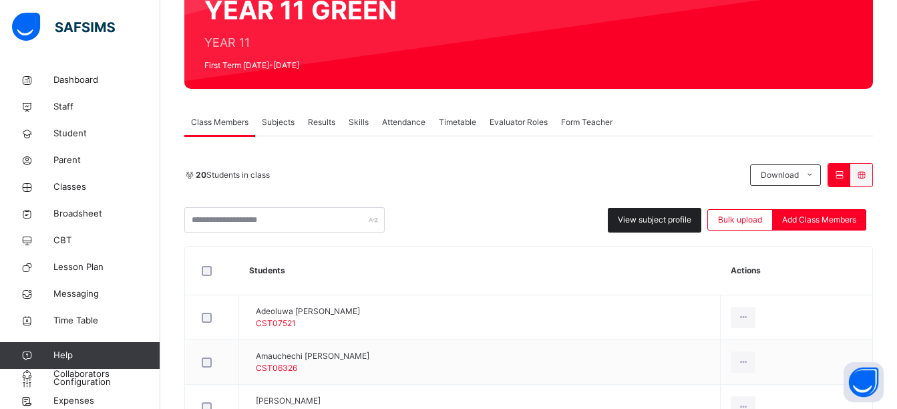
click at [670, 223] on span "View subject profile" at bounding box center [654, 220] width 73 height 12
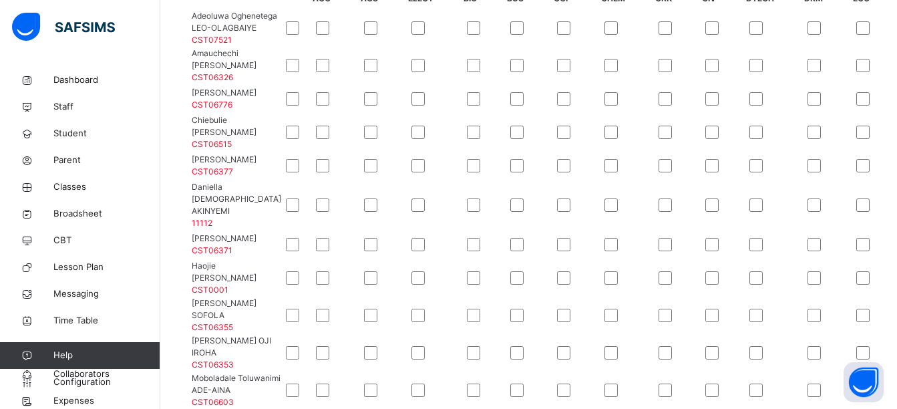
scroll to position [350, 1337]
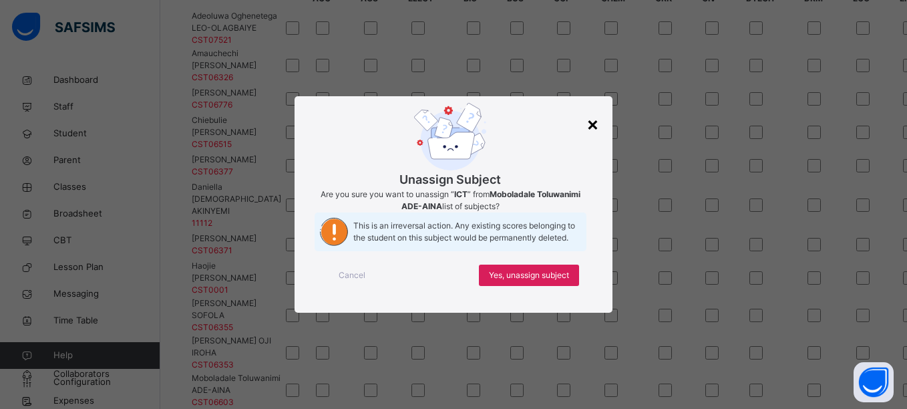
click at [588, 110] on div "×" at bounding box center [593, 124] width 13 height 28
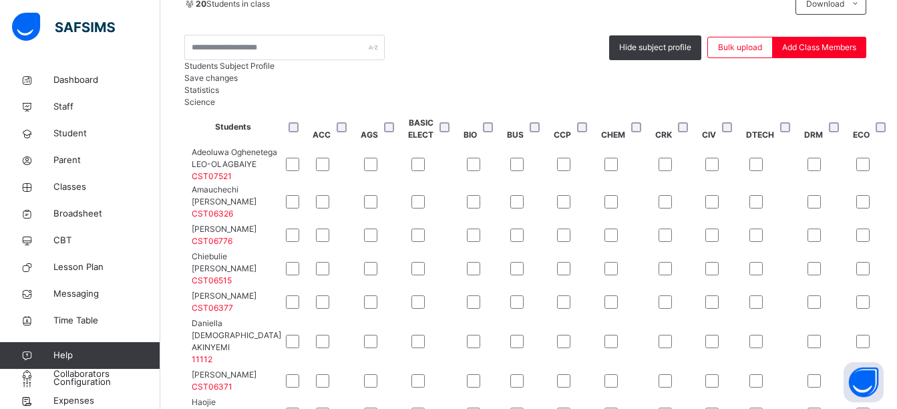
scroll to position [311, 0]
click at [238, 84] on span "Save changes" at bounding box center [210, 78] width 53 height 10
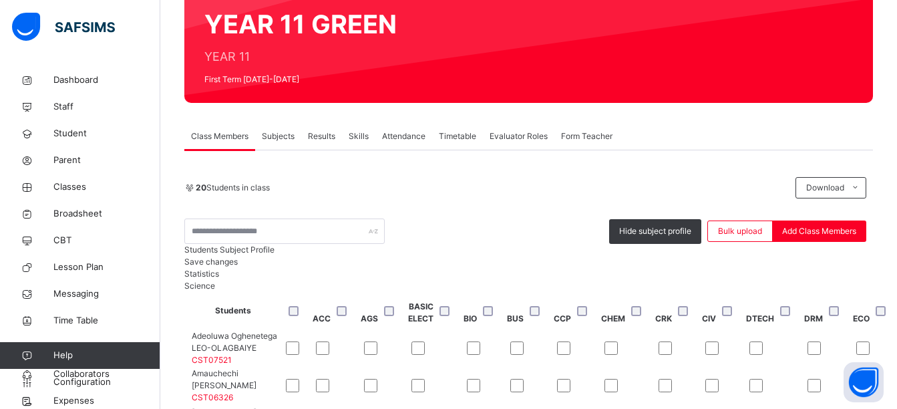
scroll to position [100, 0]
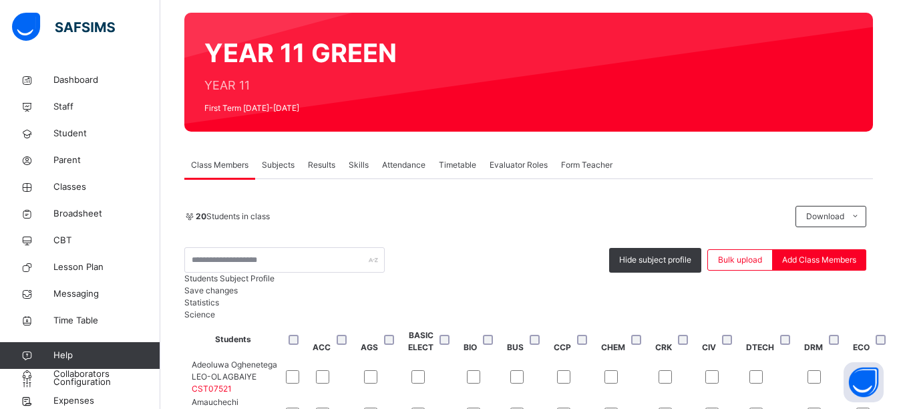
click at [823, 297] on div "Save changes" at bounding box center [528, 291] width 689 height 12
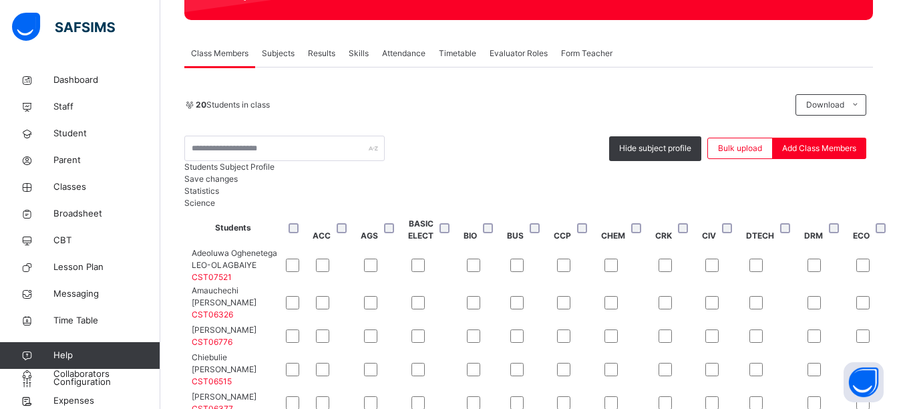
scroll to position [212, 0]
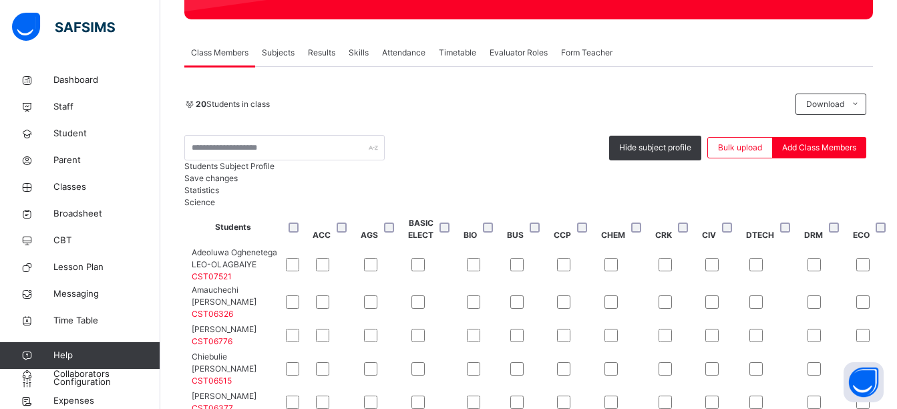
click at [827, 184] on div "Save changes" at bounding box center [528, 178] width 689 height 12
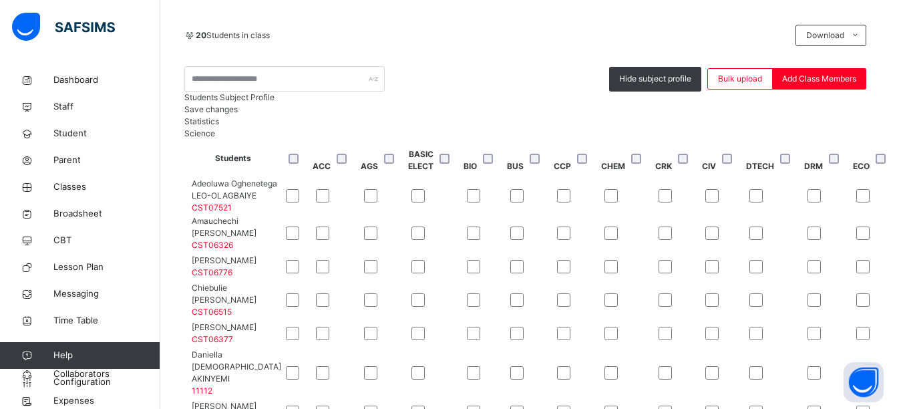
scroll to position [291, 0]
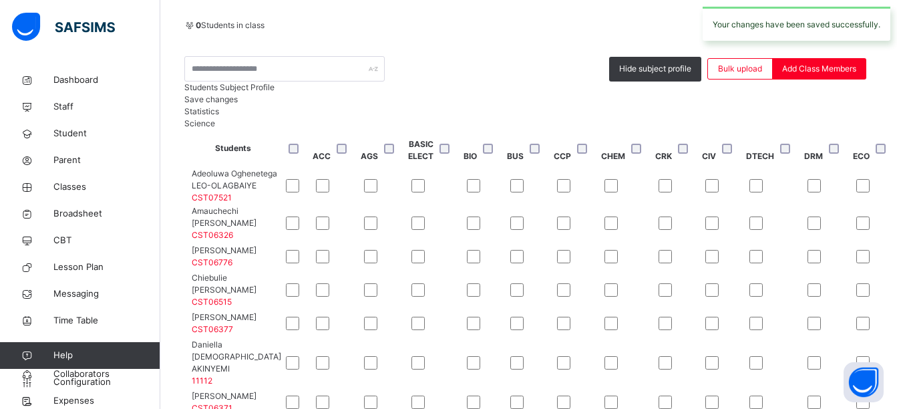
click at [238, 104] on span "Save changes" at bounding box center [210, 99] width 53 height 10
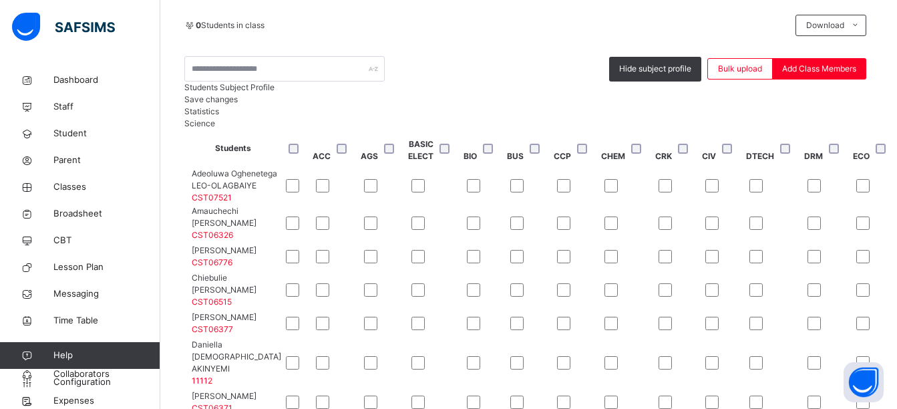
click at [238, 104] on span "Save changes" at bounding box center [210, 99] width 53 height 10
click at [820, 106] on div "Save changes" at bounding box center [528, 100] width 689 height 12
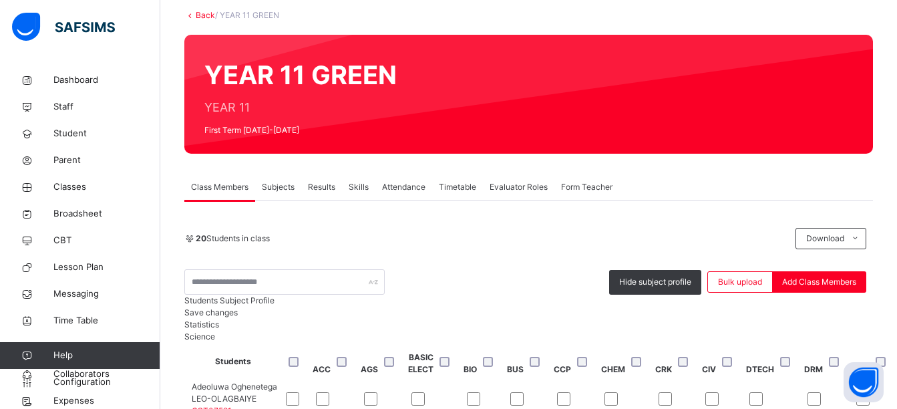
scroll to position [0, 0]
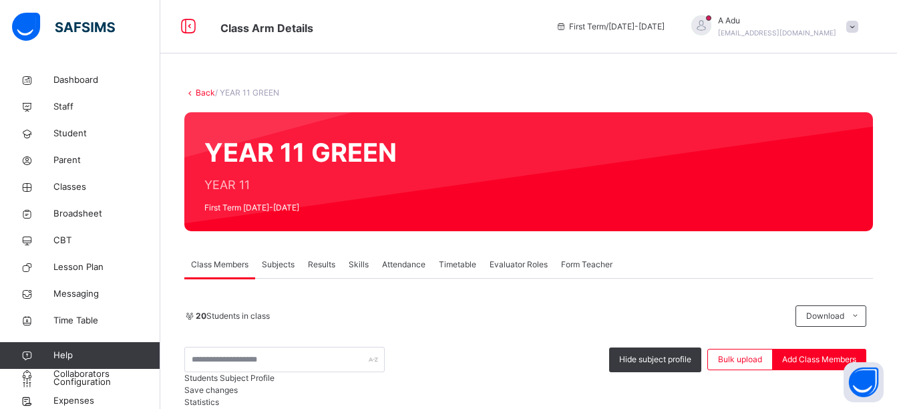
click at [202, 92] on link "Back" at bounding box center [205, 93] width 19 height 10
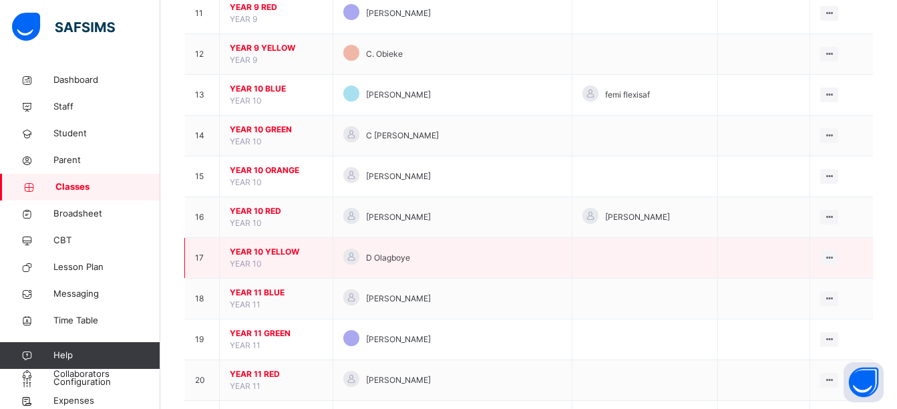
scroll to position [574, 0]
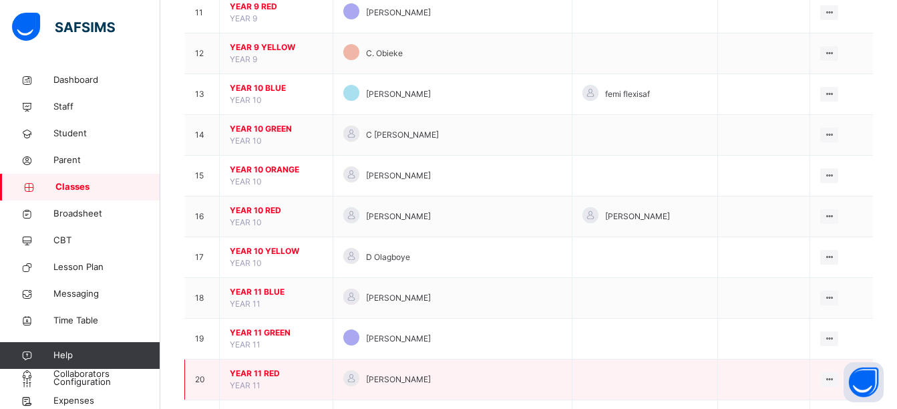
click at [265, 378] on span "YEAR 11 RED" at bounding box center [276, 373] width 93 height 12
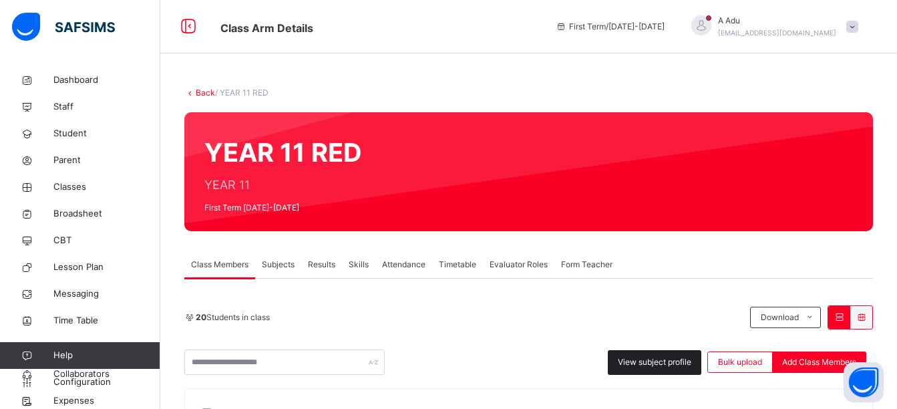
click at [633, 359] on span "View subject profile" at bounding box center [654, 362] width 73 height 12
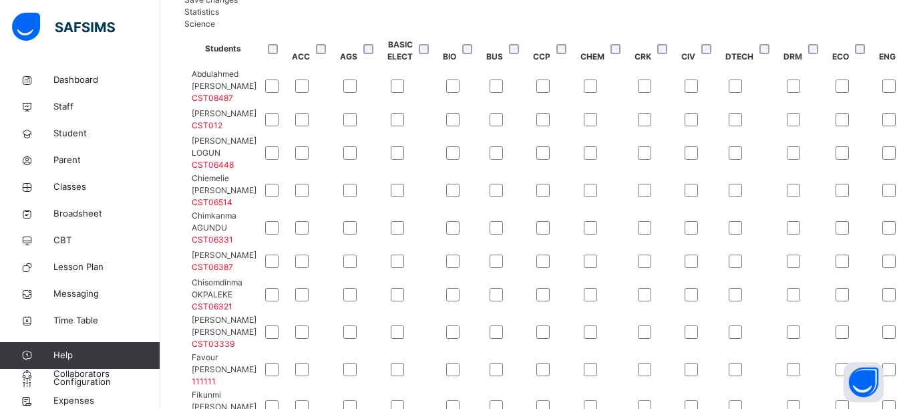
scroll to position [484, 1407]
click at [238, 5] on span "Save changes" at bounding box center [210, 0] width 53 height 10
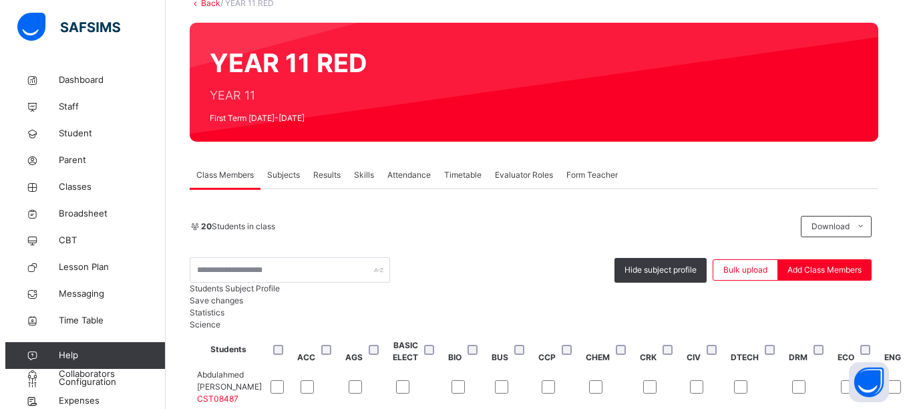
scroll to position [0, 0]
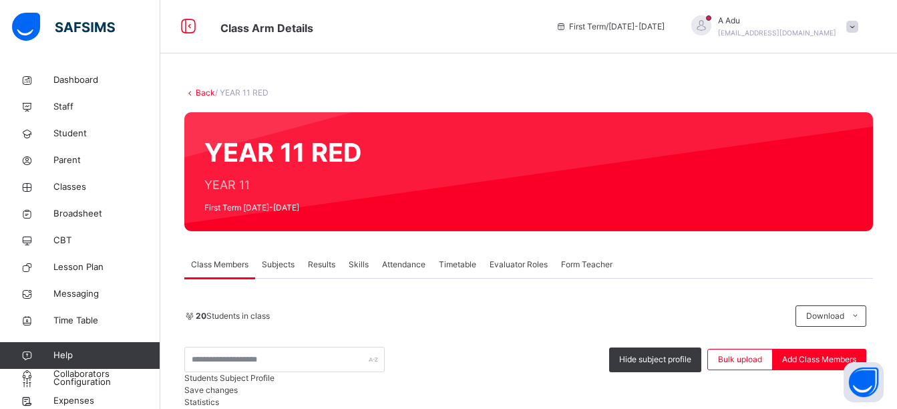
click at [202, 89] on link "Back" at bounding box center [205, 93] width 19 height 10
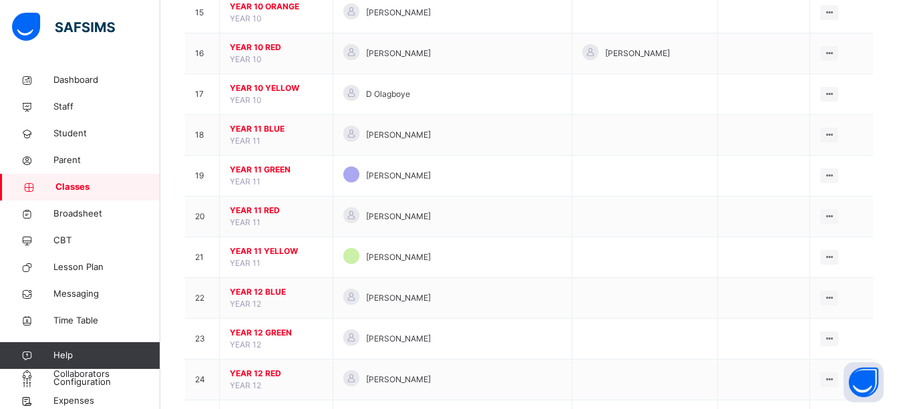
scroll to position [802, 0]
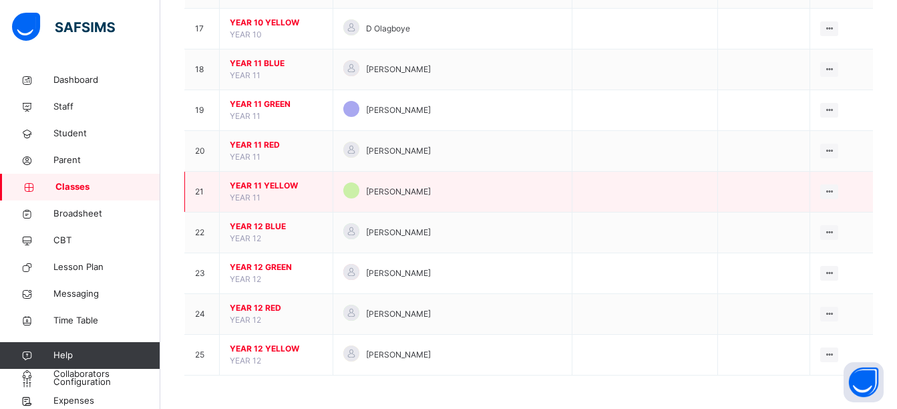
click at [263, 186] on span "YEAR 11 YELLOW" at bounding box center [276, 186] width 93 height 12
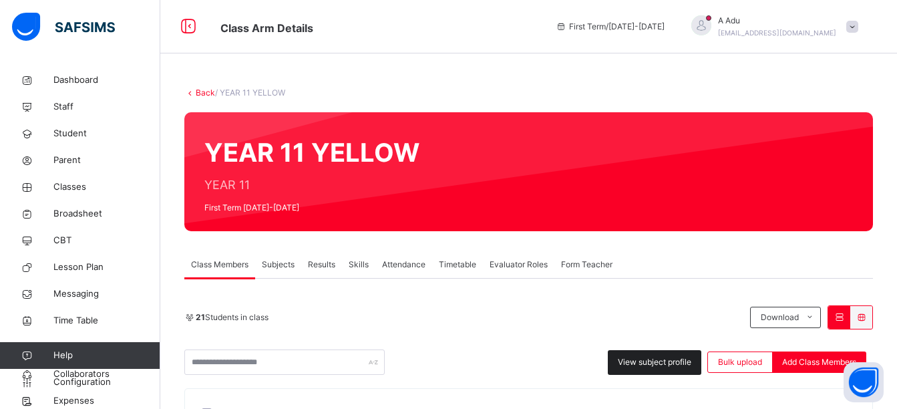
click at [643, 357] on span "View subject profile" at bounding box center [654, 362] width 73 height 12
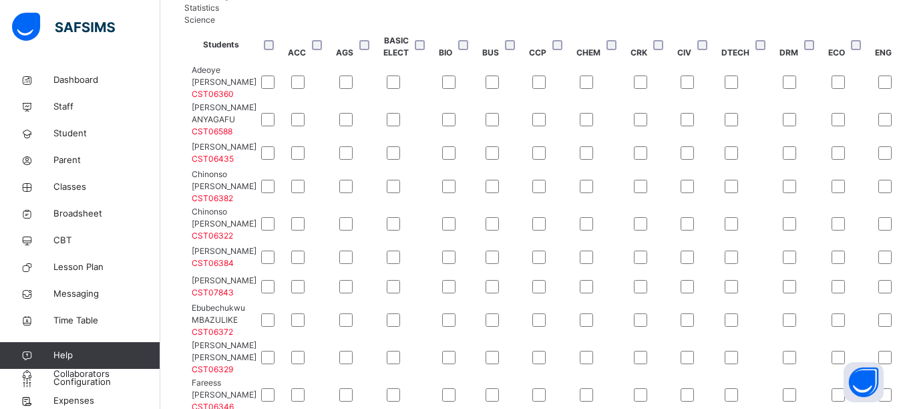
scroll to position [386, 0]
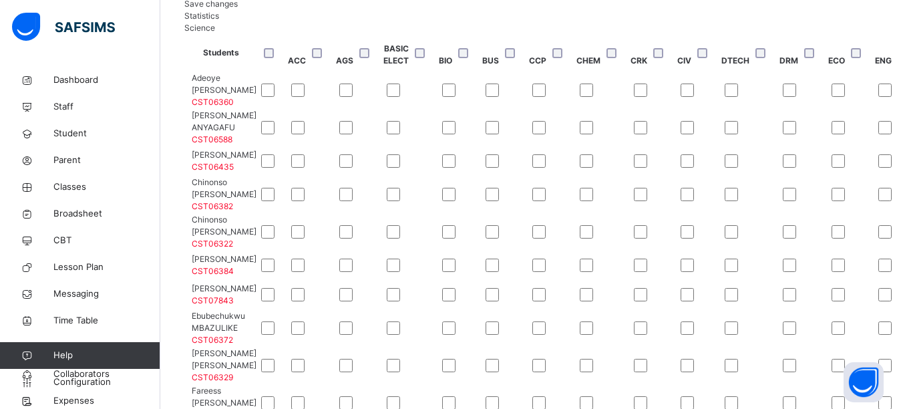
click at [238, 9] on span "Save changes" at bounding box center [210, 4] width 53 height 10
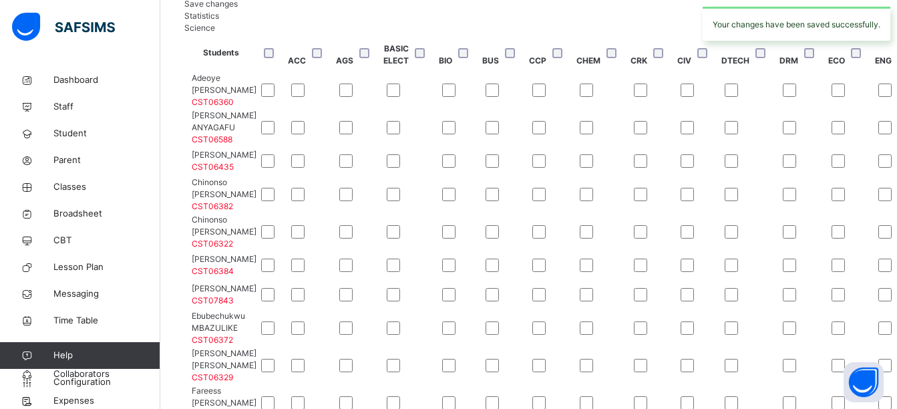
scroll to position [275, 0]
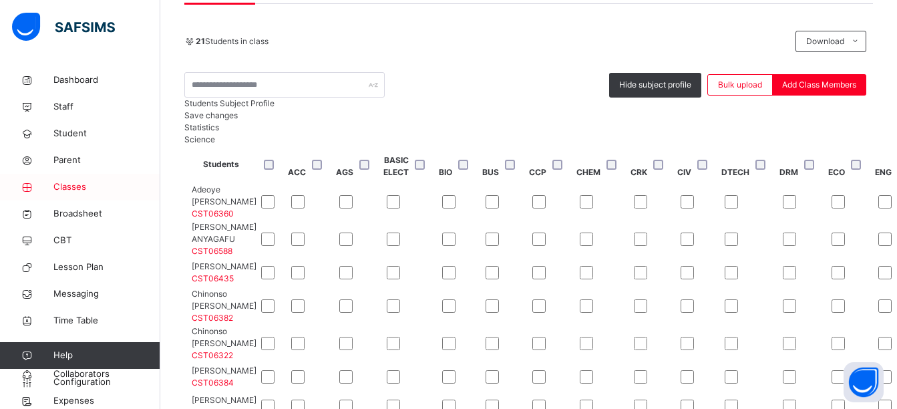
click at [79, 186] on span "Classes" at bounding box center [106, 186] width 107 height 13
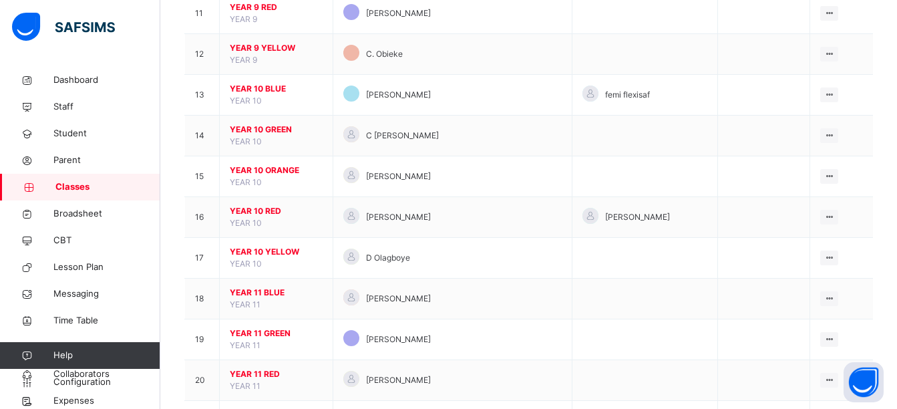
scroll to position [574, 0]
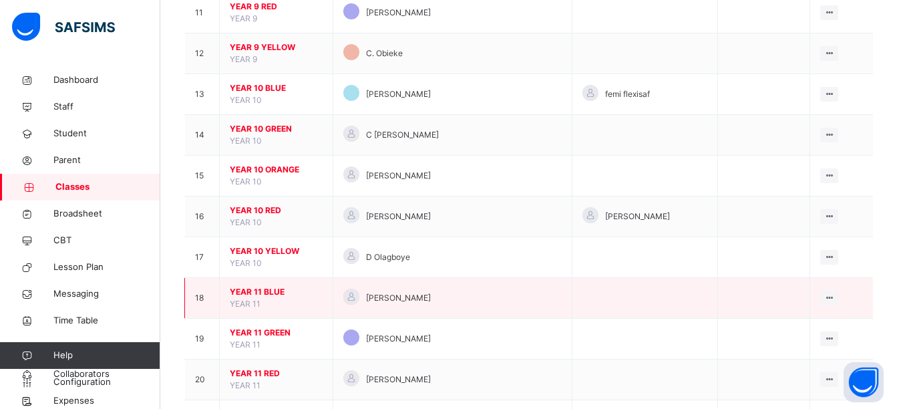
click at [265, 288] on span "YEAR 11 BLUE" at bounding box center [276, 292] width 93 height 12
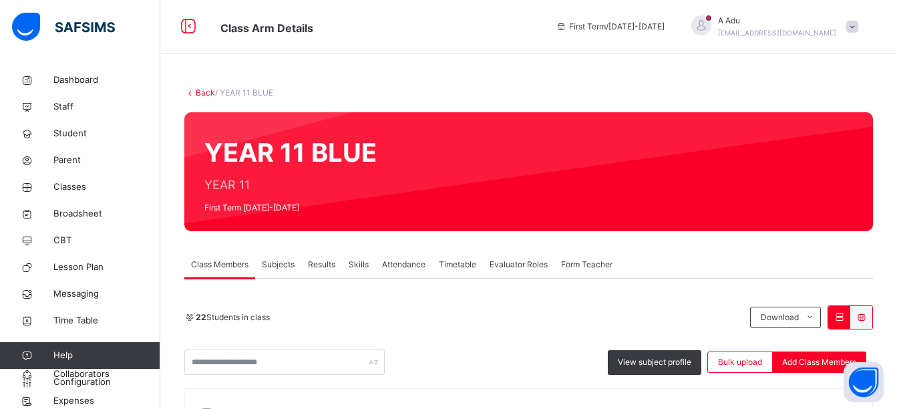
click at [284, 265] on span "Subjects" at bounding box center [278, 265] width 33 height 12
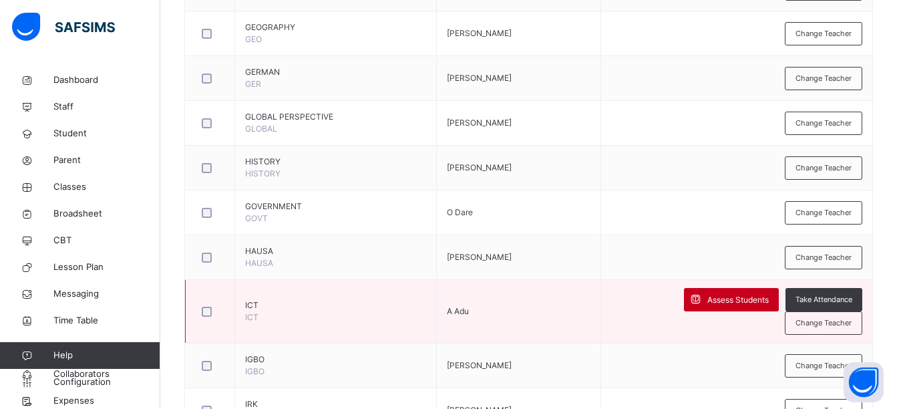
scroll to position [1096, 0]
click at [708, 298] on span "Assess Students" at bounding box center [738, 299] width 61 height 12
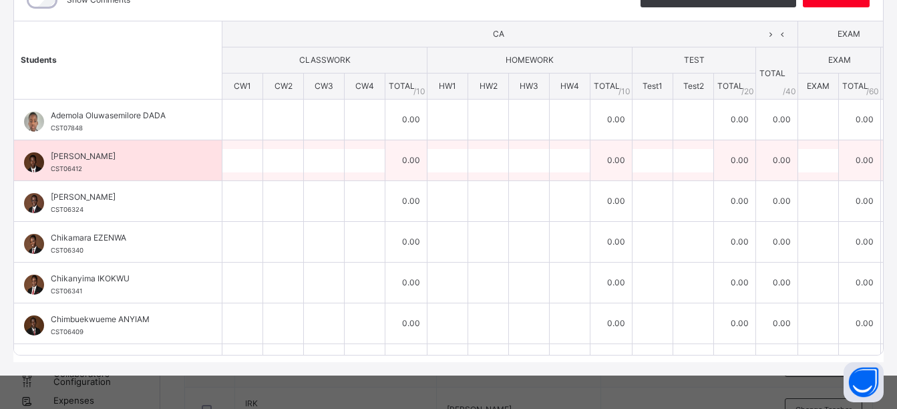
scroll to position [0, 0]
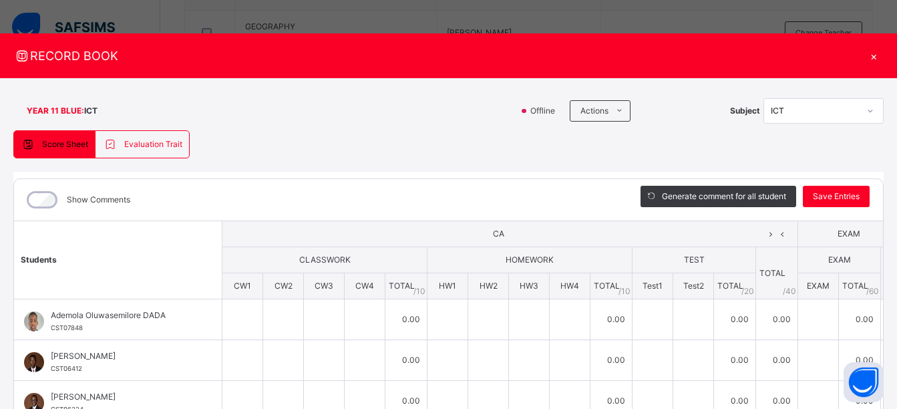
click at [879, 61] on div "×" at bounding box center [874, 56] width 20 height 18
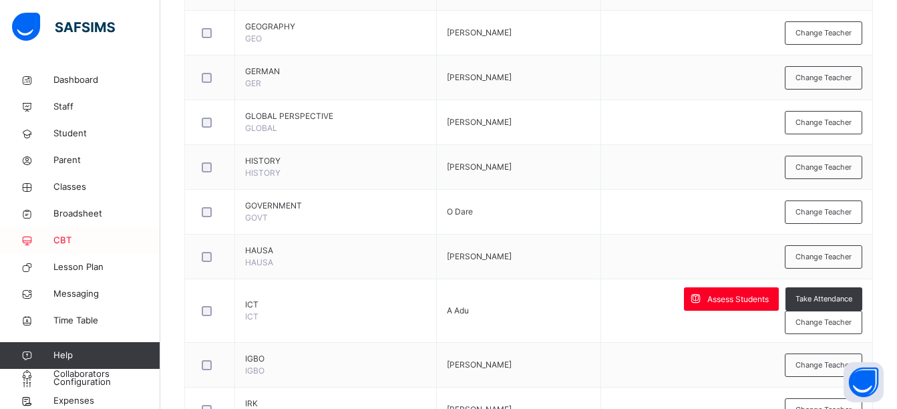
scroll to position [32, 0]
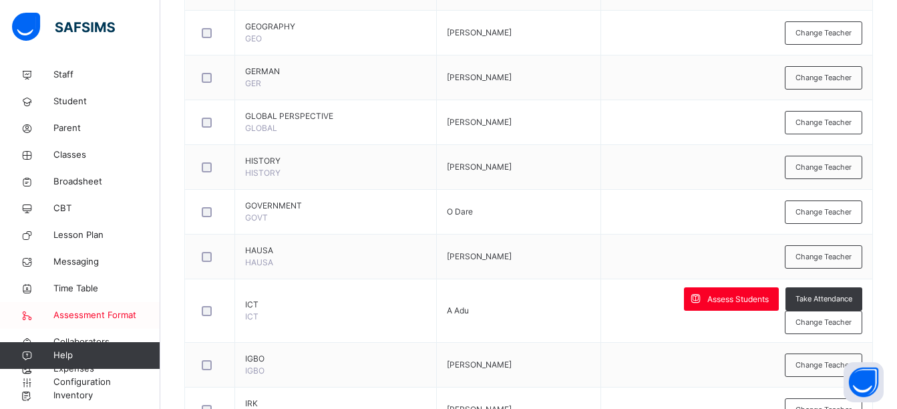
click at [107, 317] on span "Assessment Format" at bounding box center [106, 315] width 107 height 13
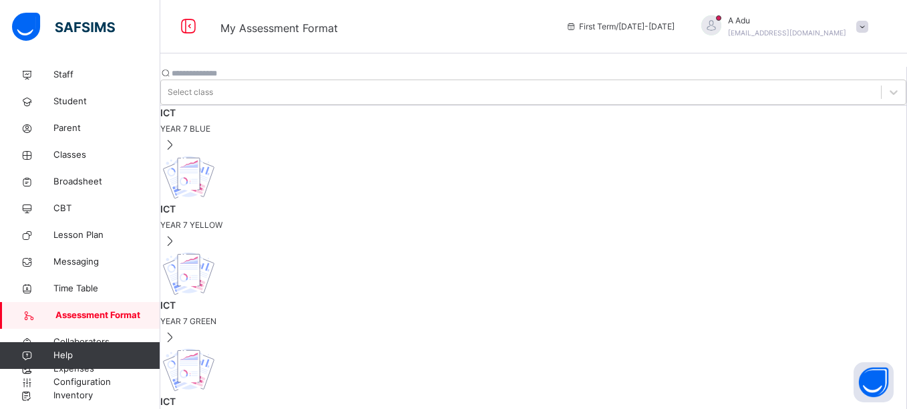
click at [252, 77] on input "text" at bounding box center [212, 73] width 80 height 12
click at [213, 86] on div "Select class" at bounding box center [190, 92] width 45 height 12
click at [252, 71] on input "text" at bounding box center [212, 73] width 80 height 12
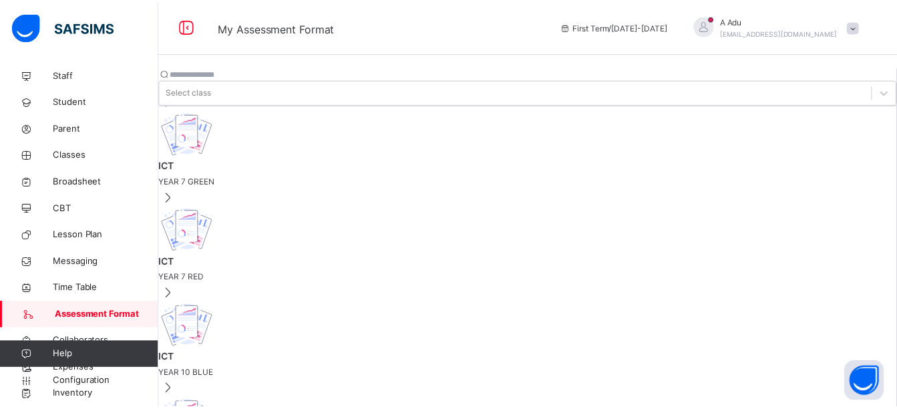
scroll to position [160, 0]
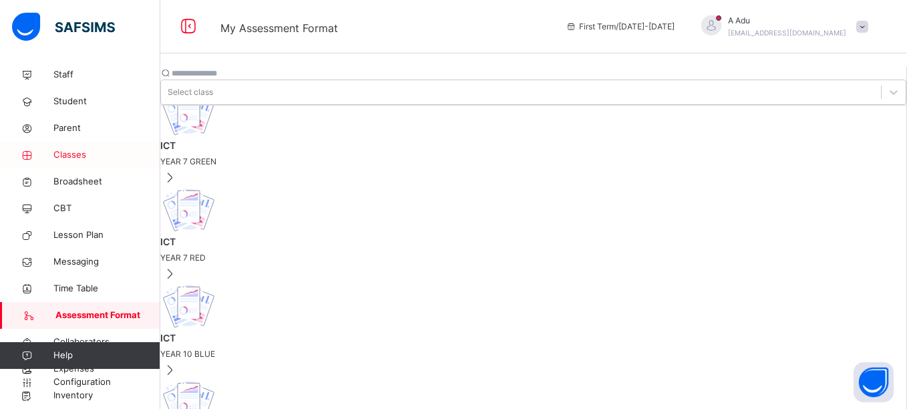
click at [76, 157] on span "Classes" at bounding box center [106, 154] width 107 height 13
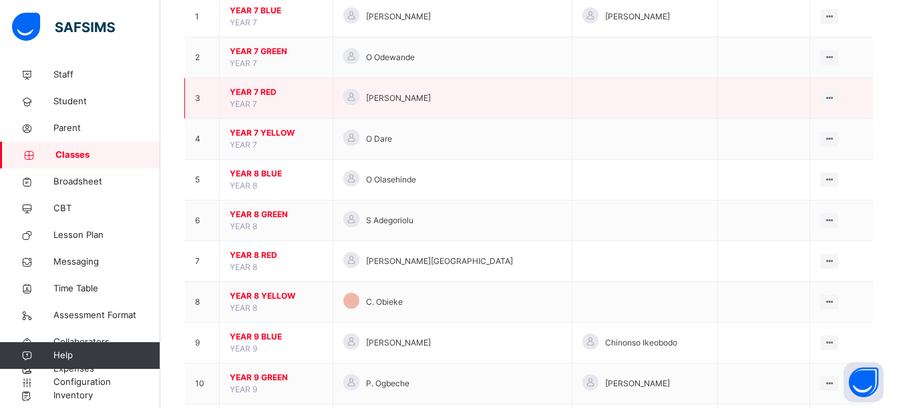
scroll to position [163, 0]
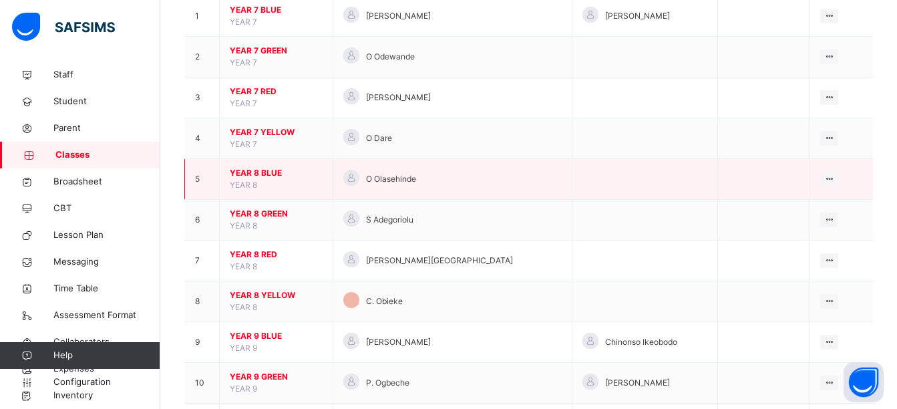
click at [265, 176] on span "YEAR 8 BLUE" at bounding box center [276, 173] width 93 height 12
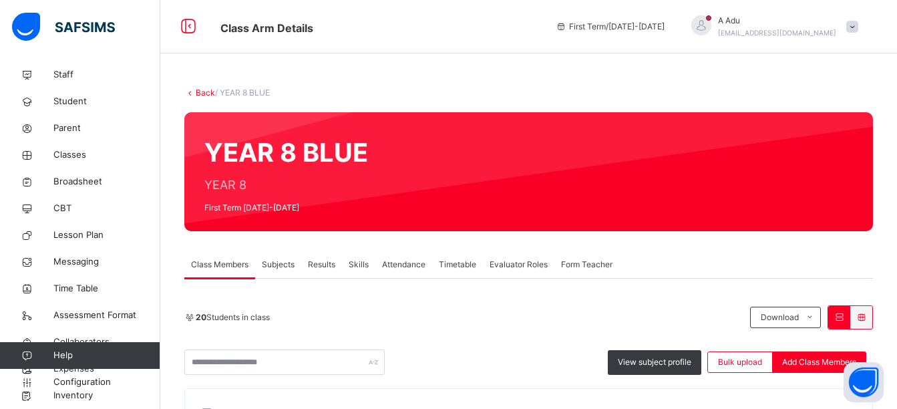
click at [511, 267] on span "Evaluator Roles" at bounding box center [519, 265] width 58 height 12
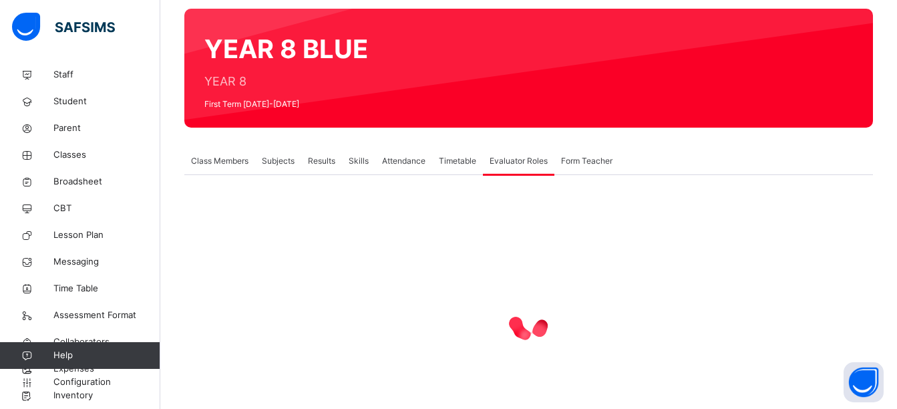
scroll to position [104, 0]
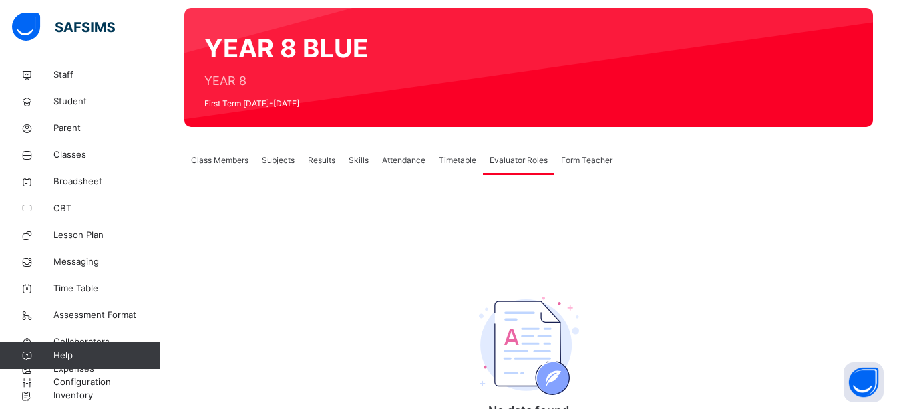
click at [414, 165] on span "Attendance" at bounding box center [403, 160] width 43 height 12
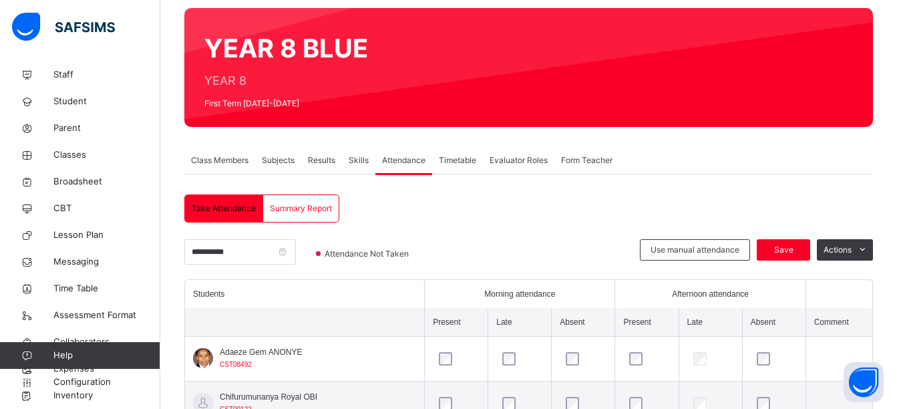
click at [361, 169] on div "Skills" at bounding box center [358, 160] width 33 height 27
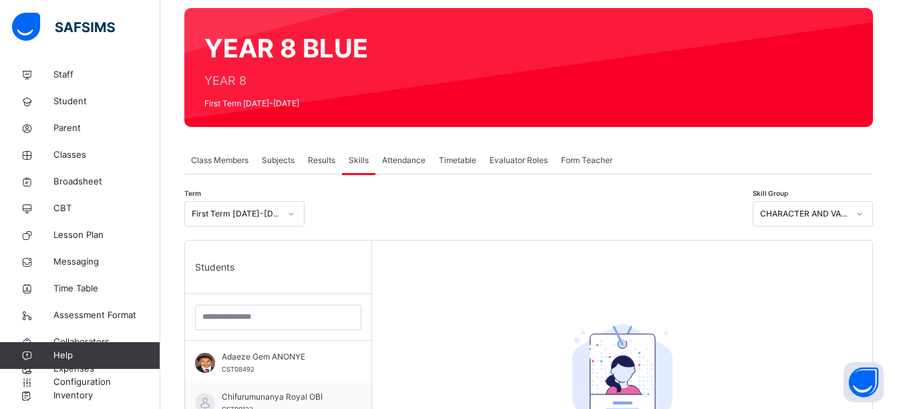
click at [328, 161] on span "Results" at bounding box center [321, 160] width 27 height 12
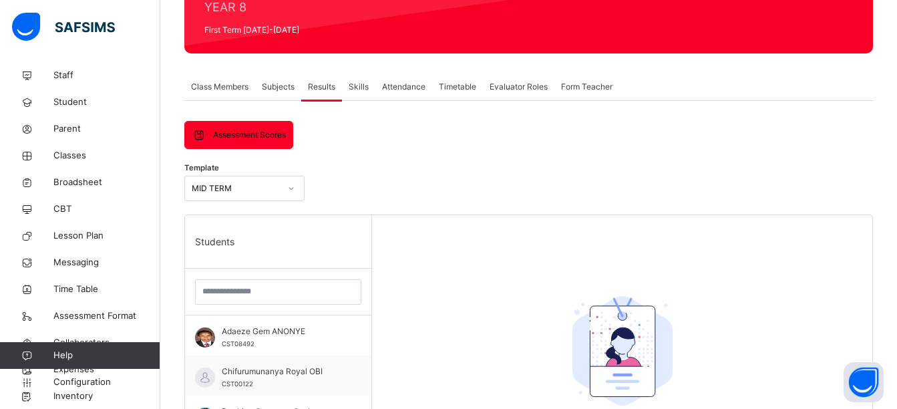
scroll to position [32, 0]
click at [90, 380] on span "Configuration" at bounding box center [106, 382] width 106 height 13
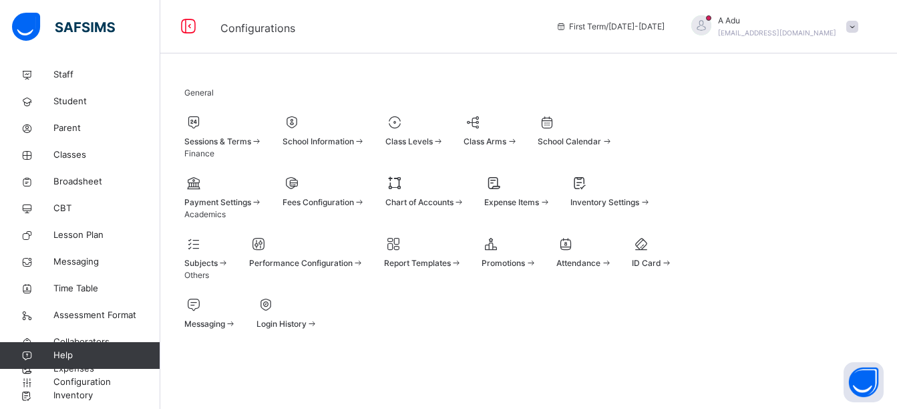
scroll to position [119, 0]
click at [229, 257] on div "Subjects" at bounding box center [206, 263] width 45 height 12
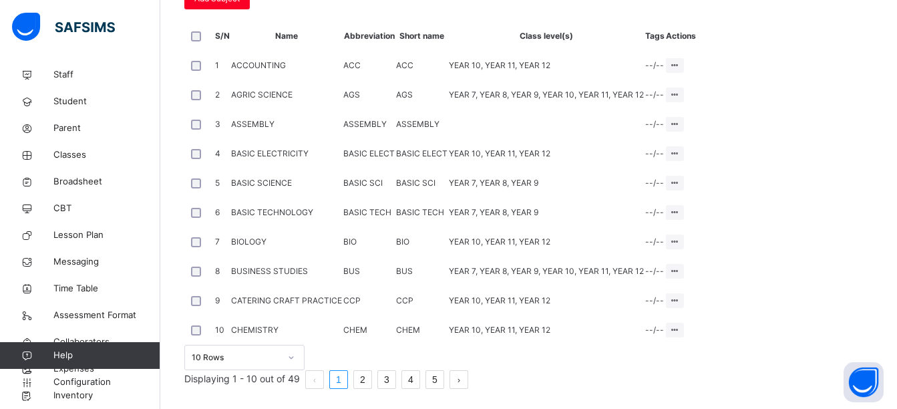
scroll to position [531, 0]
click at [372, 379] on link "2" at bounding box center [362, 379] width 17 height 17
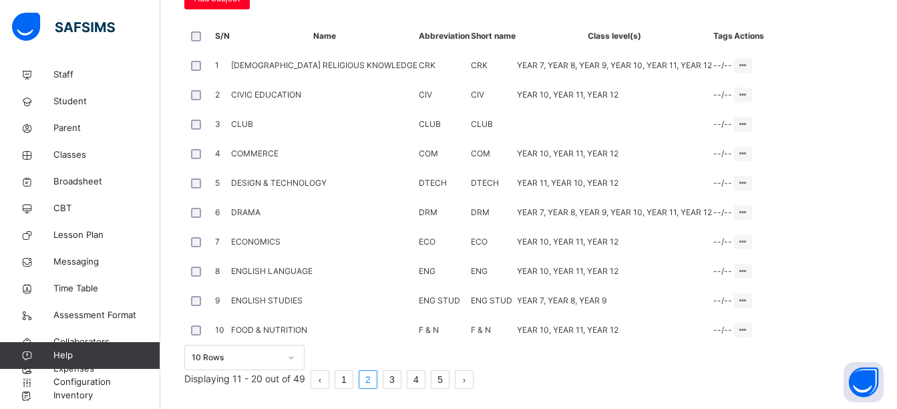
click at [401, 372] on link "3" at bounding box center [392, 379] width 17 height 17
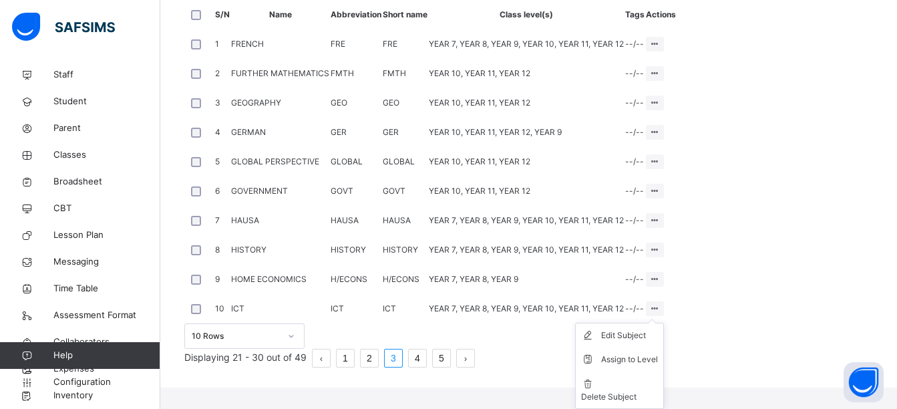
scroll to position [535, 0]
click at [658, 366] on div "Assign to Level" at bounding box center [629, 359] width 57 height 13
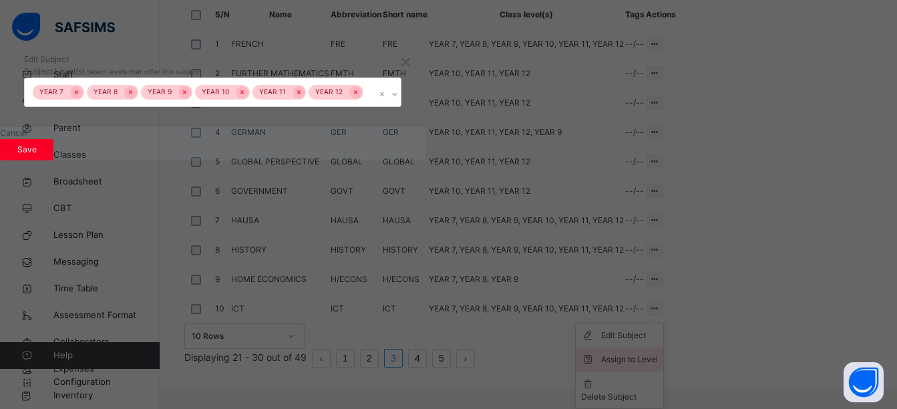
scroll to position [531, 0]
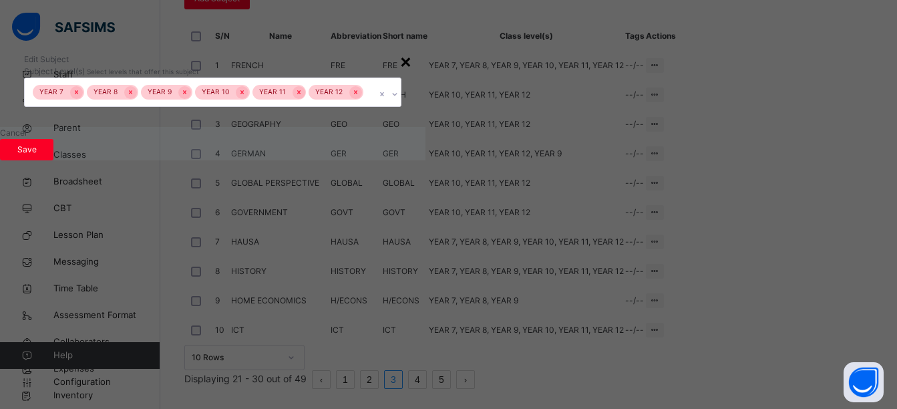
click at [412, 75] on div "×" at bounding box center [406, 61] width 13 height 28
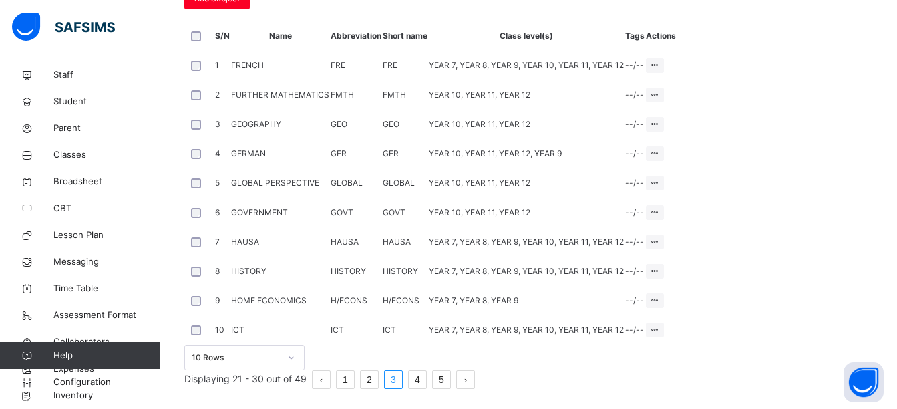
scroll to position [507, 0]
click at [118, 315] on span "Assessment Format" at bounding box center [106, 315] width 107 height 13
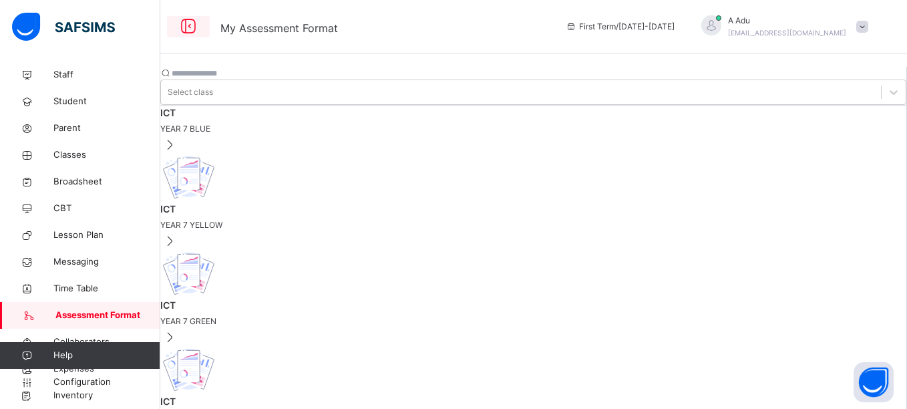
click at [191, 24] on icon at bounding box center [188, 27] width 23 height 24
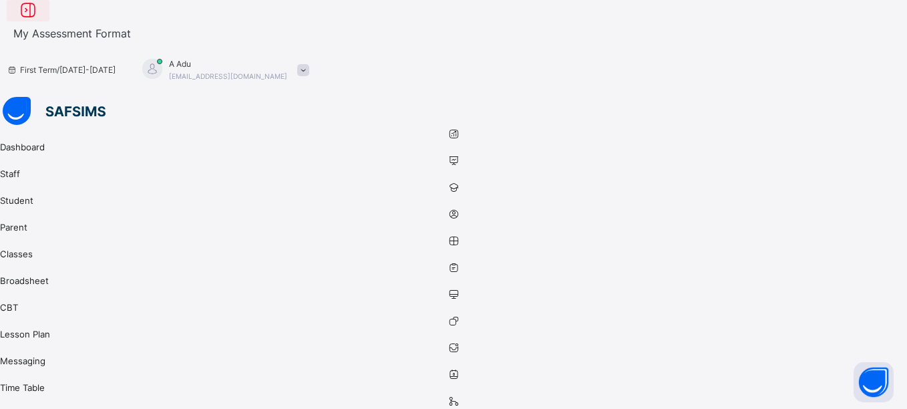
click at [39, 23] on icon at bounding box center [28, 11] width 23 height 24
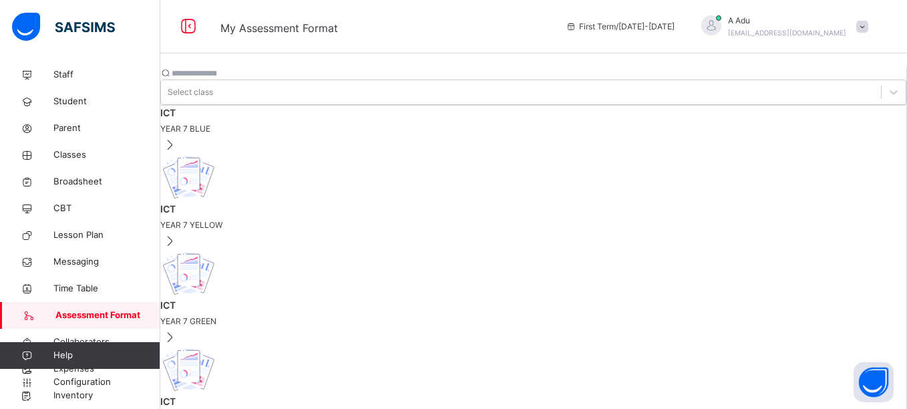
click at [327, 117] on span "ICT" at bounding box center [533, 113] width 746 height 14
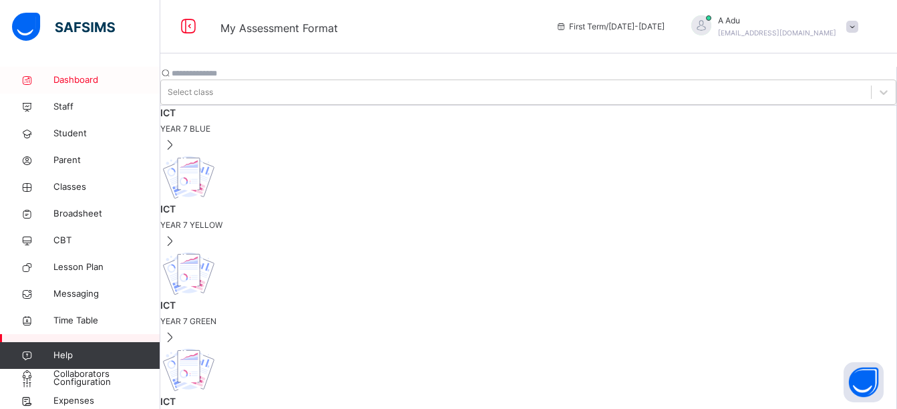
click at [86, 80] on span "Dashboard" at bounding box center [106, 79] width 107 height 13
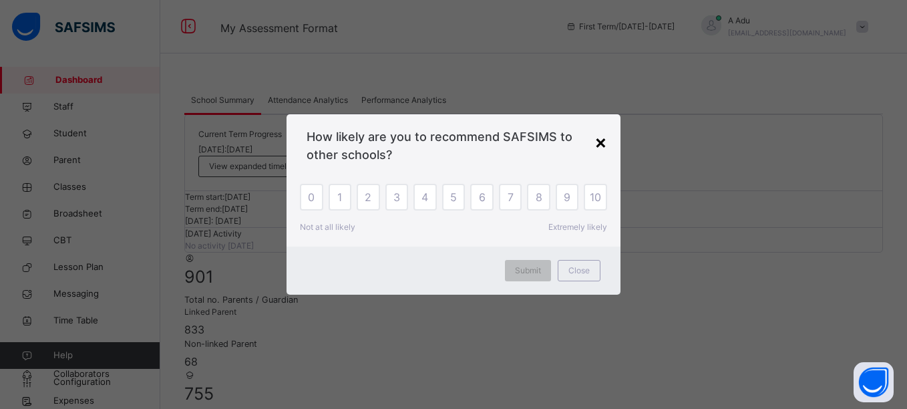
click at [600, 143] on div "×" at bounding box center [601, 142] width 13 height 28
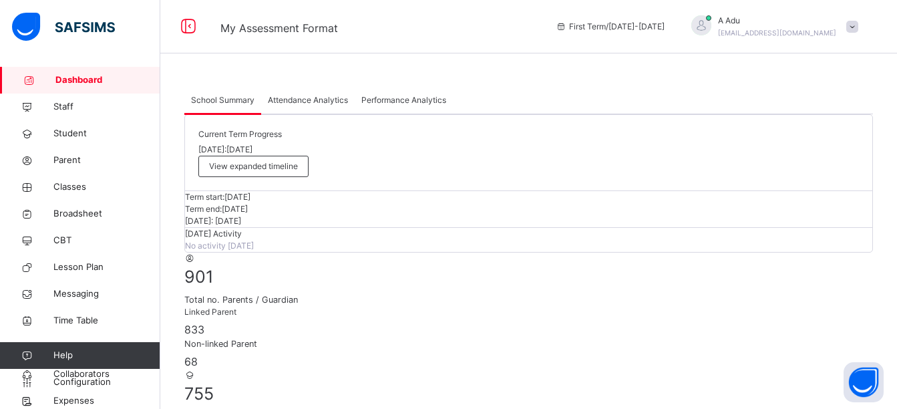
click at [319, 104] on span "Attendance Analytics" at bounding box center [308, 100] width 80 height 12
click at [414, 105] on span "Performance Analytics" at bounding box center [403, 100] width 85 height 12
click at [86, 212] on span "Broadsheet" at bounding box center [106, 213] width 107 height 13
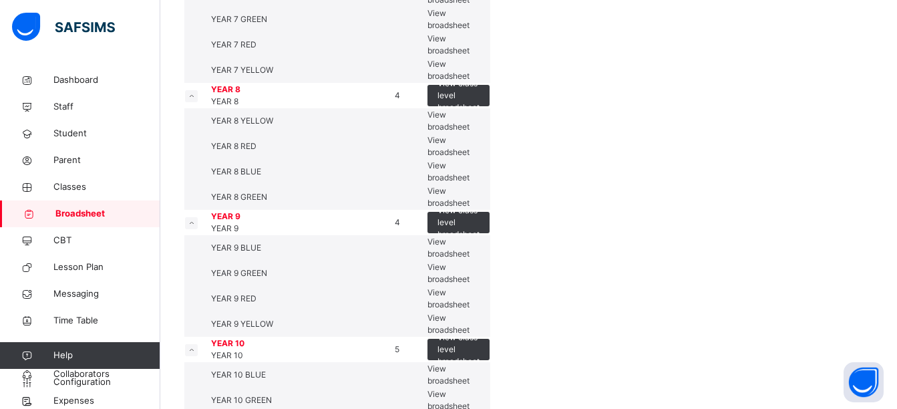
scroll to position [32, 0]
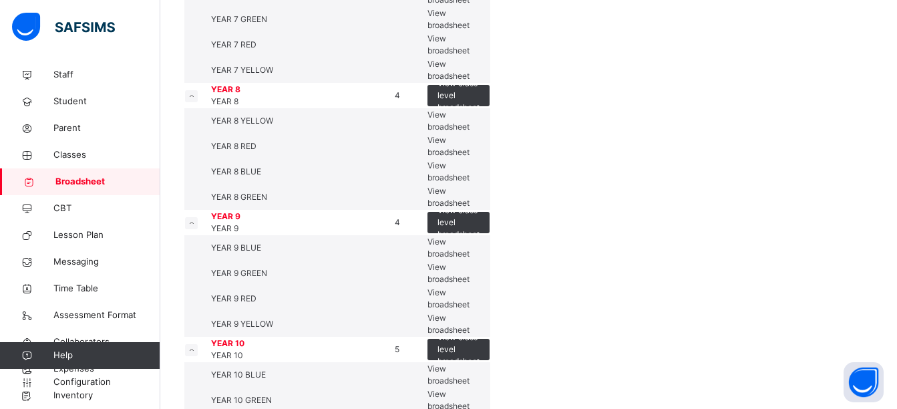
click at [77, 360] on span "Help" at bounding box center [106, 355] width 106 height 13
click at [54, 355] on span "Help" at bounding box center [106, 355] width 106 height 13
click at [26, 355] on icon at bounding box center [26, 356] width 53 height 10
click at [154, 355] on span "Help" at bounding box center [106, 355] width 106 height 13
click at [27, 355] on icon at bounding box center [26, 356] width 53 height 10
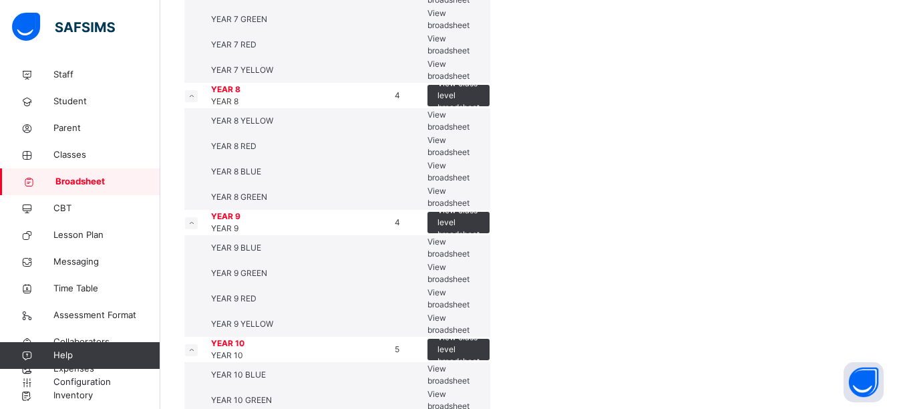
click at [27, 355] on icon at bounding box center [26, 356] width 53 height 10
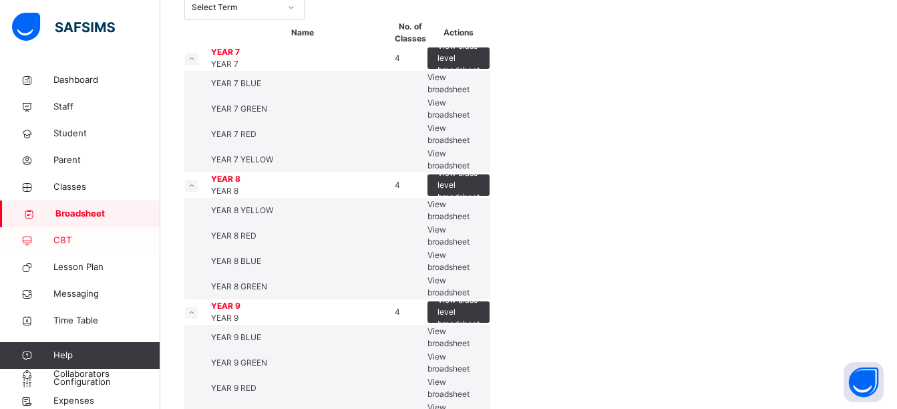
scroll to position [90, 0]
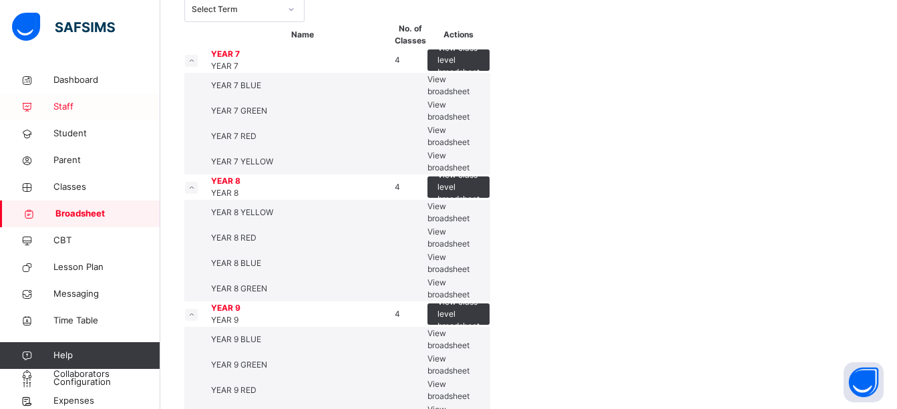
click at [67, 106] on span "Staff" at bounding box center [106, 106] width 107 height 13
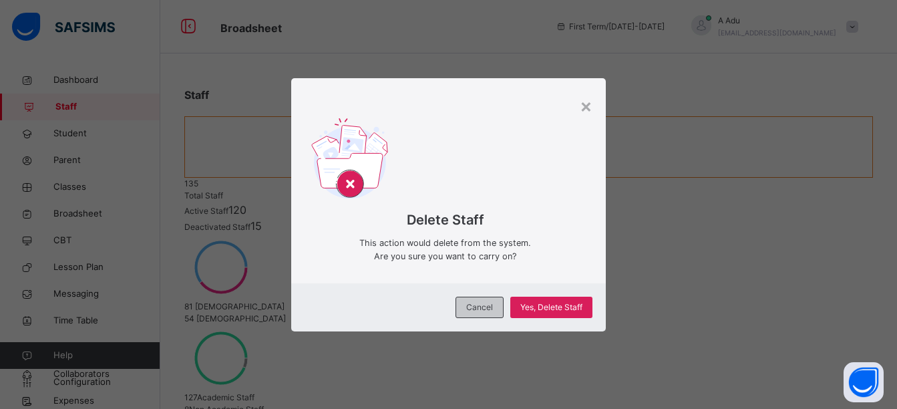
click at [487, 307] on span "Cancel" at bounding box center [479, 307] width 27 height 12
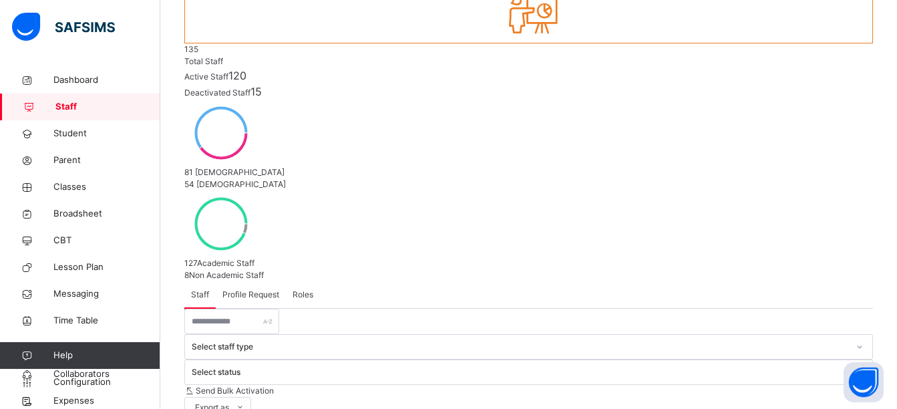
scroll to position [135, 0]
click at [261, 288] on span "Profile Request" at bounding box center [251, 294] width 57 height 12
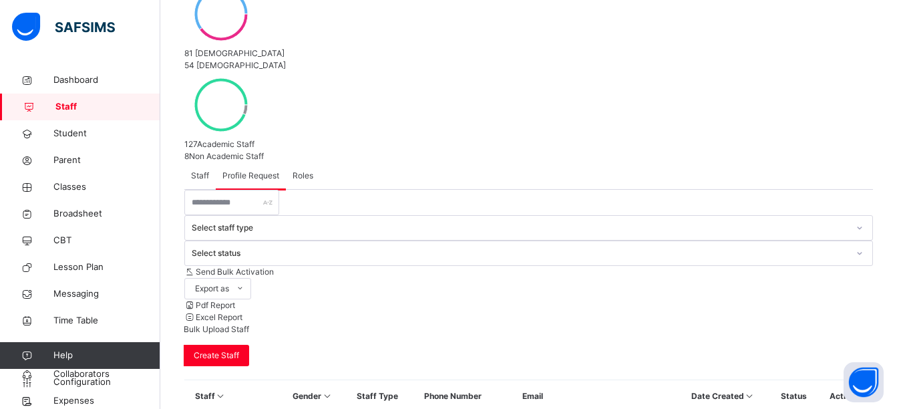
scroll to position [255, 0]
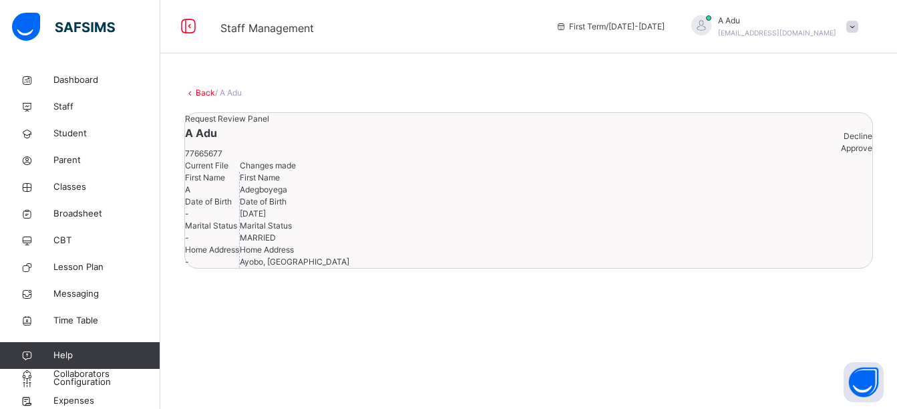
scroll to position [75, 0]
click at [202, 88] on link "Back" at bounding box center [205, 93] width 19 height 10
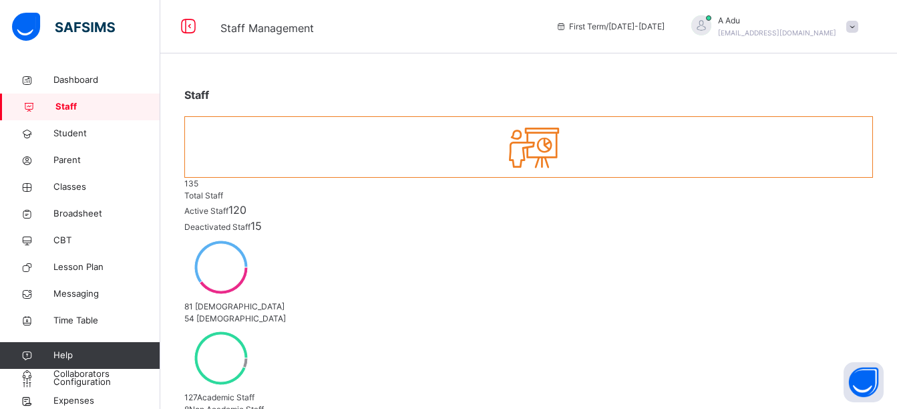
click at [859, 22] on span at bounding box center [853, 27] width 12 height 12
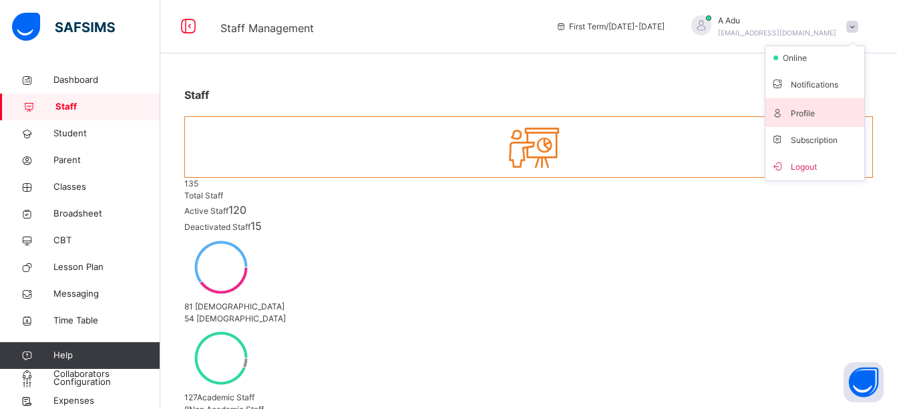
click at [819, 110] on span "Profile" at bounding box center [815, 113] width 88 height 18
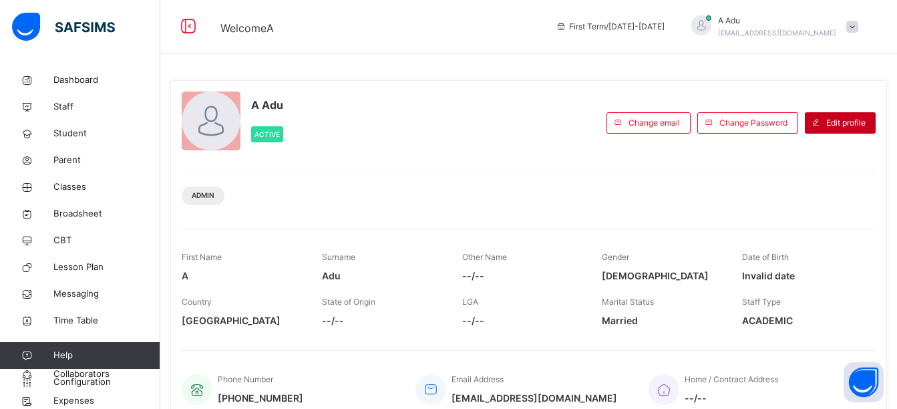
click at [837, 122] on span "Edit profile" at bounding box center [846, 123] width 39 height 12
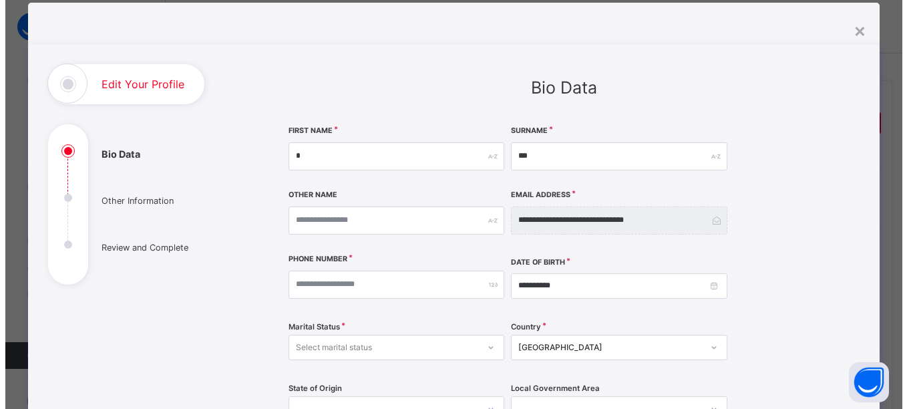
scroll to position [78, 0]
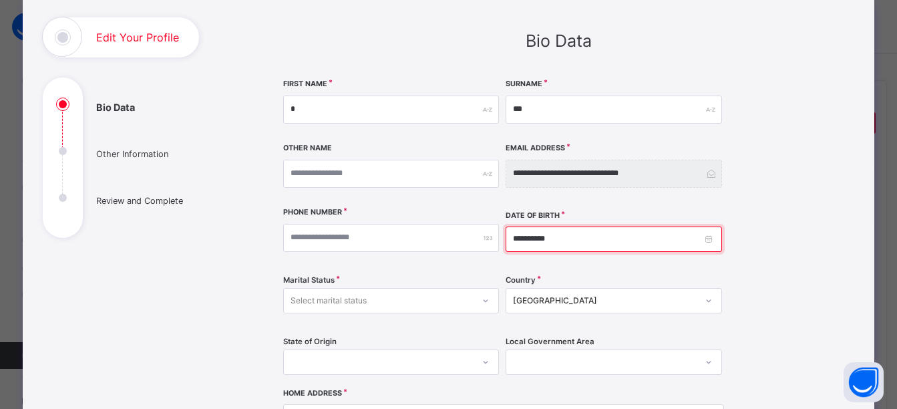
click at [565, 237] on input "**********" at bounding box center [614, 239] width 216 height 25
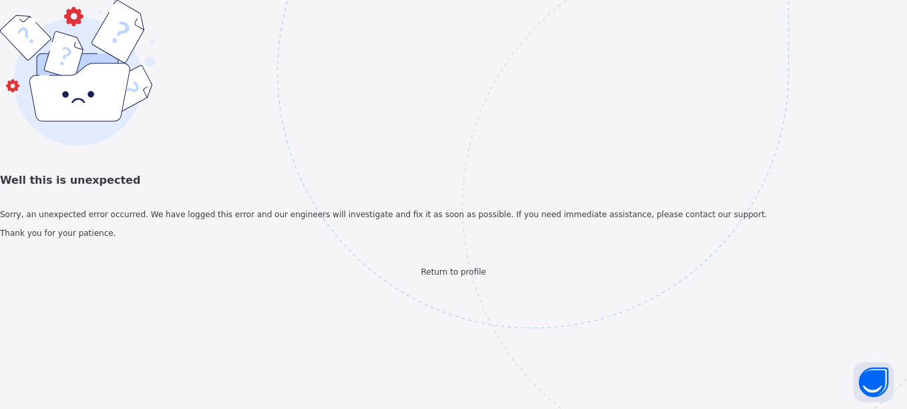
click at [555, 250] on img at bounding box center [625, 139] width 697 height 646
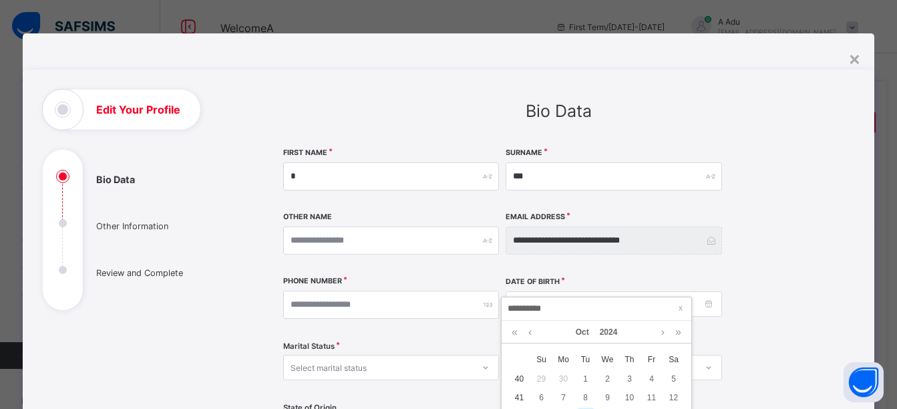
click at [516, 335] on link at bounding box center [514, 332] width 13 height 23
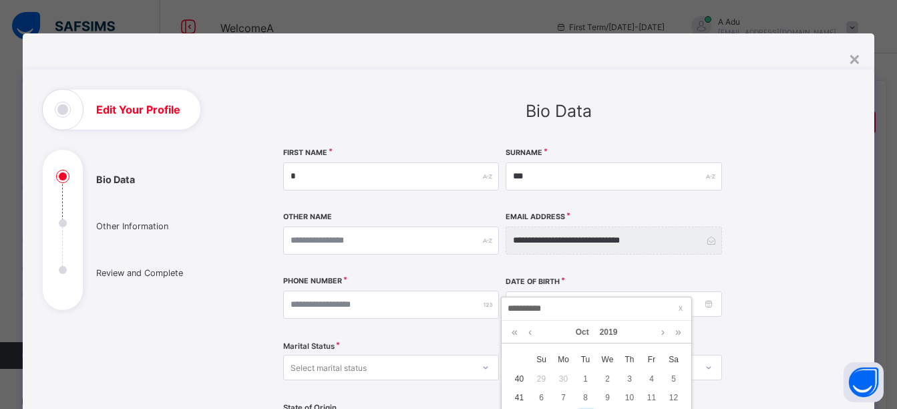
click at [516, 335] on link at bounding box center [514, 332] width 13 height 23
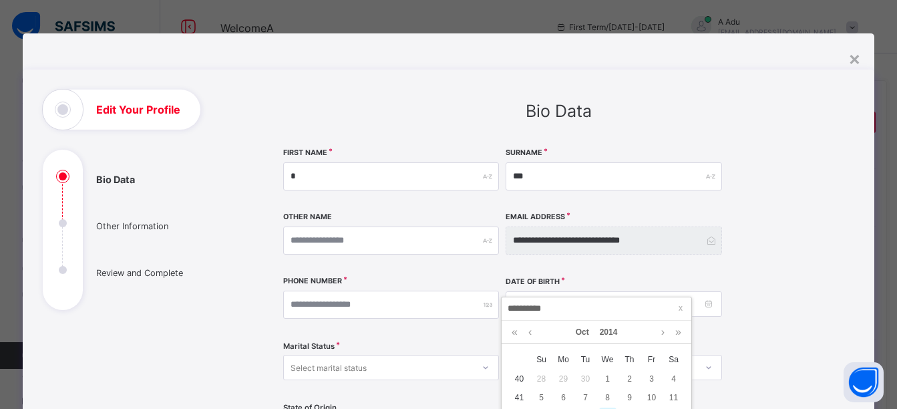
click at [516, 335] on link at bounding box center [514, 332] width 13 height 23
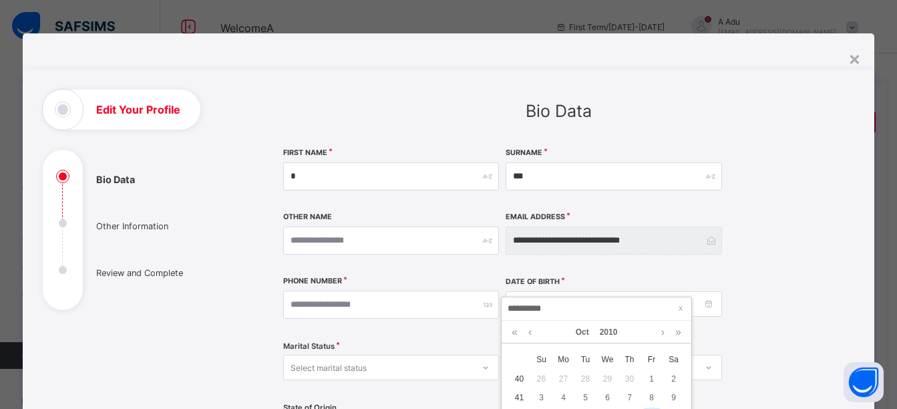
click at [516, 335] on link at bounding box center [514, 332] width 13 height 23
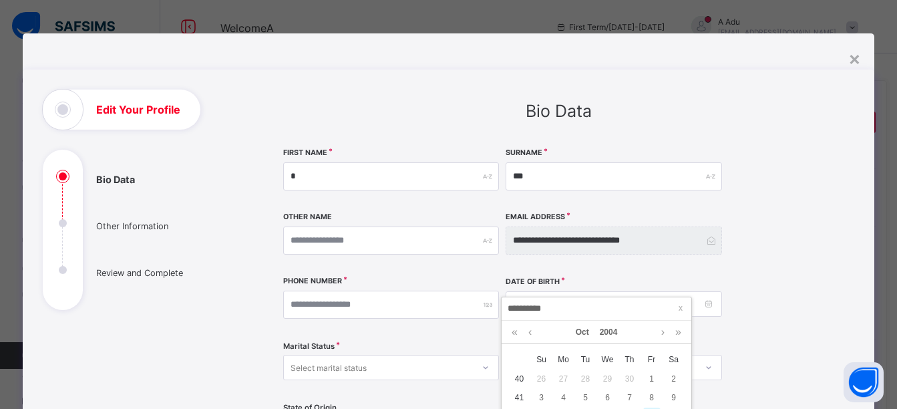
click at [516, 335] on link at bounding box center [514, 332] width 13 height 23
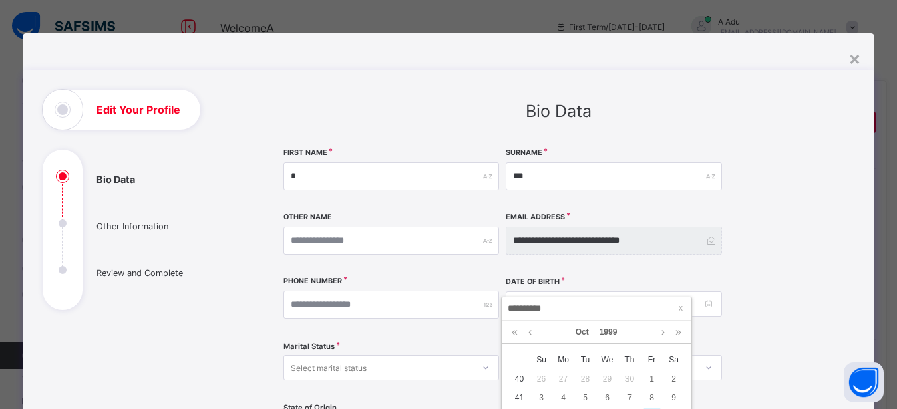
click at [516, 335] on link at bounding box center [514, 332] width 13 height 23
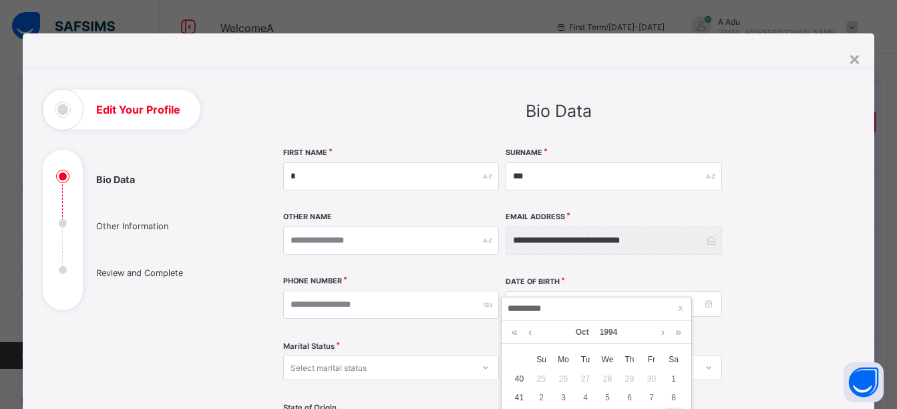
click at [516, 335] on link at bounding box center [514, 332] width 13 height 23
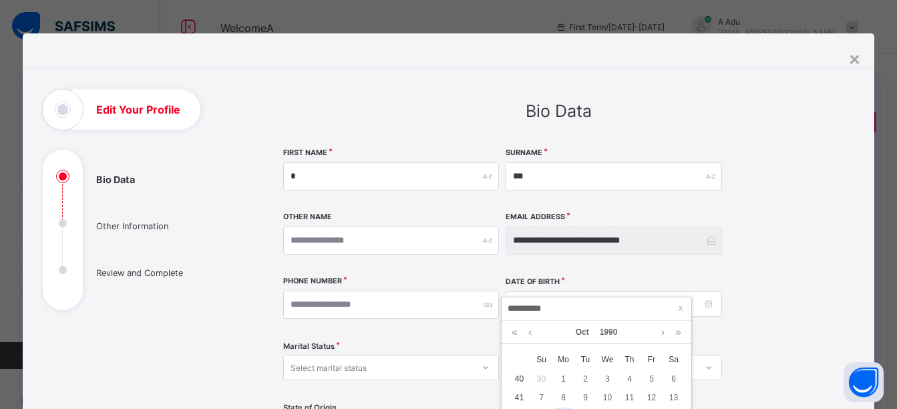
click at [516, 335] on link at bounding box center [514, 332] width 13 height 23
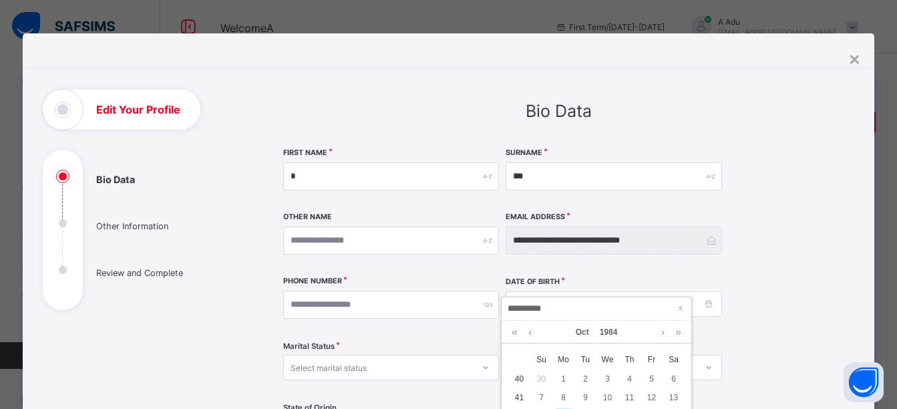
click at [516, 335] on link at bounding box center [514, 332] width 13 height 23
click at [535, 333] on link at bounding box center [530, 332] width 10 height 23
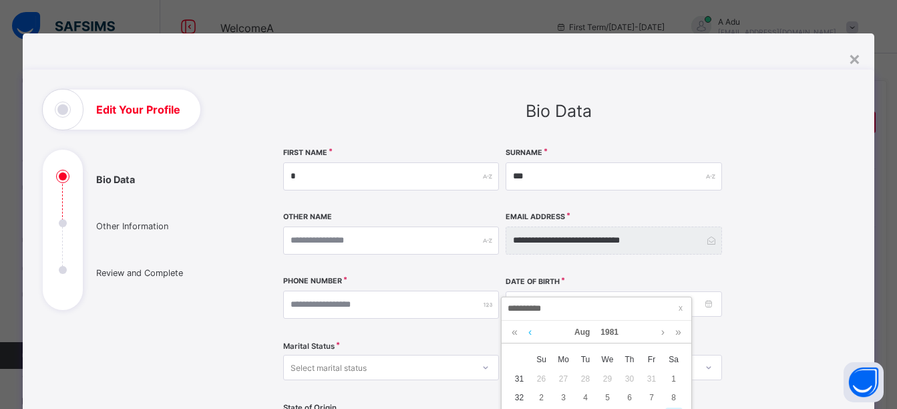
click at [535, 333] on link at bounding box center [530, 332] width 10 height 23
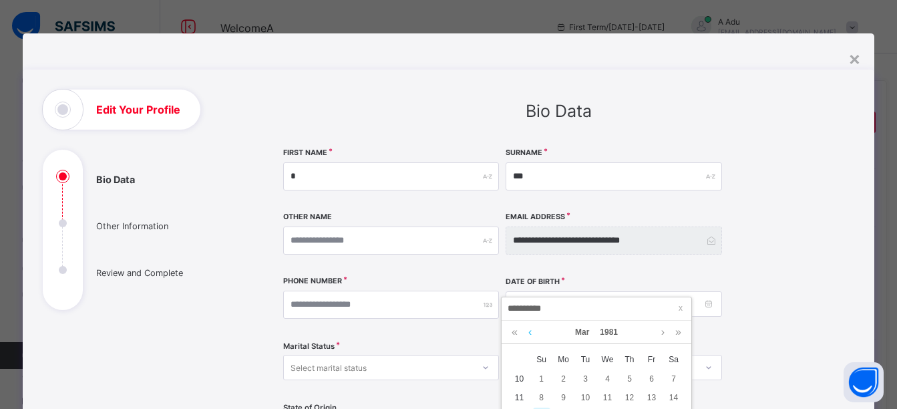
click at [535, 333] on link at bounding box center [530, 332] width 10 height 23
click at [653, 377] on div "2" at bounding box center [651, 378] width 17 height 17
type input "**********"
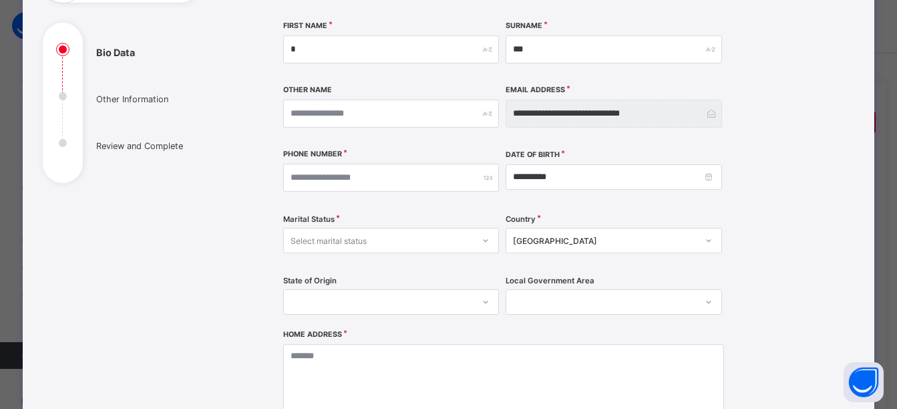
scroll to position [128, 0]
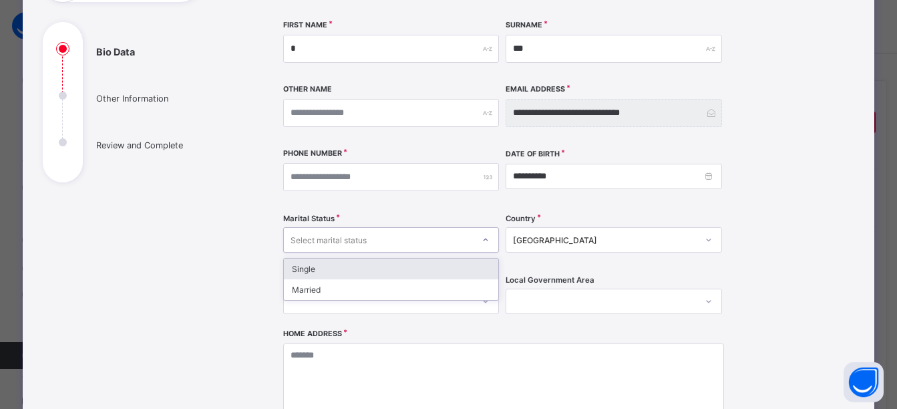
click at [422, 243] on div "Select marital status" at bounding box center [379, 240] width 190 height 19
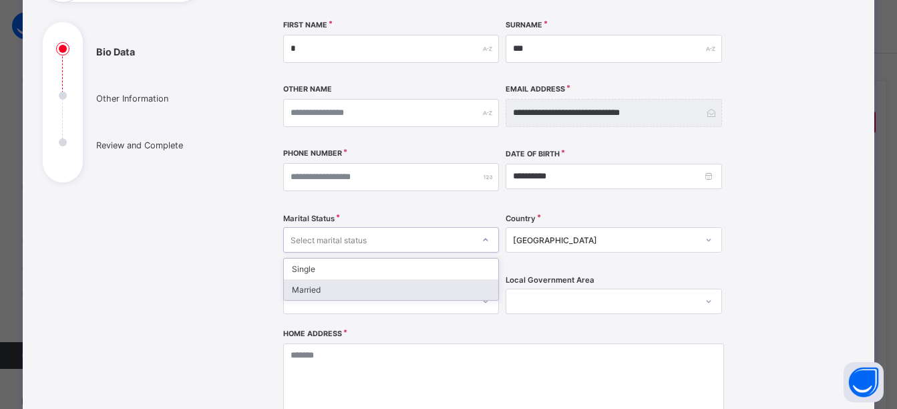
click at [404, 290] on div "Married" at bounding box center [391, 289] width 215 height 21
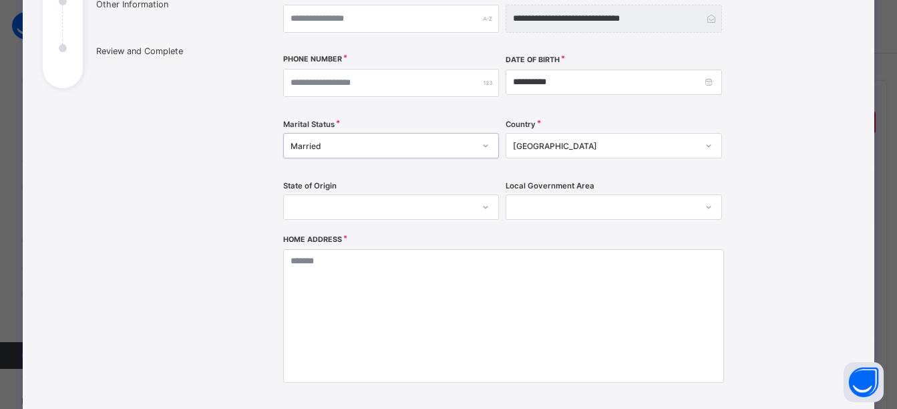
scroll to position [223, 0]
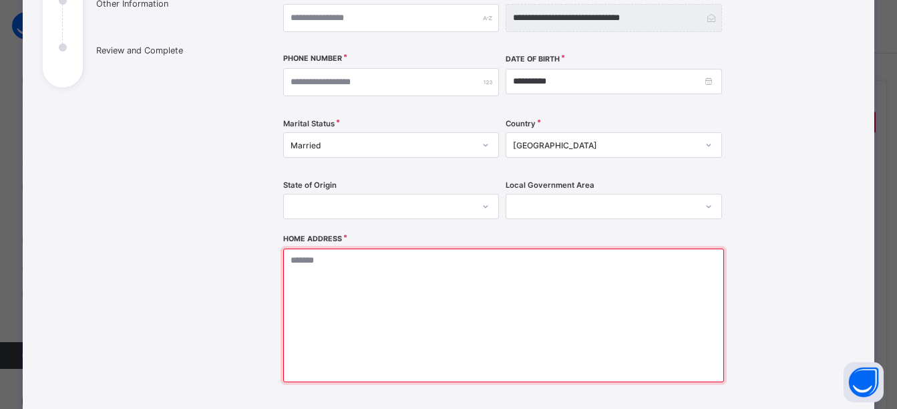
click at [456, 274] on textarea at bounding box center [504, 316] width 442 height 134
type textarea "*"
type textarea "**"
type textarea "***"
type textarea "****"
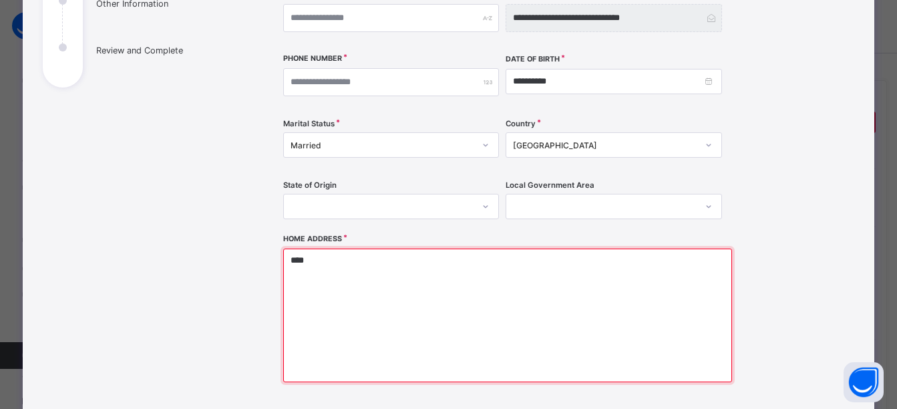
type textarea "*****"
type textarea "******"
type textarea "********"
type textarea "*********"
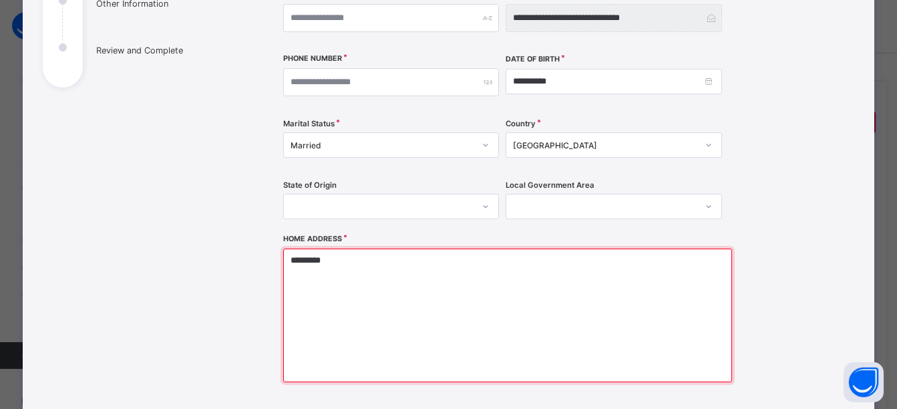
type textarea "**********"
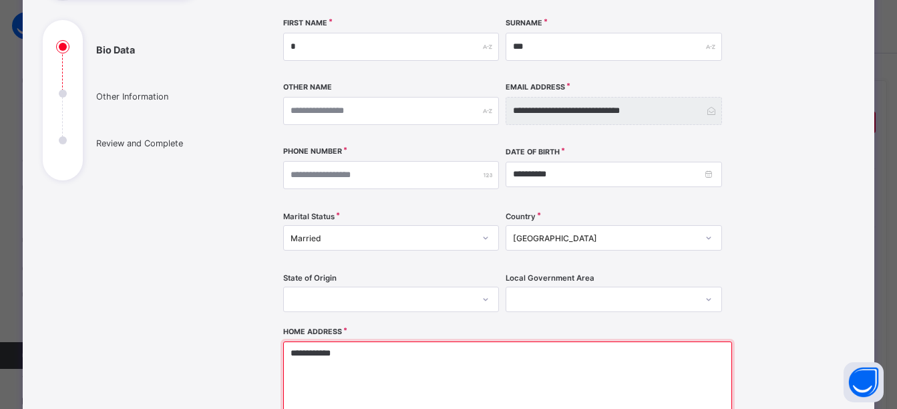
scroll to position [129, 0]
type textarea "**********"
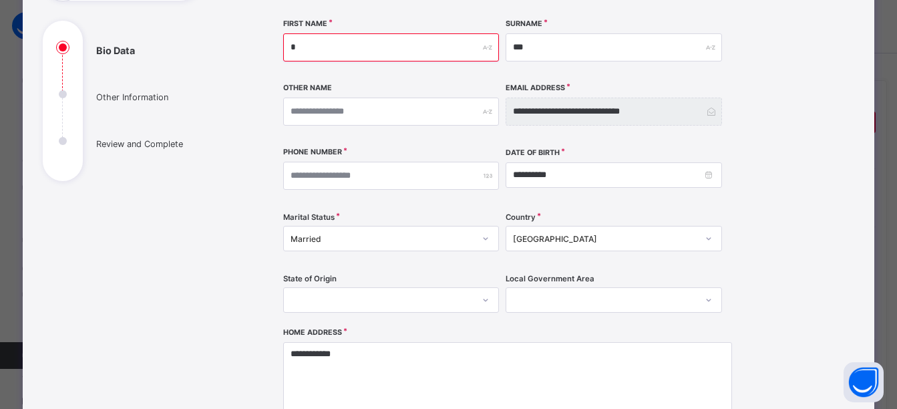
click at [374, 51] on input "*" at bounding box center [391, 47] width 216 height 28
type input "**"
type input "***"
type input "****"
type input "*****"
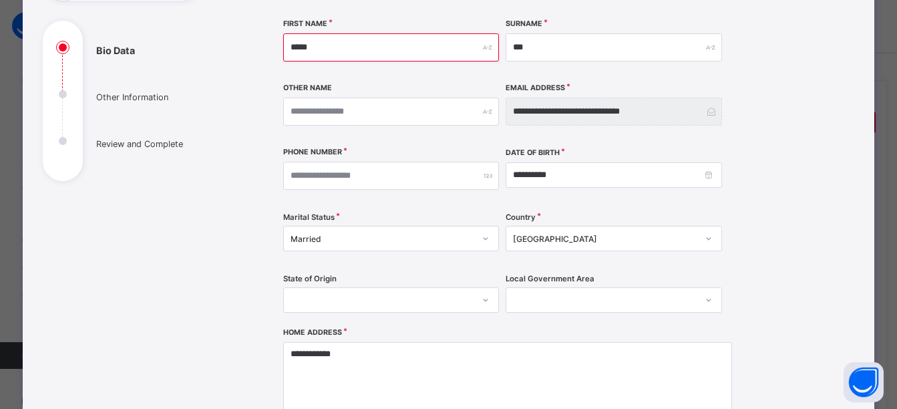
type input "******"
type input "*******"
type input "********"
type input "*********"
type input "**********"
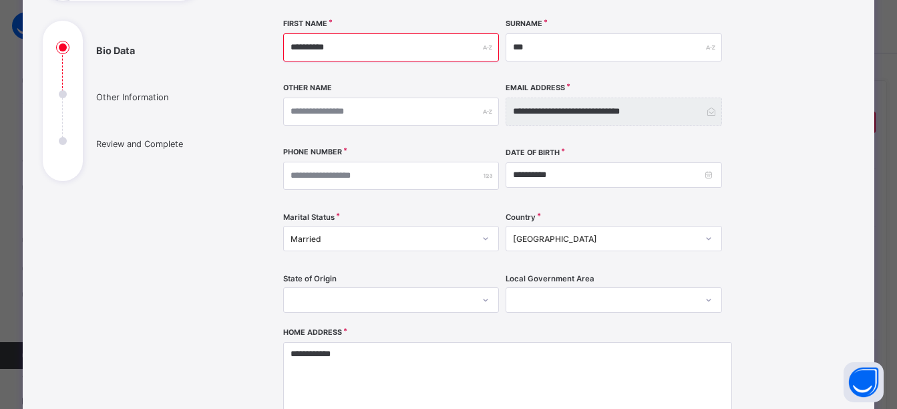
type input "**********"
click at [399, 13] on div "**********" at bounding box center [559, 268] width 592 height 615
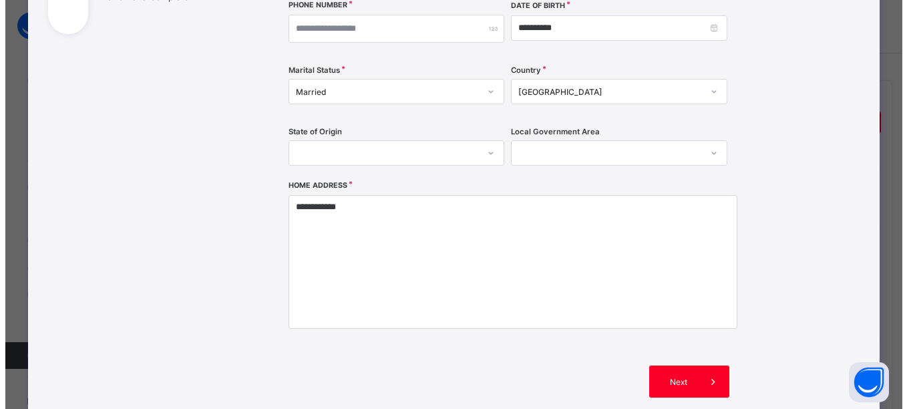
scroll to position [277, 0]
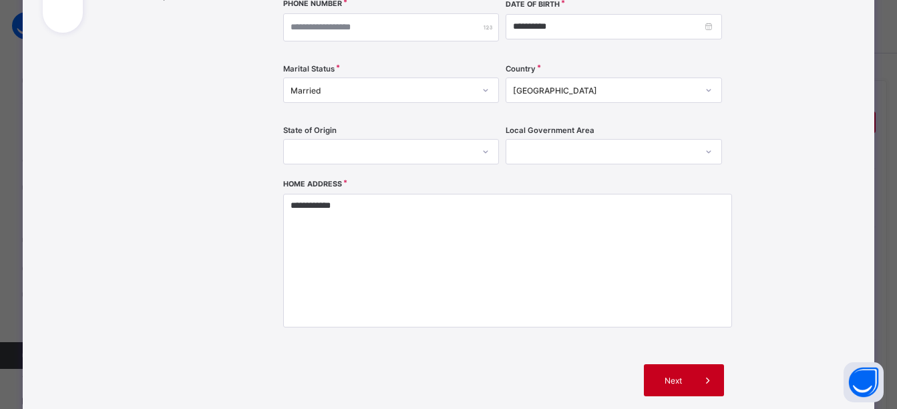
click at [675, 381] on span "Next" at bounding box center [673, 381] width 38 height 10
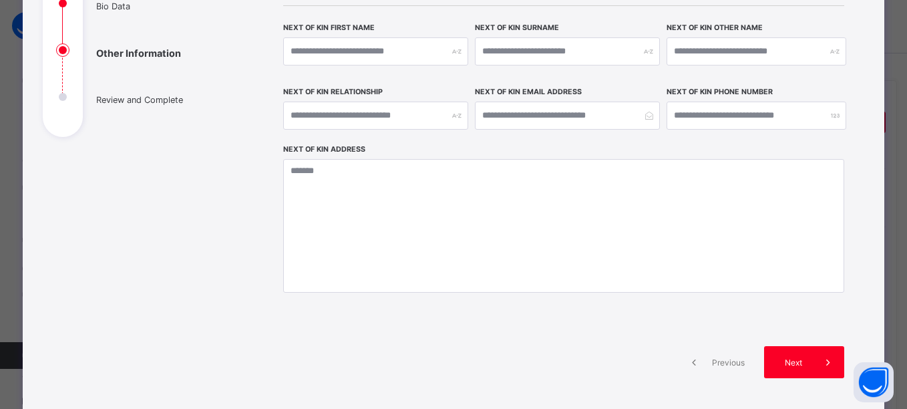
scroll to position [174, 0]
click at [798, 365] on span "Next" at bounding box center [793, 362] width 38 height 10
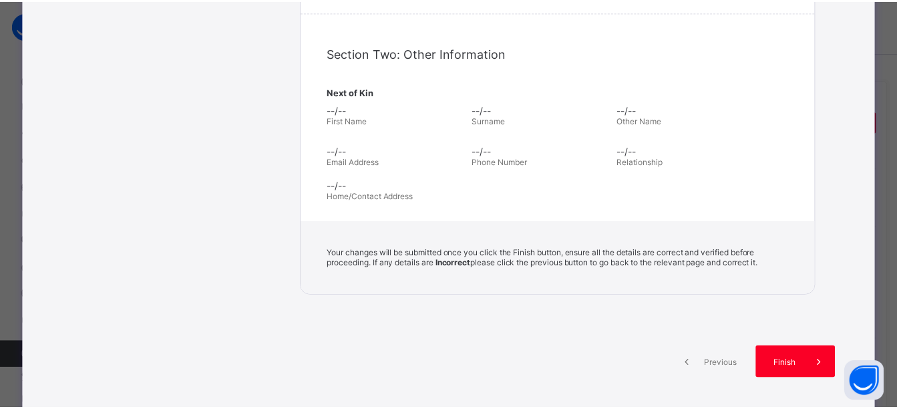
scroll to position [448, 0]
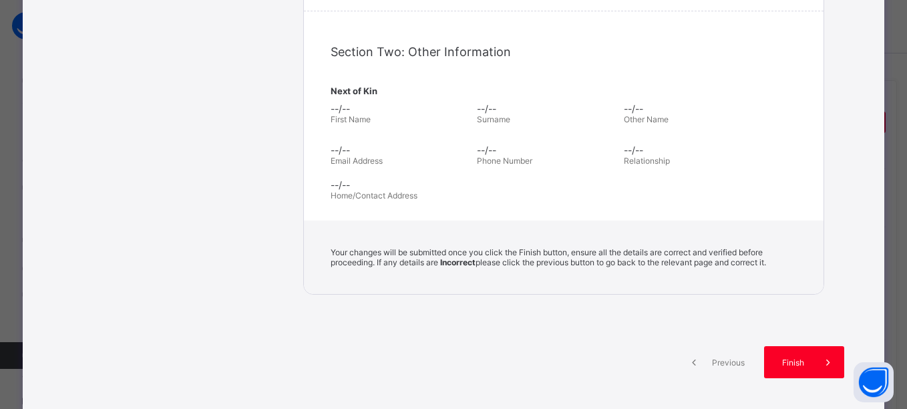
click at [798, 365] on span "Finish" at bounding box center [793, 362] width 38 height 10
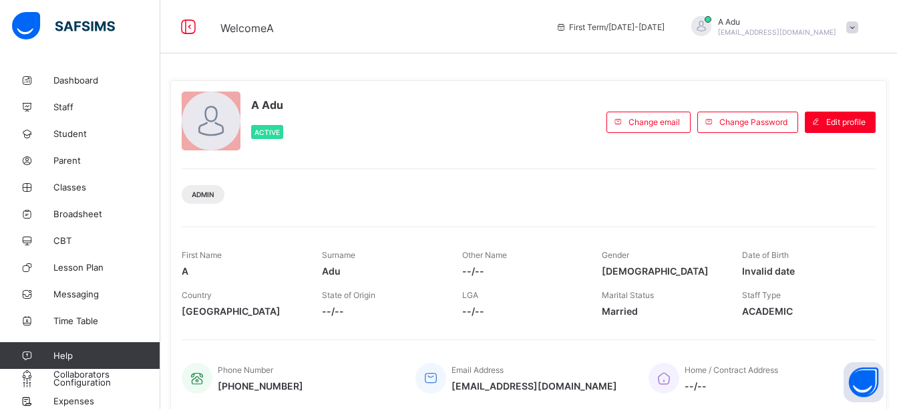
click at [859, 28] on span at bounding box center [853, 27] width 12 height 12
click at [516, 112] on div "A Adu Active" at bounding box center [391, 122] width 418 height 61
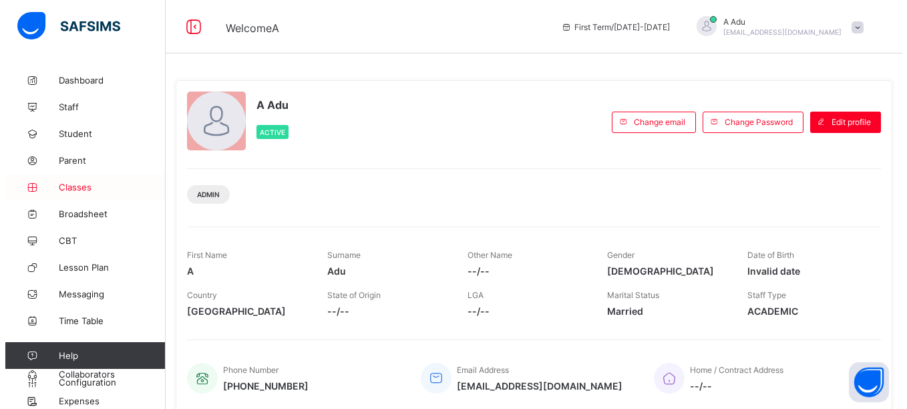
scroll to position [32, 0]
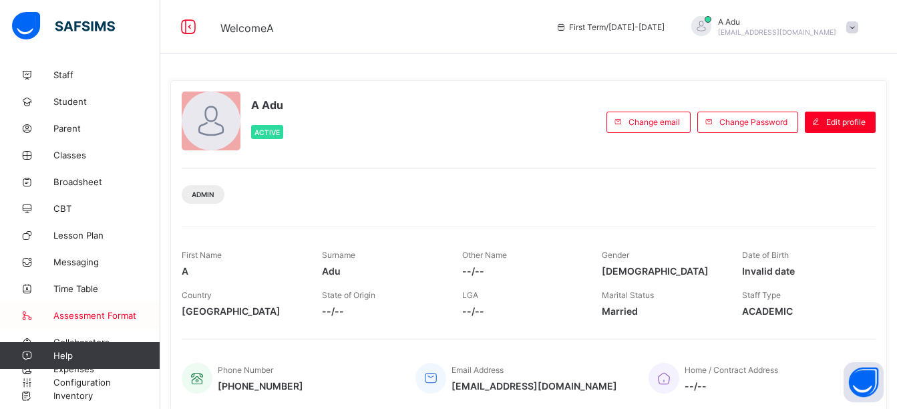
click at [87, 317] on span "Assessment Format" at bounding box center [106, 315] width 107 height 11
